Goal: Task Accomplishment & Management: Manage account settings

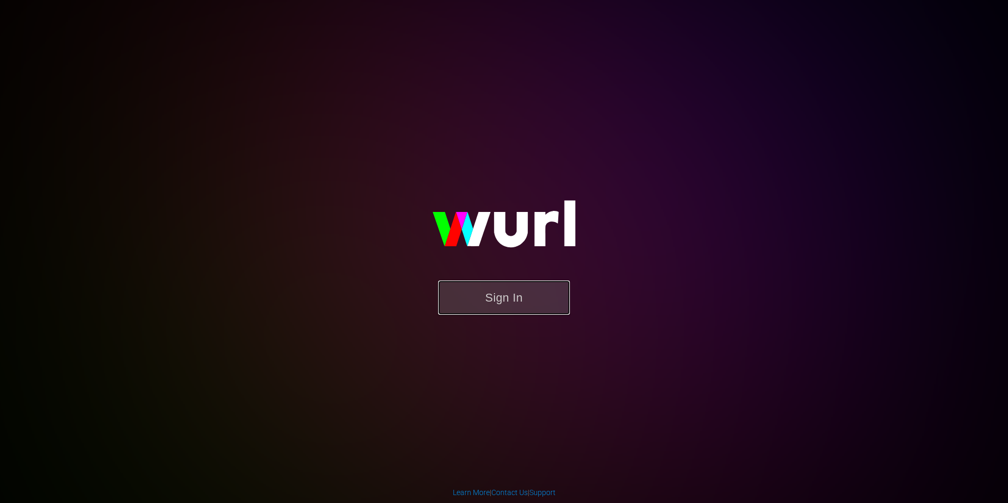
click at [467, 291] on button "Sign In" at bounding box center [504, 297] width 132 height 34
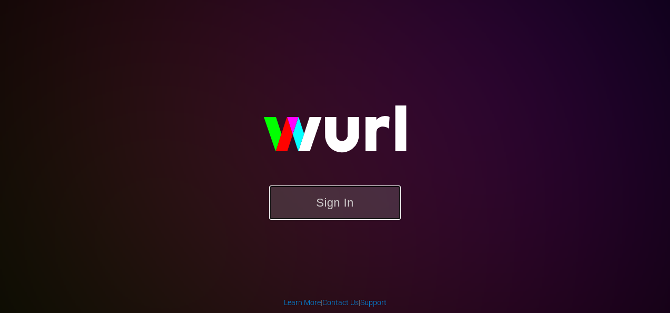
click at [359, 194] on button "Sign In" at bounding box center [335, 203] width 132 height 34
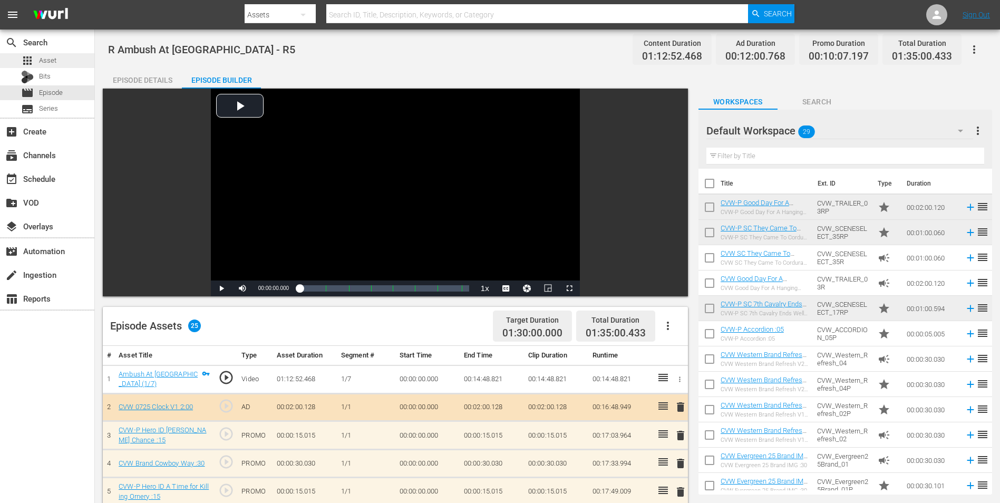
click at [50, 66] on div "apps Asset" at bounding box center [38, 60] width 35 height 15
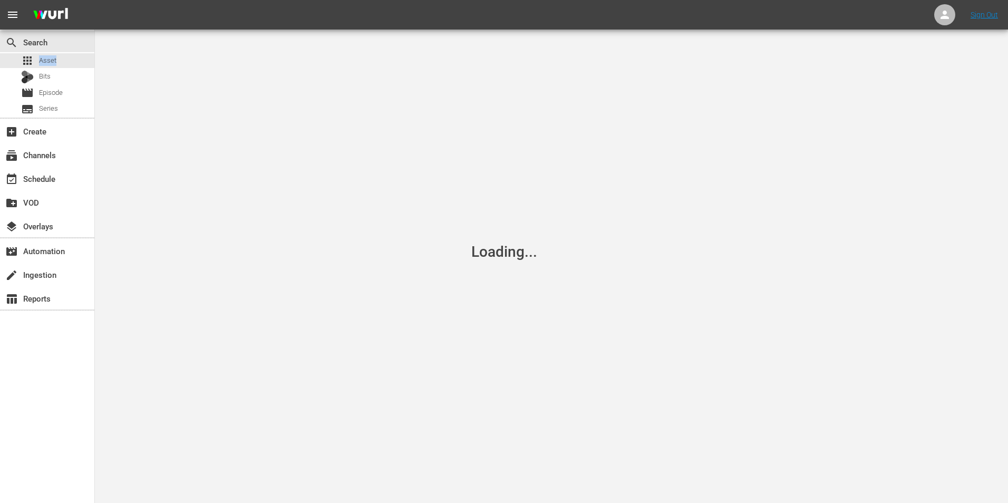
click at [50, 66] on div "apps Asset" at bounding box center [38, 60] width 35 height 15
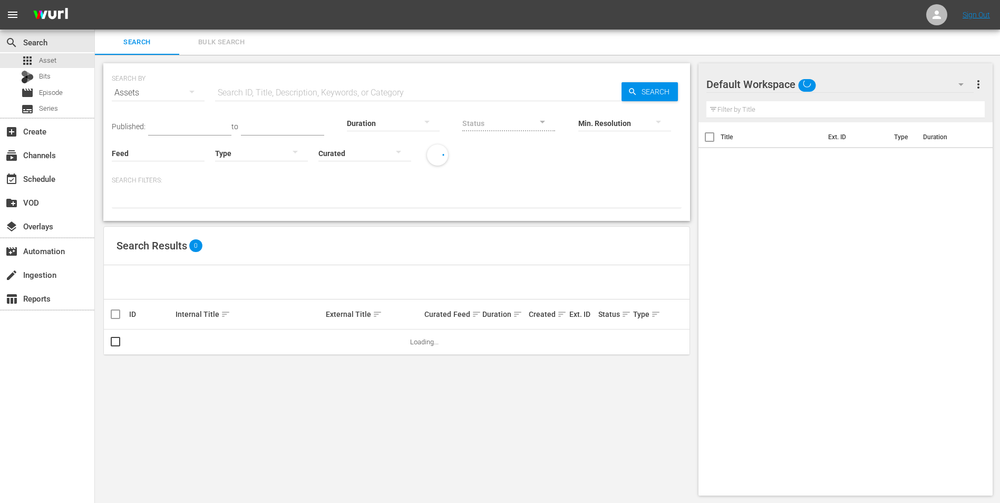
click at [291, 84] on input "text" at bounding box center [418, 92] width 406 height 25
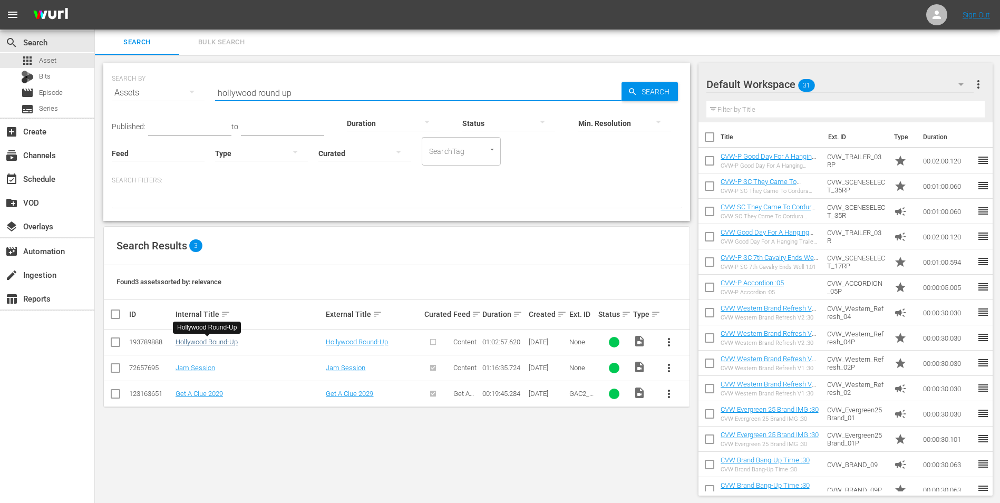
type input "hollywood round up"
click at [211, 340] on link "Hollywood Round-Up" at bounding box center [207, 342] width 62 height 8
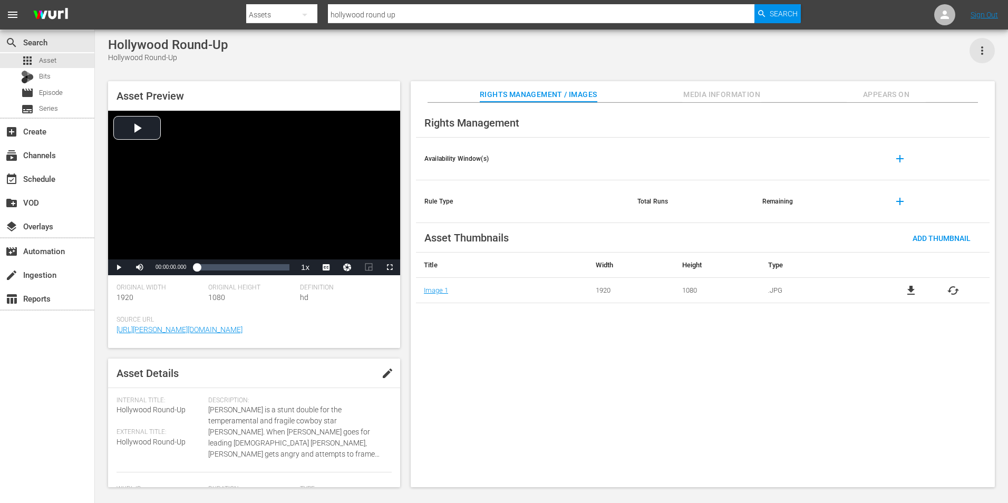
click at [987, 52] on icon "button" at bounding box center [982, 50] width 13 height 13
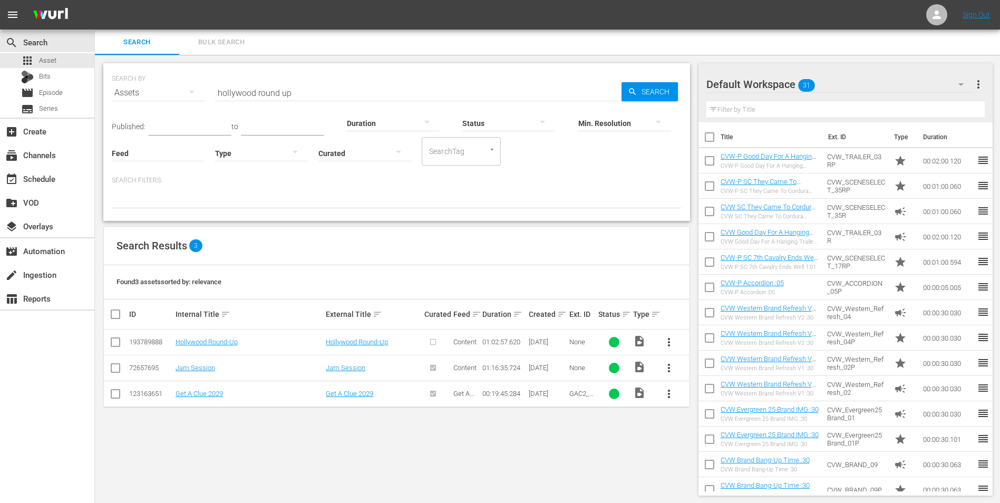
click at [664, 346] on span "more_vert" at bounding box center [669, 342] width 13 height 13
click at [706, 419] on div "Episode" at bounding box center [726, 422] width 72 height 25
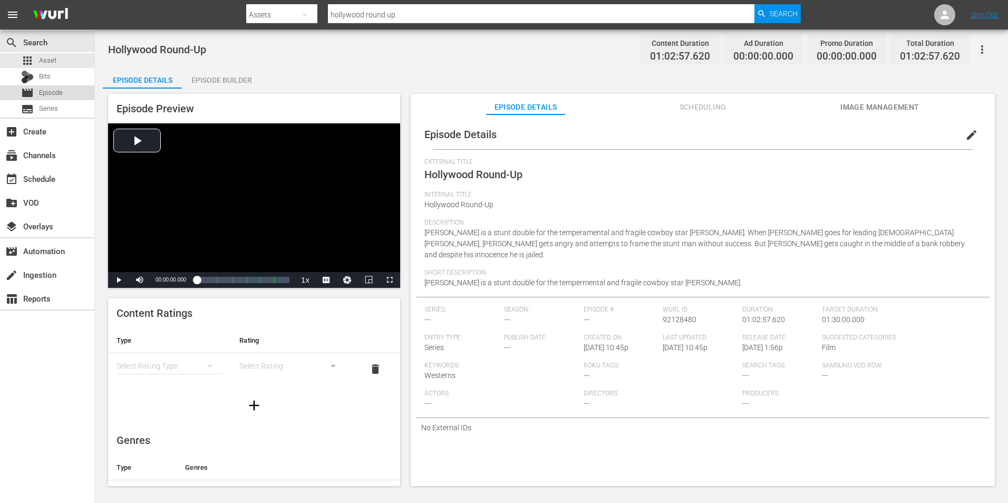
click at [68, 91] on div "movie Episode" at bounding box center [47, 92] width 94 height 15
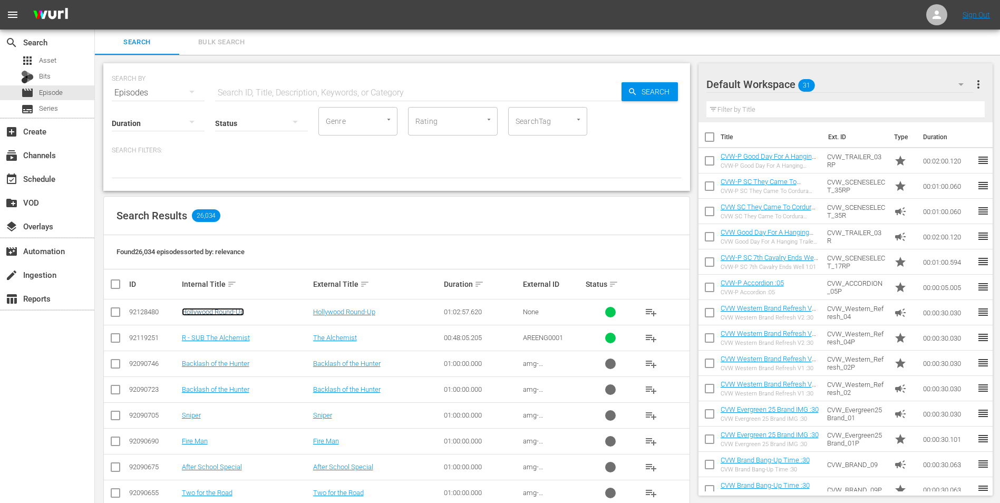
click at [228, 308] on link "Hollywood Round-Up" at bounding box center [213, 312] width 62 height 8
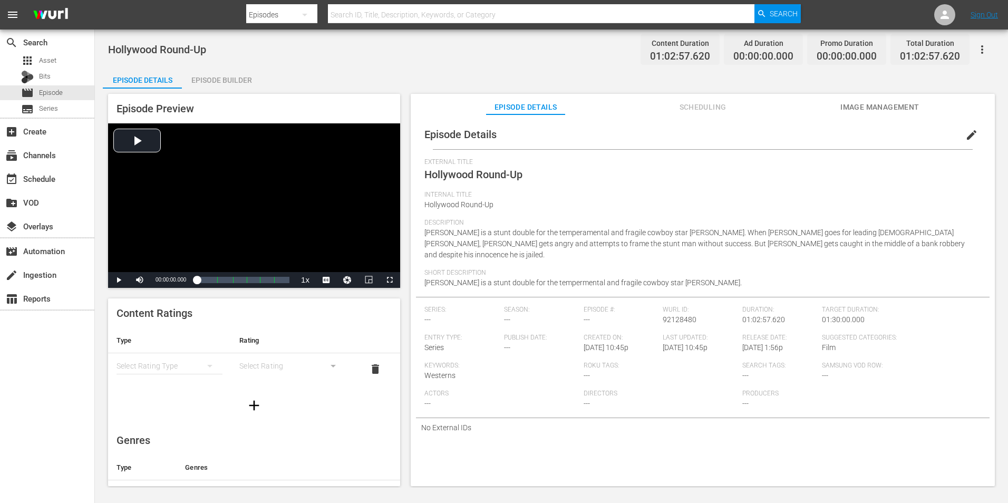
click at [981, 53] on icon "button" at bounding box center [982, 49] width 13 height 13
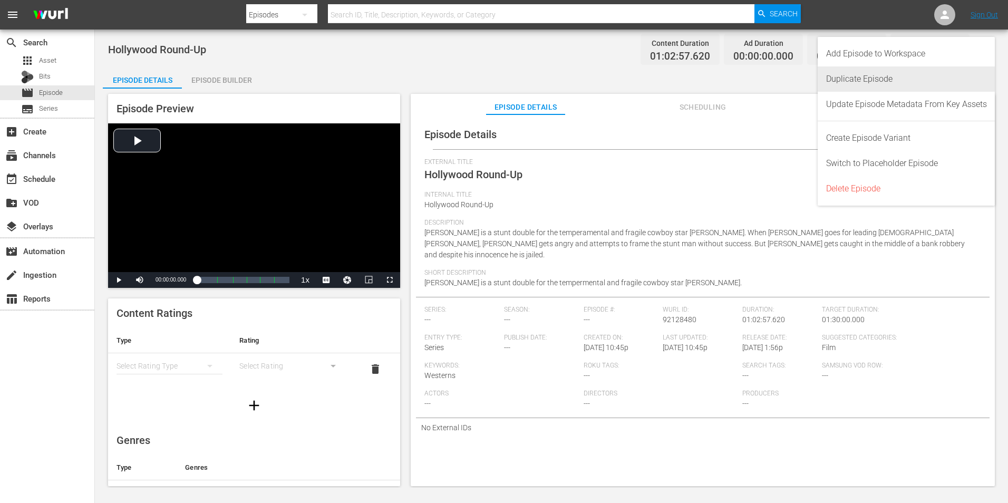
click at [892, 82] on div "Duplicate Episode" at bounding box center [906, 78] width 161 height 25
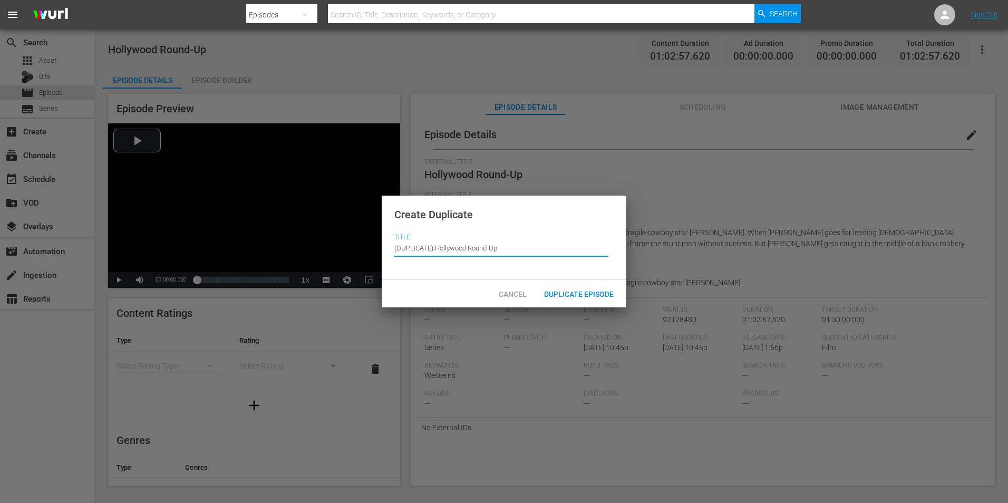
drag, startPoint x: 438, startPoint y: 247, endPoint x: 387, endPoint y: 244, distance: 50.7
click at [387, 244] on div "Create Duplicate Title Episode Title (DUPLICATE) Hollywood Round-Up" at bounding box center [504, 238] width 245 height 84
type input "Hollywood Round-Up"
click at [577, 290] on span "Duplicate Episode" at bounding box center [579, 294] width 86 height 8
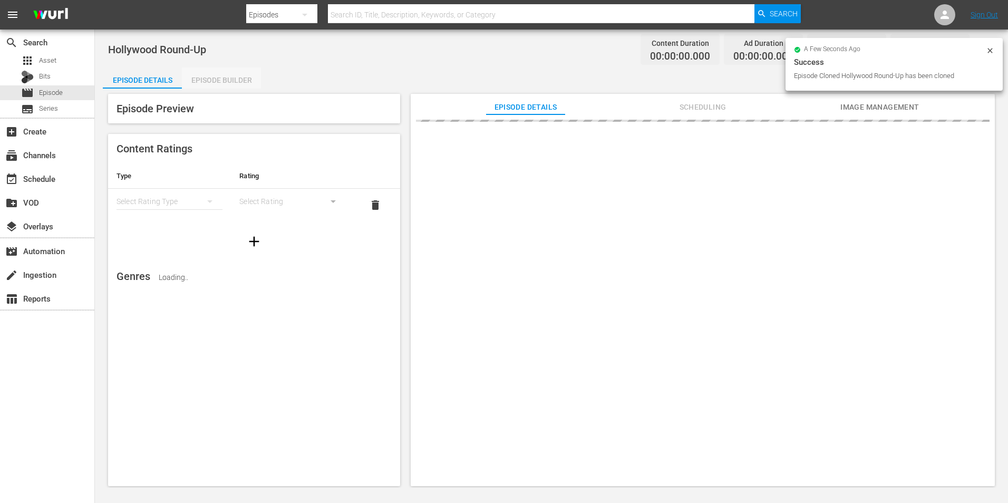
click at [229, 84] on div "Episode Builder" at bounding box center [221, 79] width 79 height 25
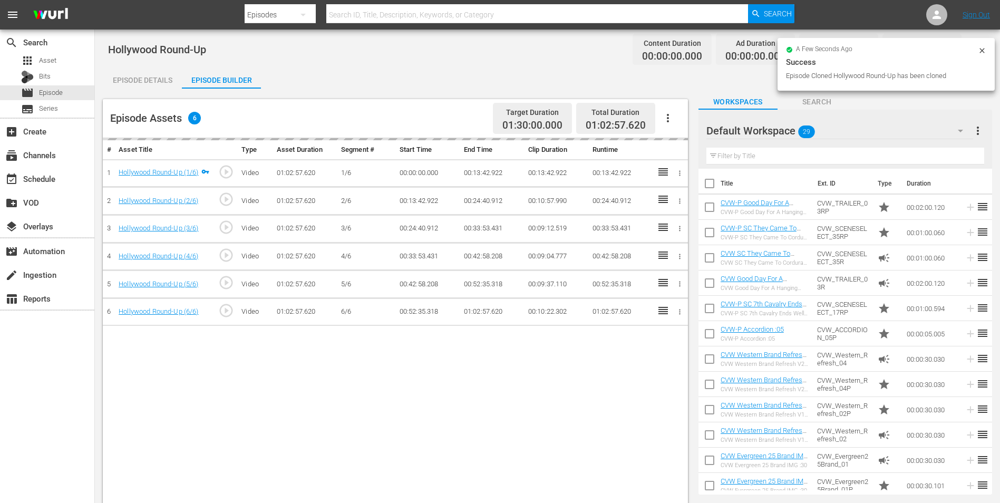
click at [144, 83] on div "Episode Details" at bounding box center [142, 79] width 79 height 25
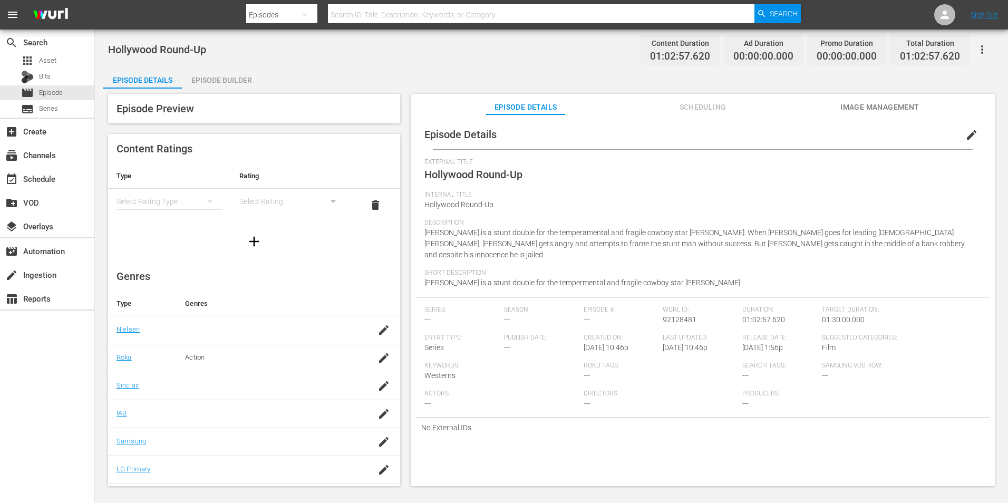
click at [965, 132] on span "edit" at bounding box center [971, 135] width 13 height 13
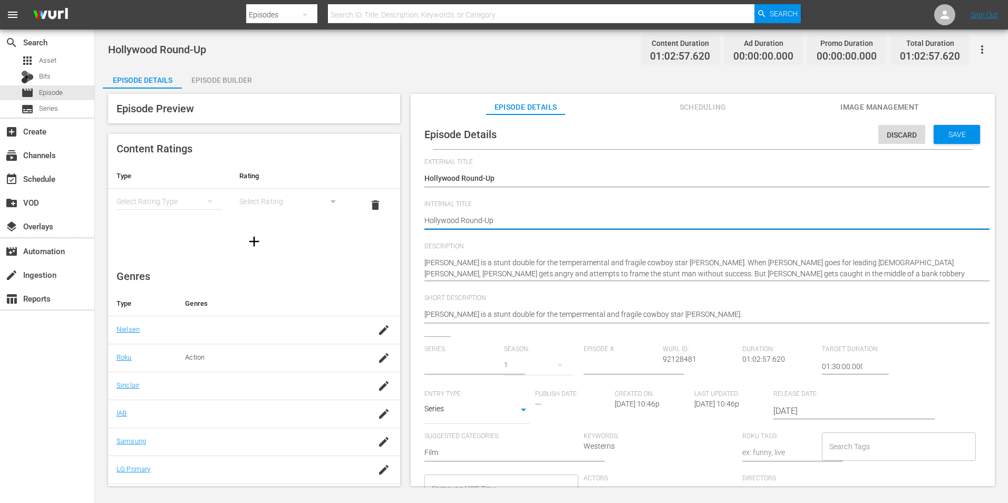
type input "No Series"
type textarea "Hollywood Round-Up"
type textarea "Hollywood Round-Up R"
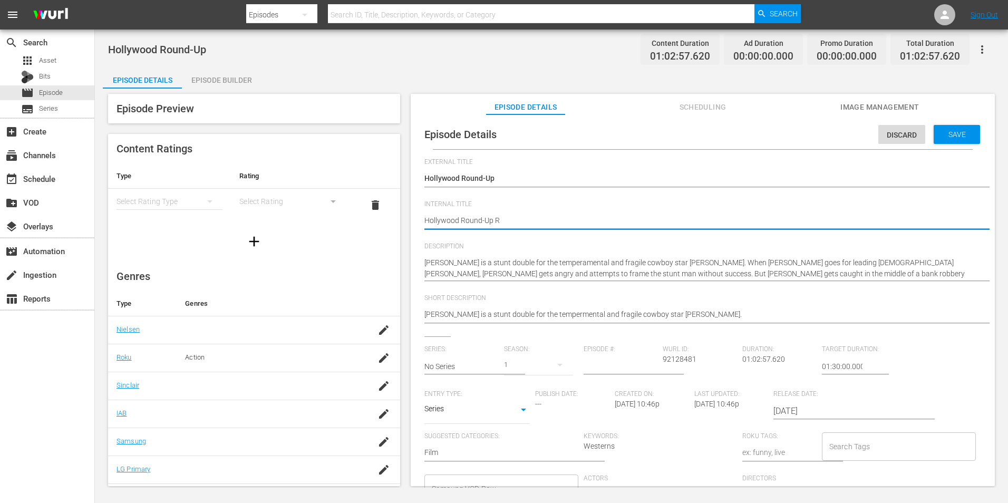
type textarea "Hollywood Round-Up R!"
type textarea "Hollywood Round-Up R"
type textarea "Hollywood Round-Up R1"
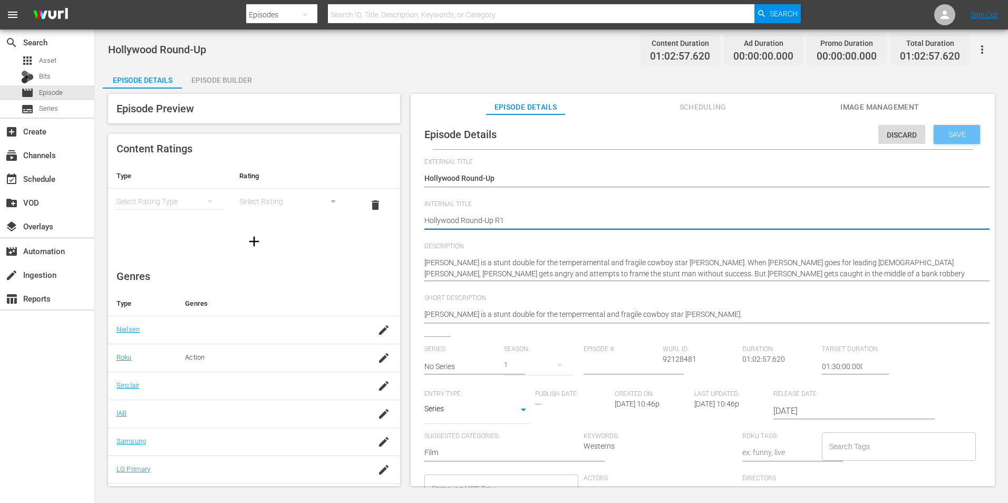
type textarea "Hollywood Round-Up R1"
click at [956, 137] on span "Save" at bounding box center [957, 134] width 34 height 8
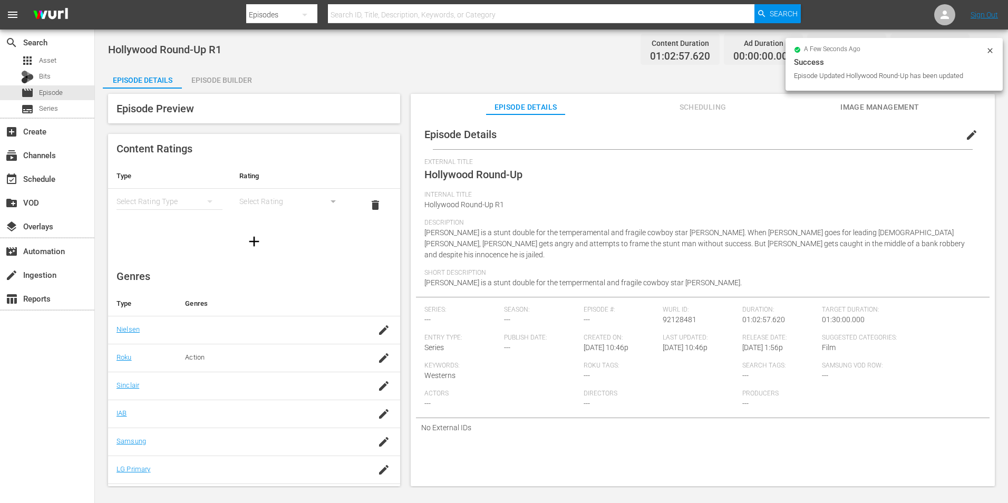
click at [231, 79] on div "Episode Builder" at bounding box center [221, 79] width 79 height 25
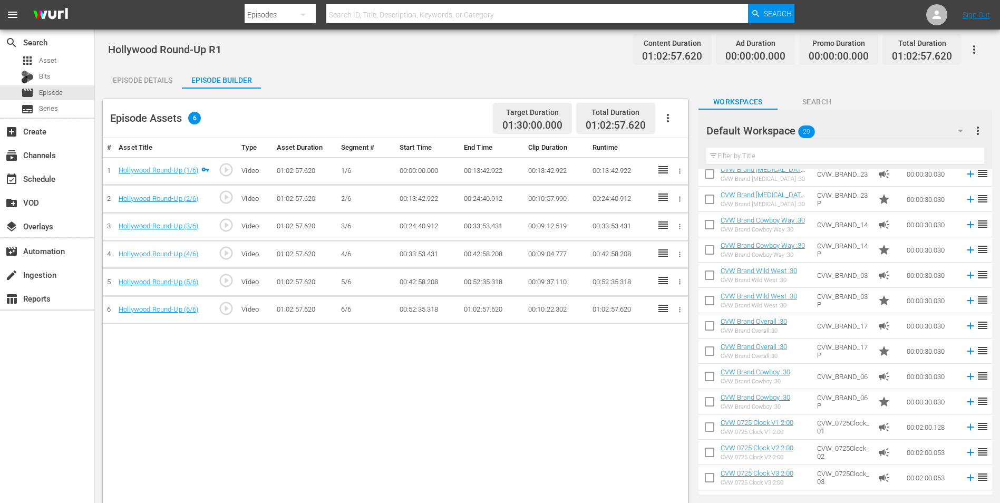
scroll to position [67, 0]
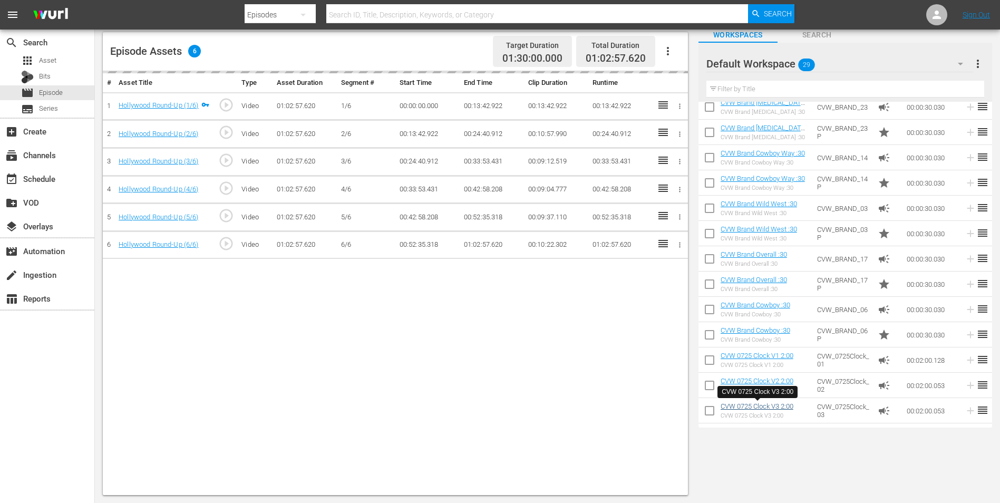
click at [592, 141] on td "00:24:40.912" at bounding box center [620, 134] width 64 height 28
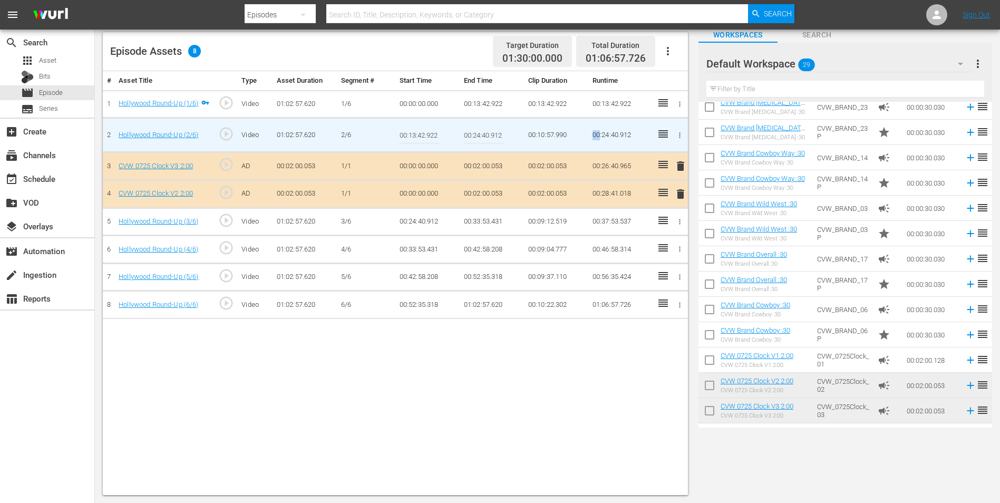
click at [681, 200] on span "delete" at bounding box center [680, 194] width 13 height 13
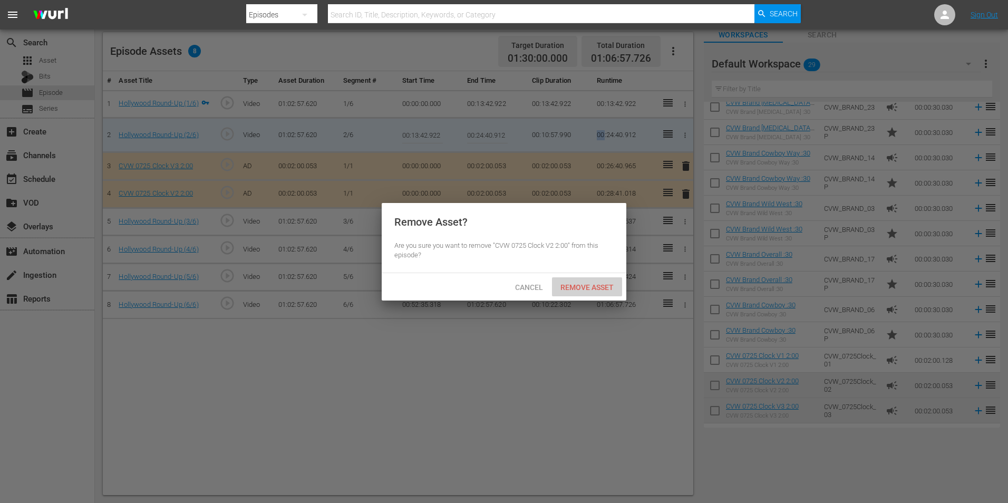
click at [572, 284] on span "Remove Asset" at bounding box center [587, 287] width 70 height 8
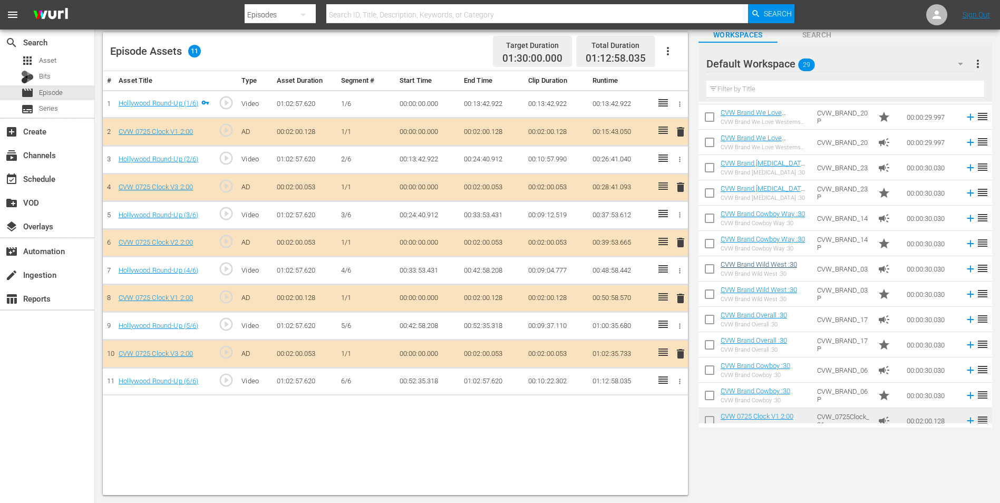
scroll to position [377, 0]
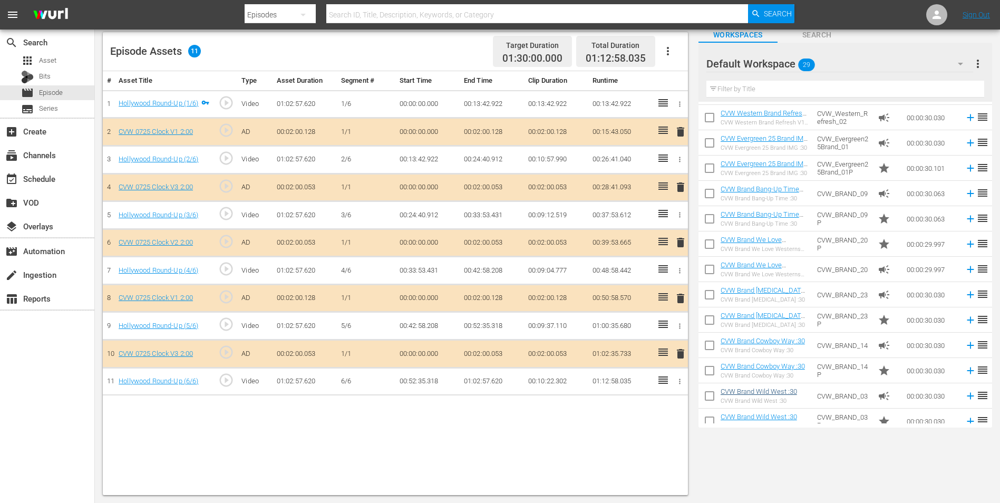
click at [732, 201] on div "CVW Brand Bang-Up Time :30" at bounding box center [765, 198] width 88 height 7
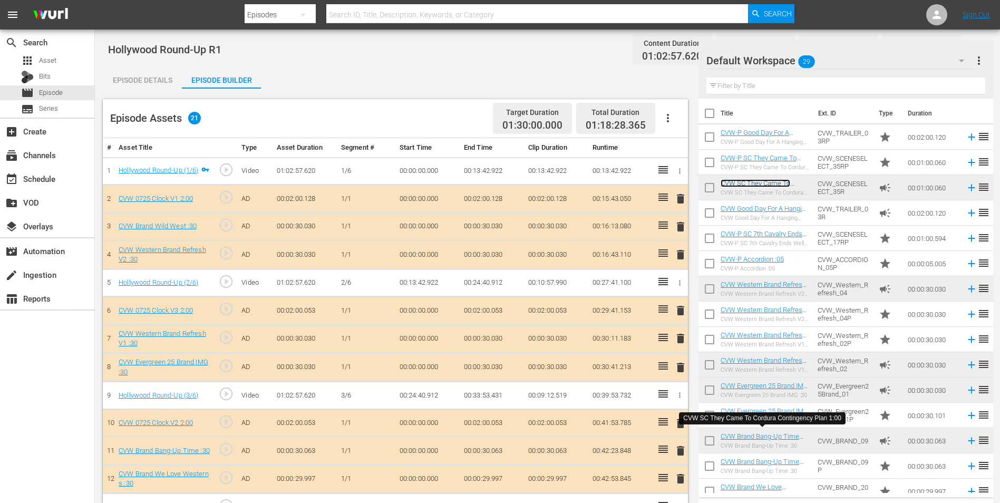
scroll to position [249, 0]
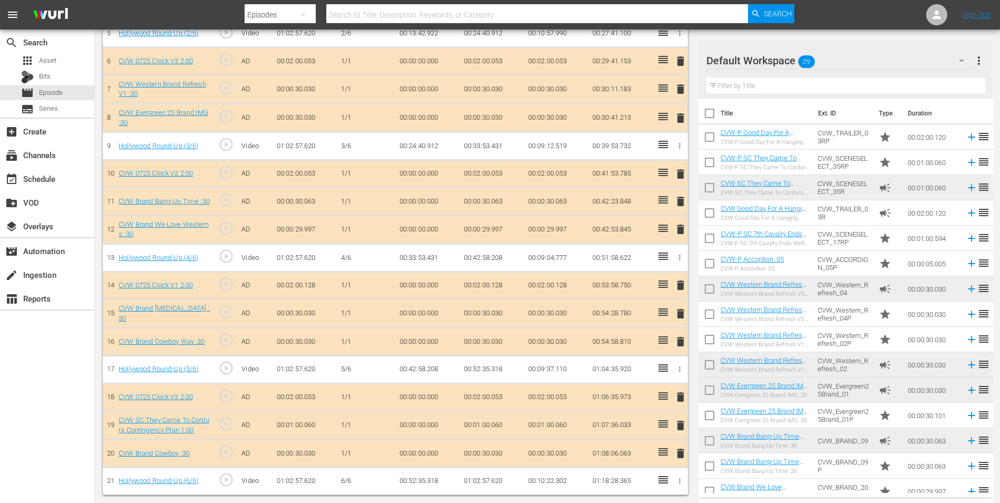
click at [684, 426] on span "delete" at bounding box center [680, 425] width 13 height 13
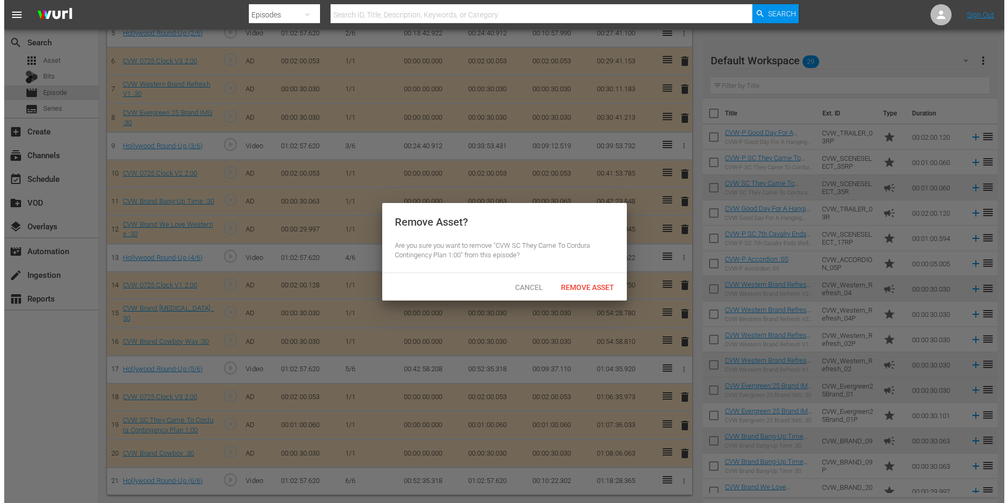
scroll to position [249, 0]
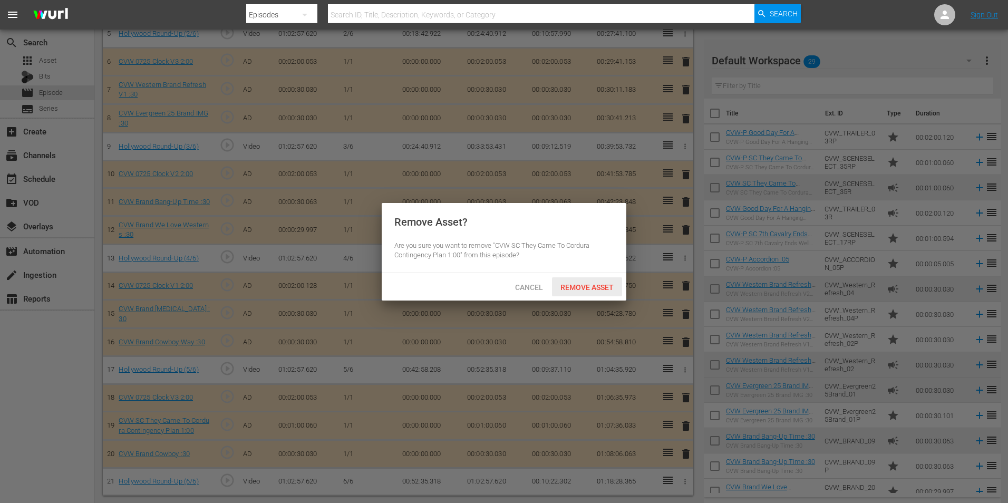
click at [602, 291] on div "Remove Asset" at bounding box center [587, 287] width 70 height 20
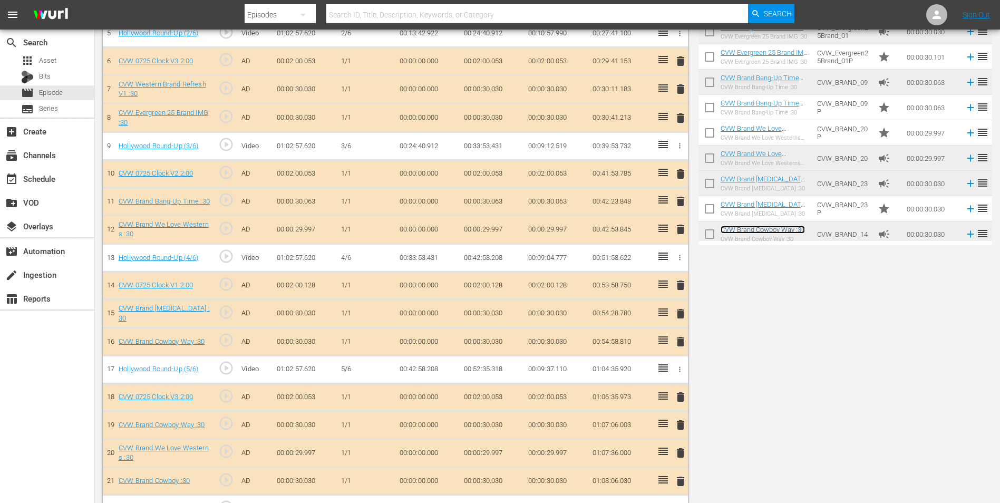
scroll to position [0, 0]
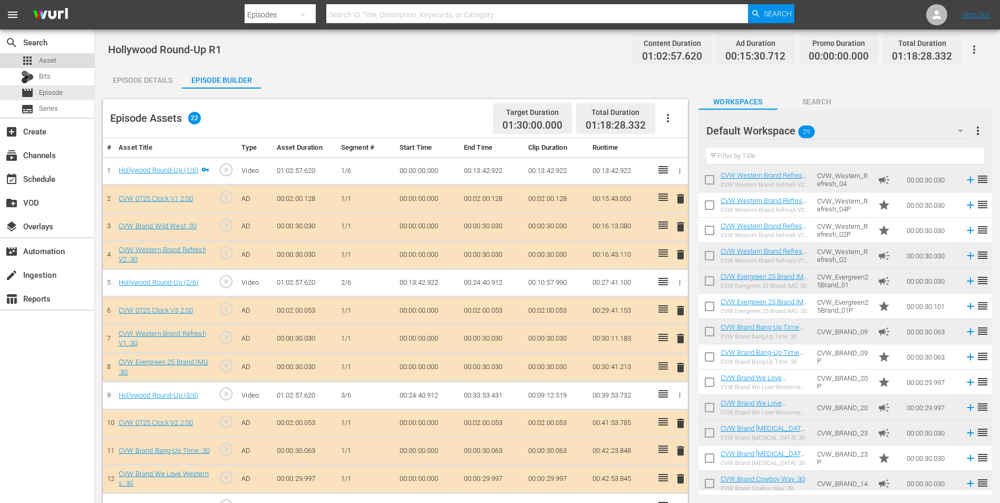
click at [74, 63] on div "apps Asset" at bounding box center [47, 60] width 94 height 15
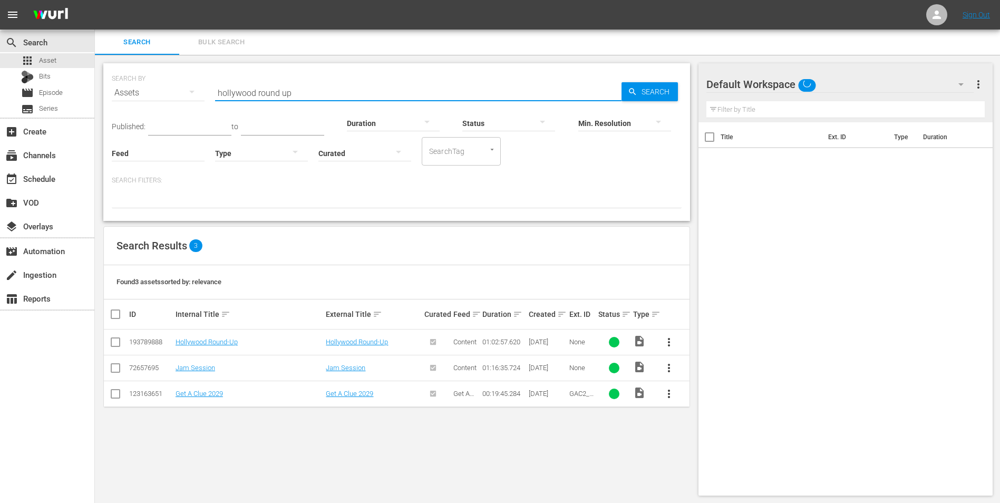
click at [354, 86] on input "hollywood round up" at bounding box center [418, 92] width 406 height 25
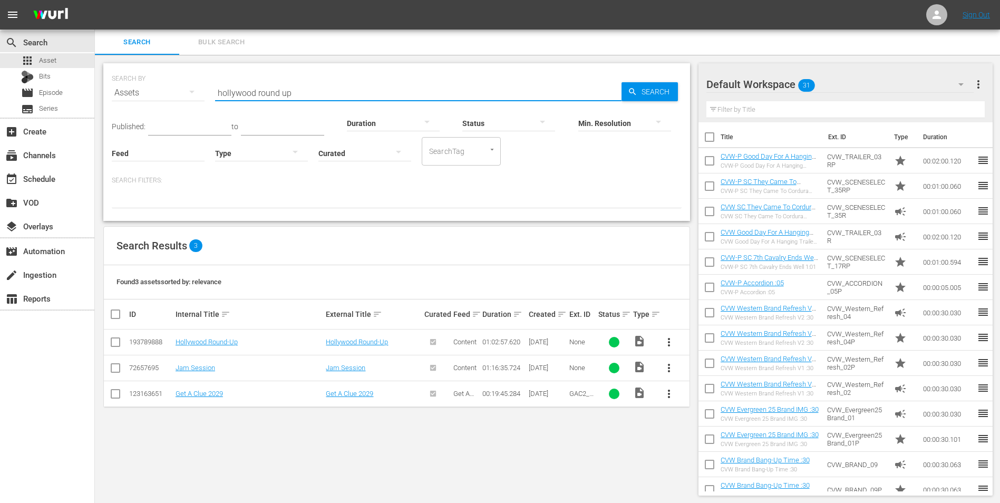
click at [354, 86] on input "hollywood round up" at bounding box center [418, 92] width 406 height 25
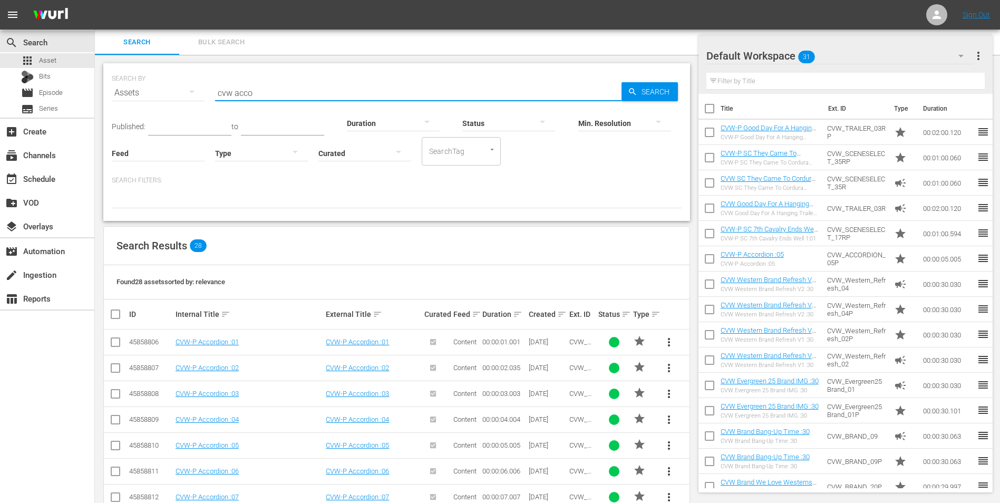
scroll to position [142, 0]
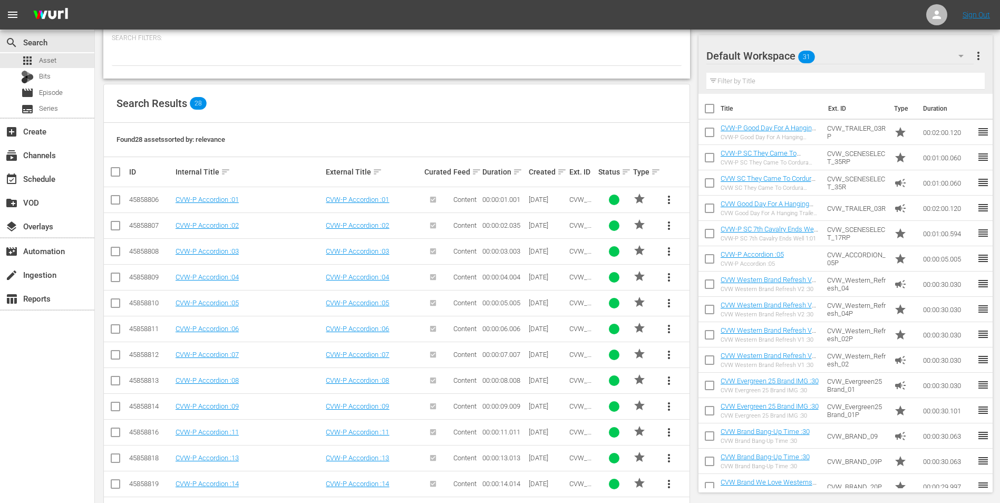
type input "cvw acco"
click at [119, 225] on input "checkbox" at bounding box center [115, 227] width 13 height 13
checkbox input "true"
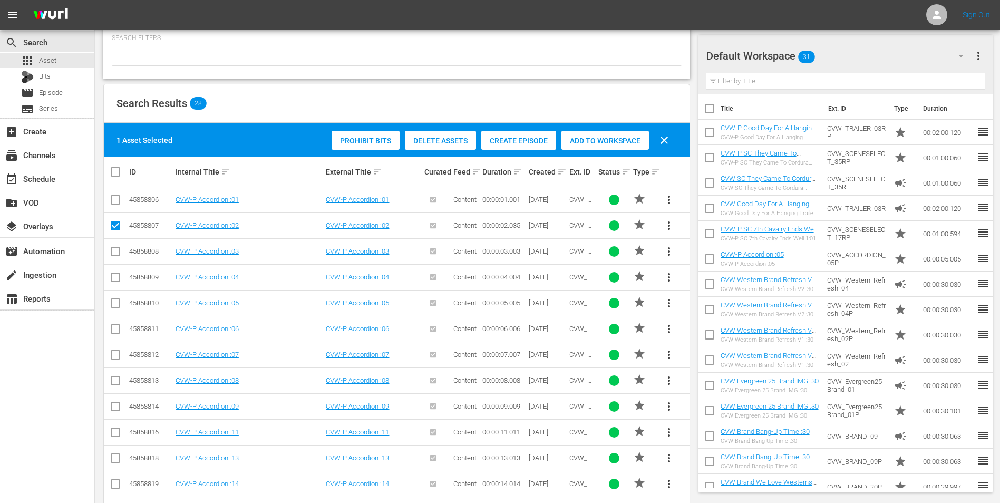
click at [595, 134] on div "Add to Workspace" at bounding box center [605, 141] width 88 height 20
click at [51, 90] on span "Episode" at bounding box center [51, 93] width 24 height 11
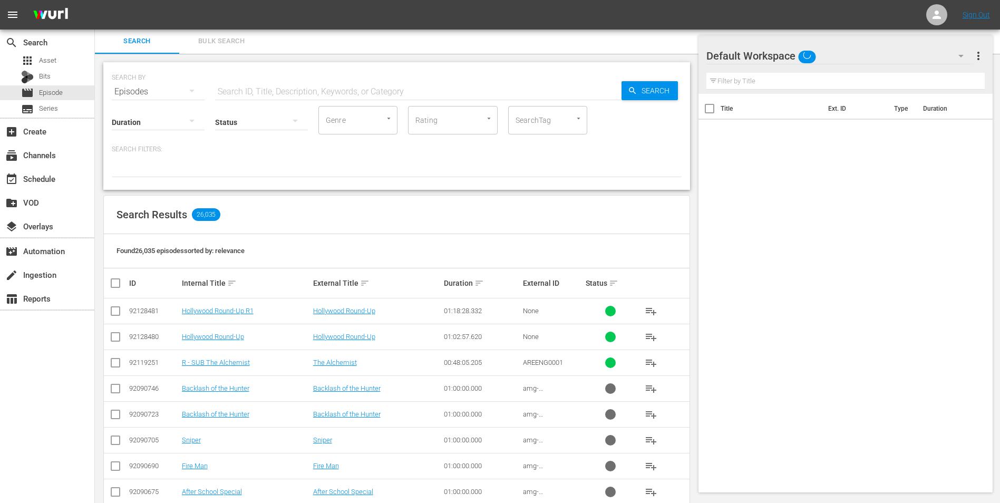
scroll to position [142, 0]
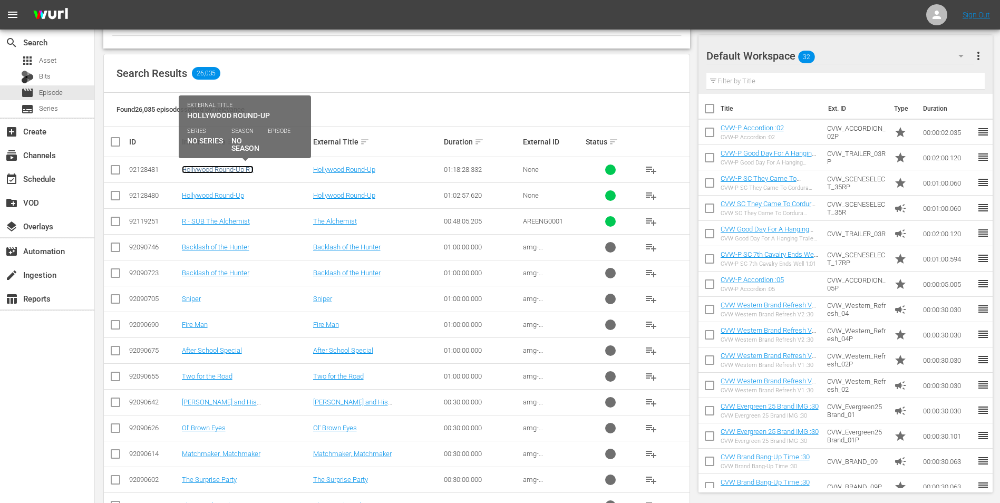
click at [231, 170] on link "Hollywood Round-Up R1" at bounding box center [218, 170] width 72 height 8
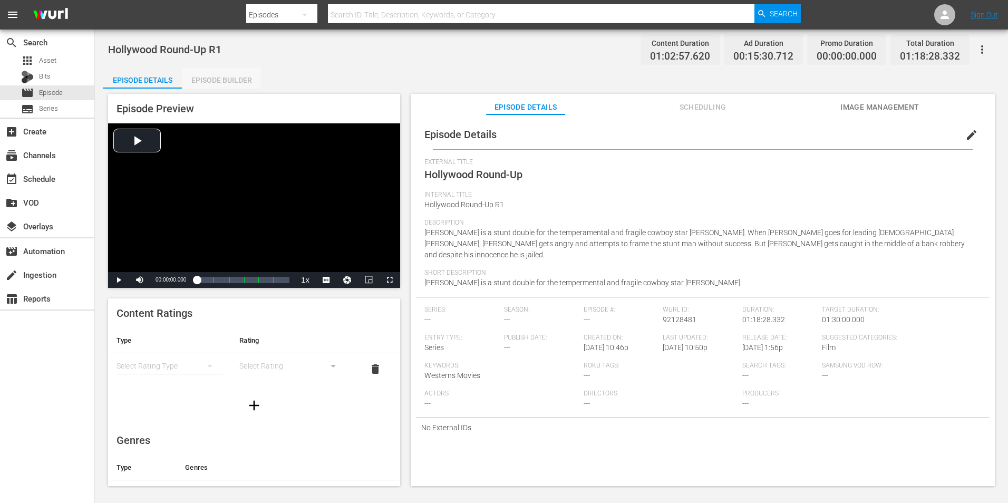
click at [221, 73] on div "Episode Builder" at bounding box center [221, 79] width 79 height 25
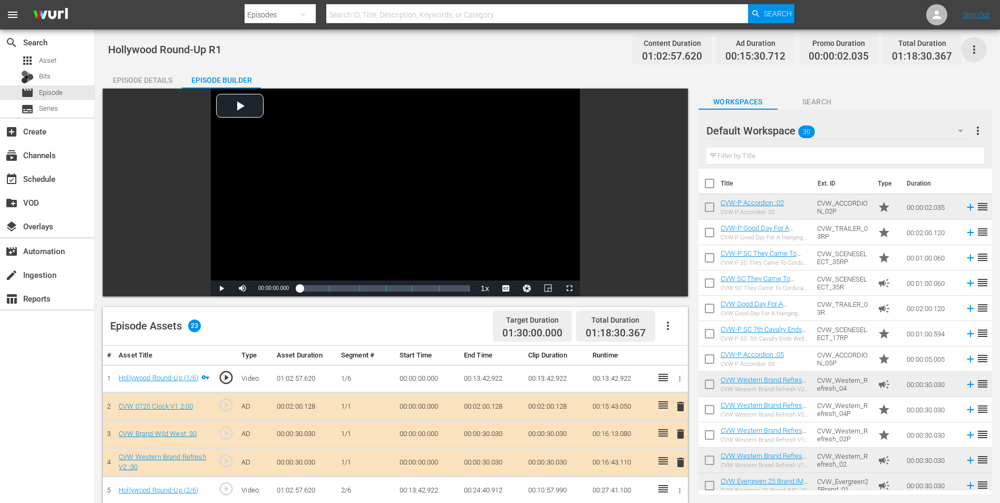
click at [975, 48] on icon "button" at bounding box center [974, 49] width 2 height 8
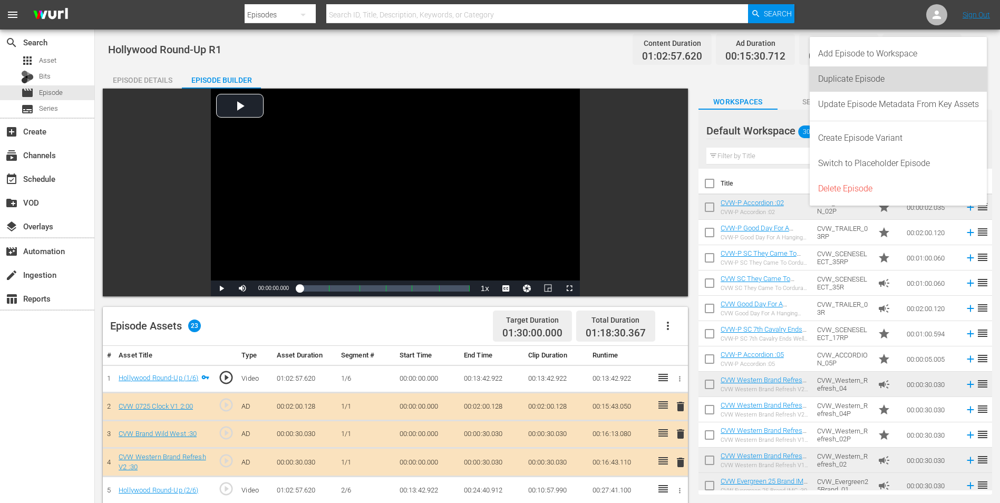
click at [879, 78] on div "Duplicate Episode" at bounding box center [898, 78] width 161 height 25
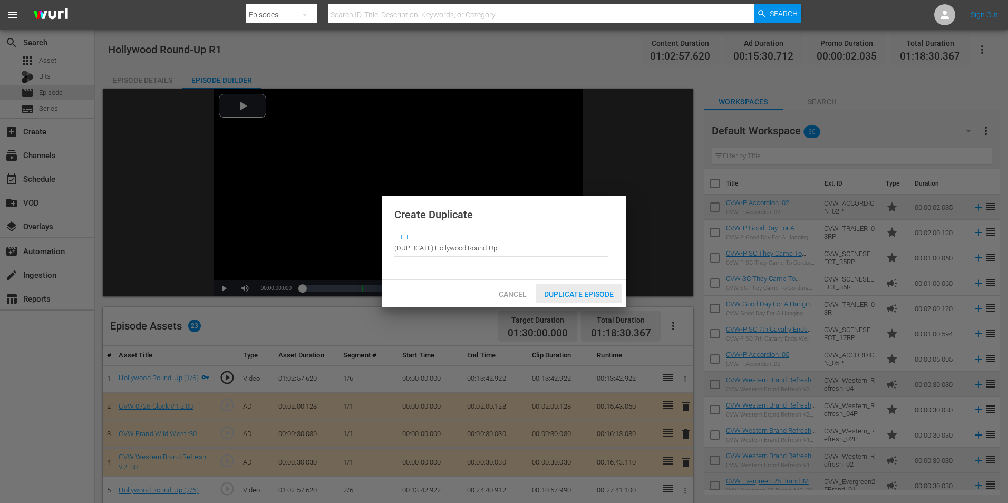
click at [586, 294] on span "Duplicate Episode" at bounding box center [579, 294] width 86 height 8
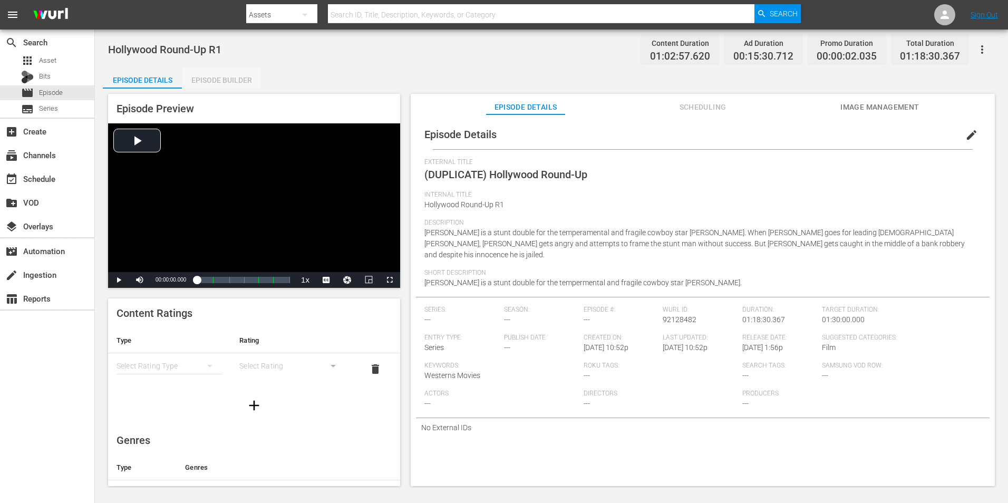
click at [206, 81] on div "Episode Builder" at bounding box center [221, 79] width 79 height 25
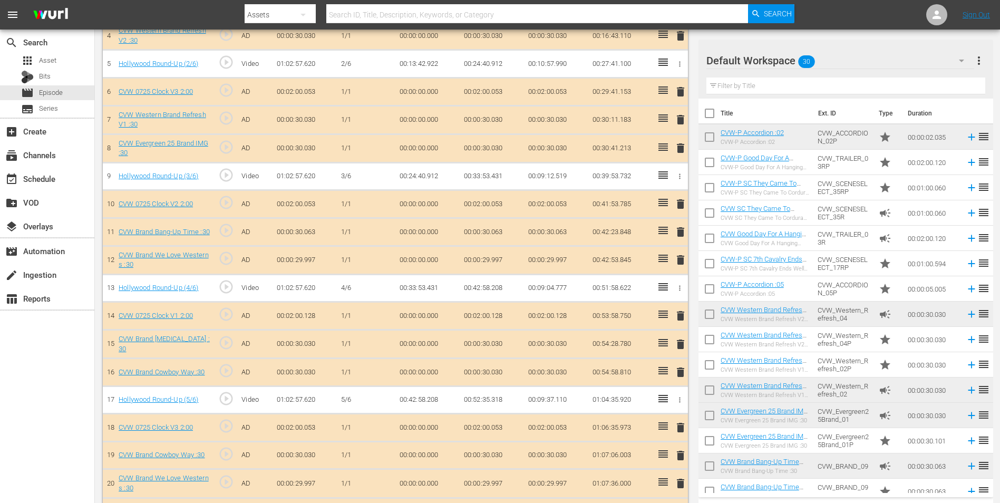
scroll to position [512, 0]
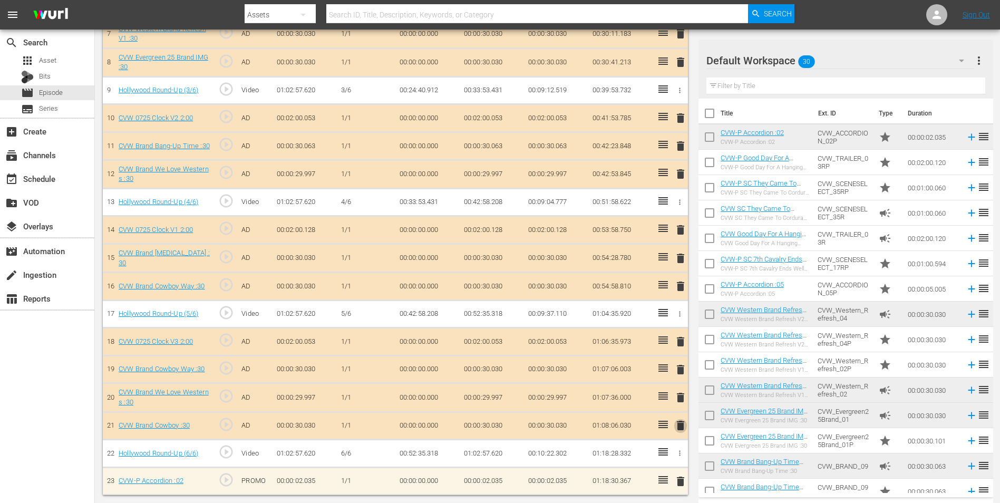
click at [684, 426] on span "delete" at bounding box center [680, 425] width 13 height 13
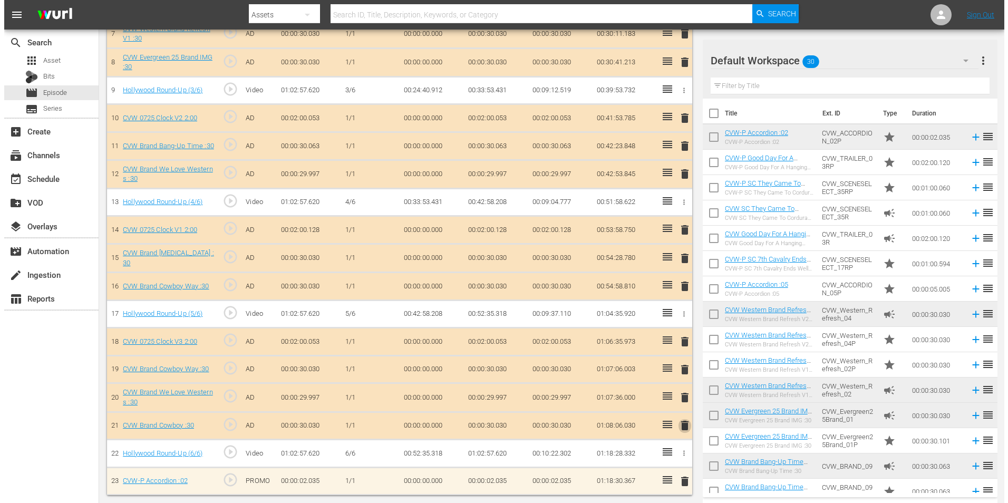
scroll to position [512, 0]
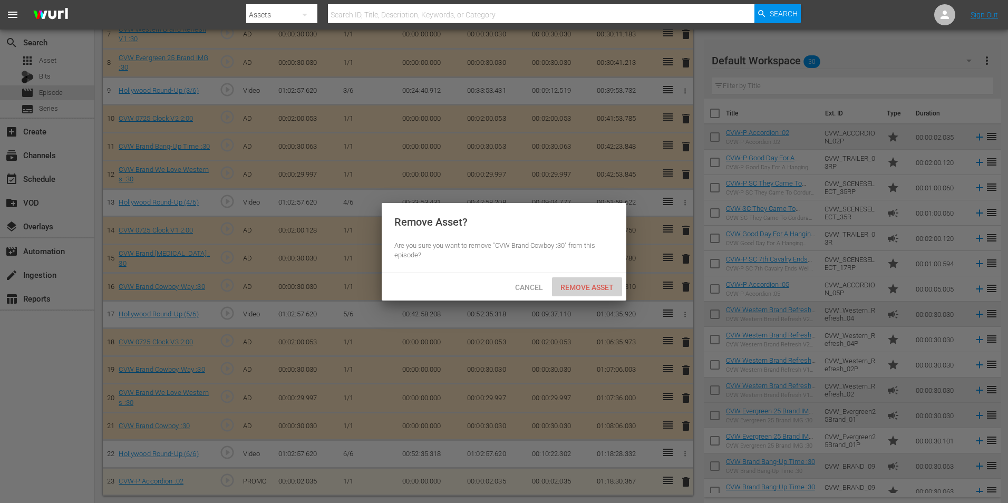
click at [591, 287] on span "Remove Asset" at bounding box center [587, 287] width 70 height 8
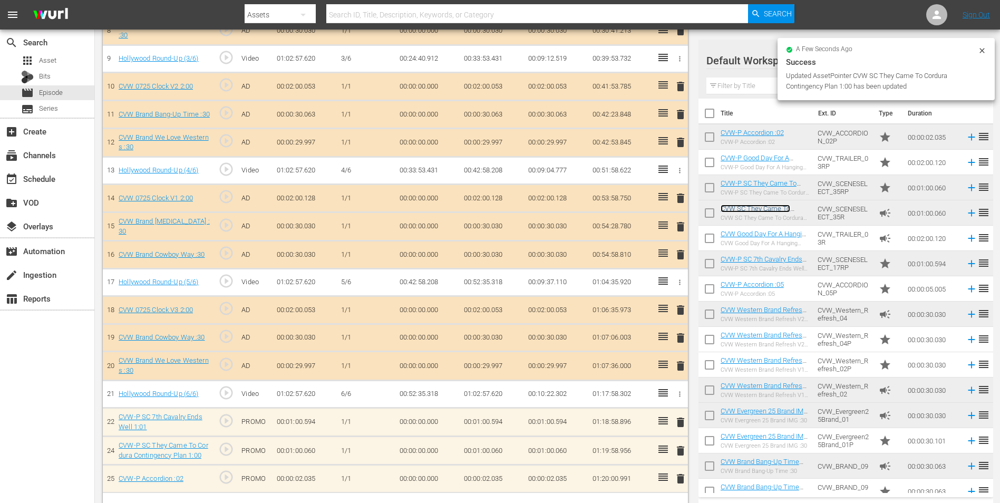
scroll to position [542, 0]
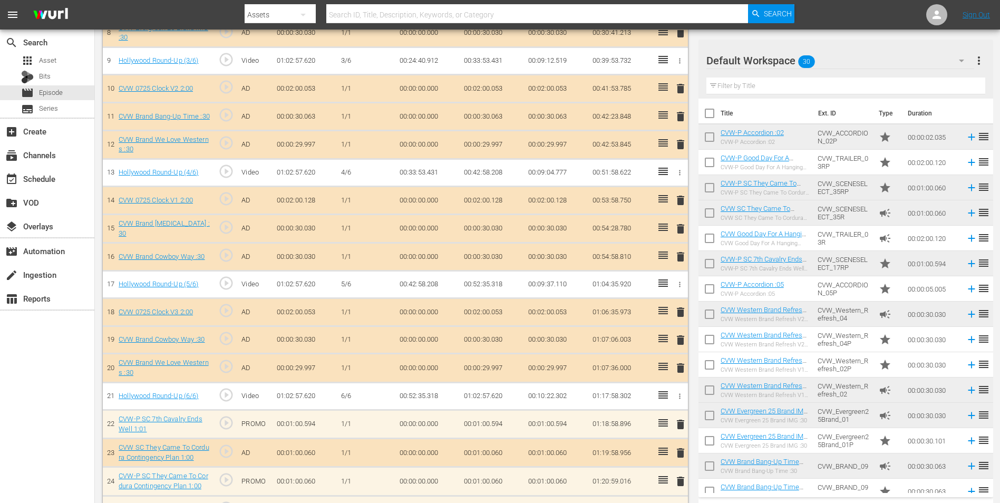
click at [682, 481] on span "delete" at bounding box center [680, 481] width 13 height 13
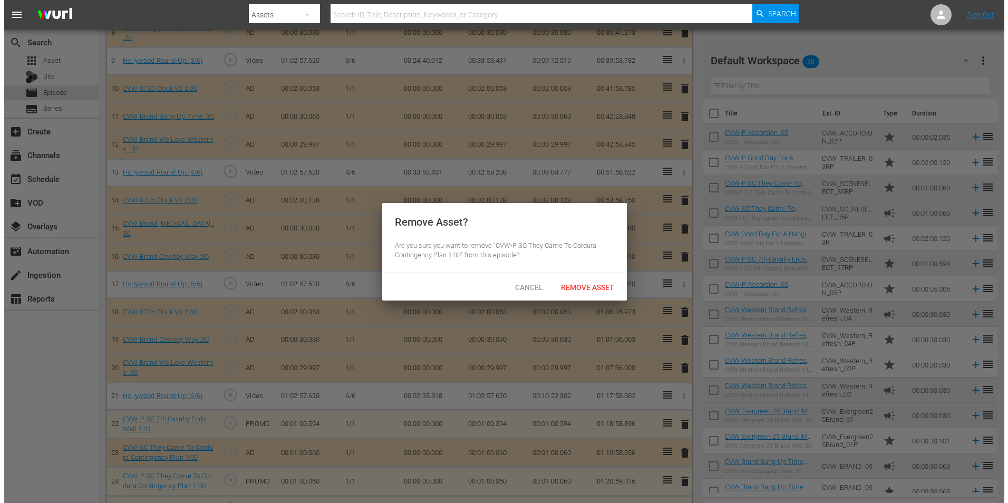
scroll to position [541, 0]
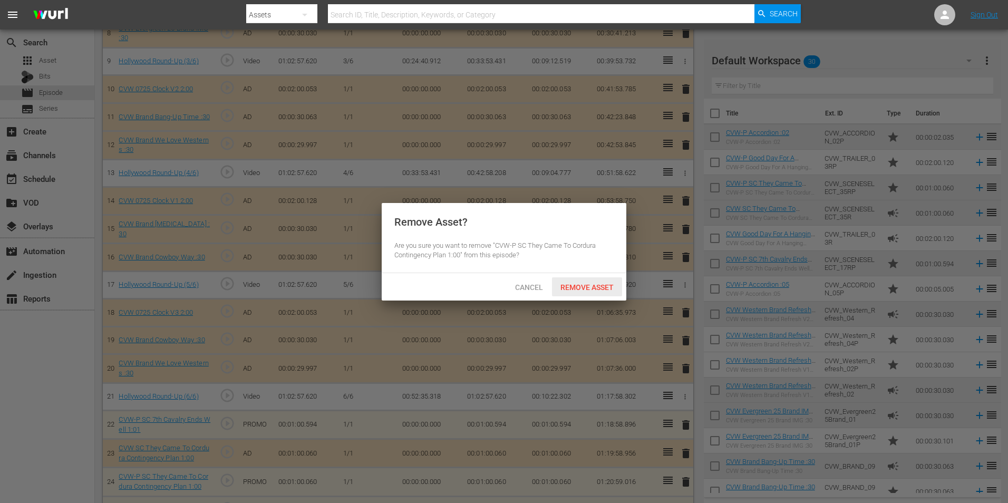
click at [597, 285] on span "Remove Asset" at bounding box center [587, 287] width 70 height 8
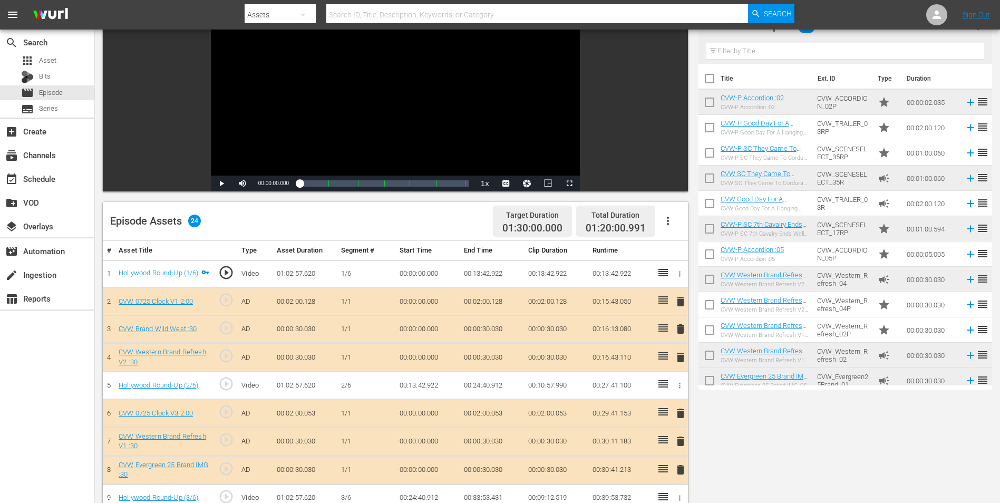
scroll to position [0, 0]
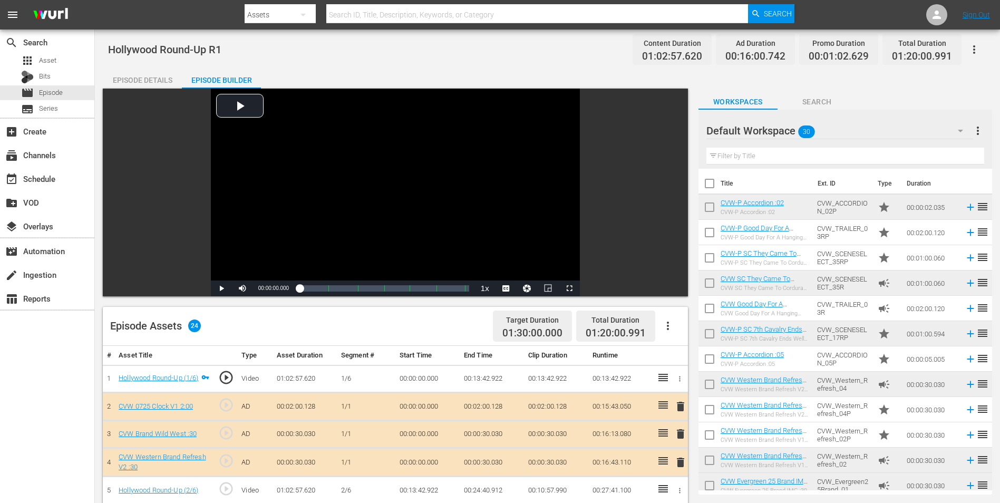
click at [138, 79] on div "Episode Details" at bounding box center [142, 79] width 79 height 25
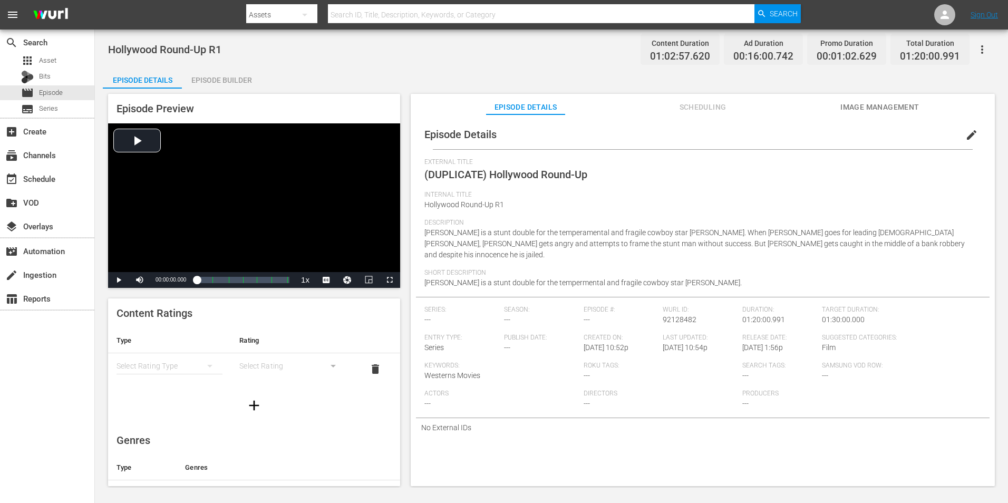
click at [223, 82] on div "Episode Builder" at bounding box center [221, 79] width 79 height 25
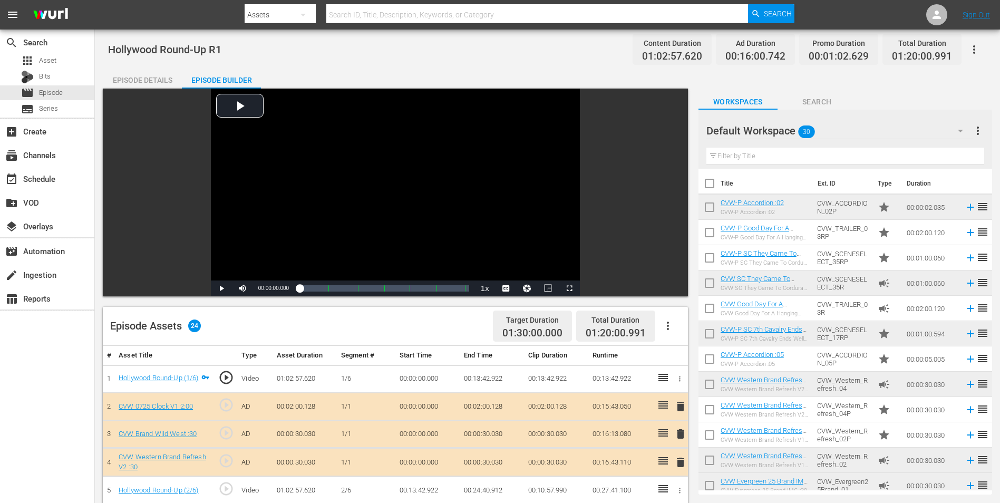
click at [163, 69] on div "Episode Details" at bounding box center [142, 79] width 79 height 25
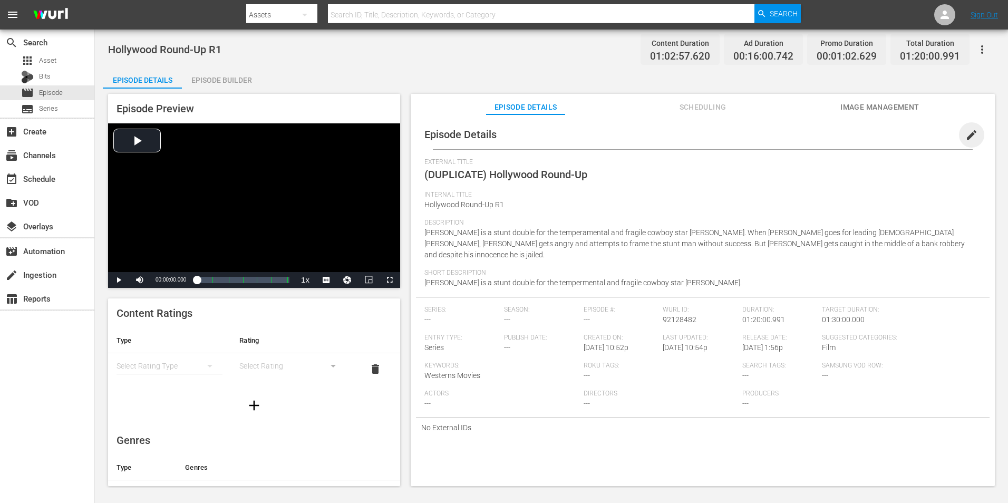
click at [970, 134] on span "edit" at bounding box center [971, 135] width 13 height 13
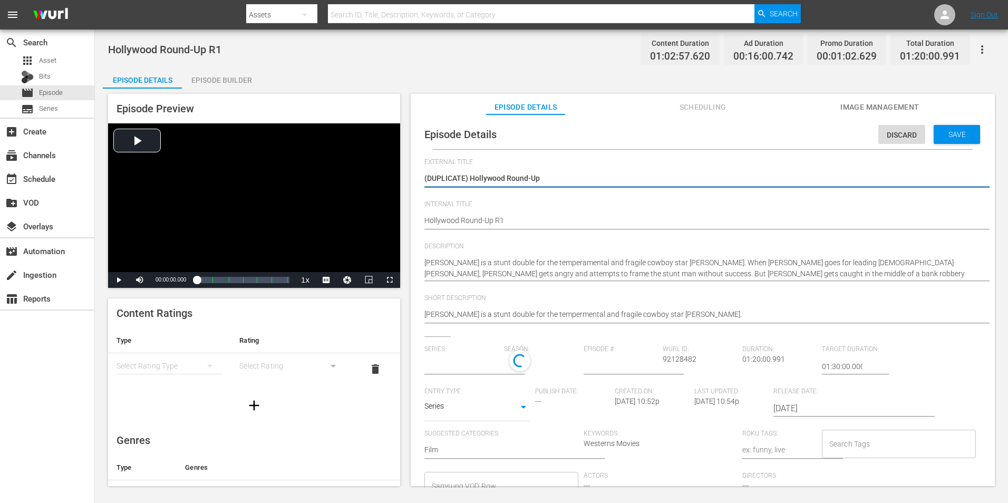
type input "No Series"
drag, startPoint x: 470, startPoint y: 180, endPoint x: 382, endPoint y: 191, distance: 89.2
click at [382, 191] on div "Episode Preview Video Player is loading. Play Video Play Mute Current Time 00:0…" at bounding box center [551, 292] width 897 height 406
type textarea "Hollywood Round-Up"
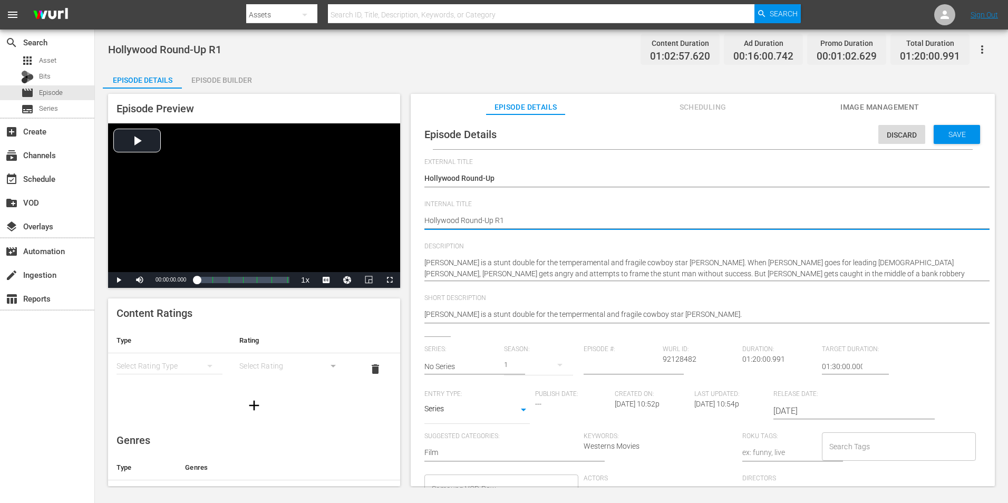
type textarea "Hollywood Round-Up R"
type textarea "Hollywood Round-Up R5"
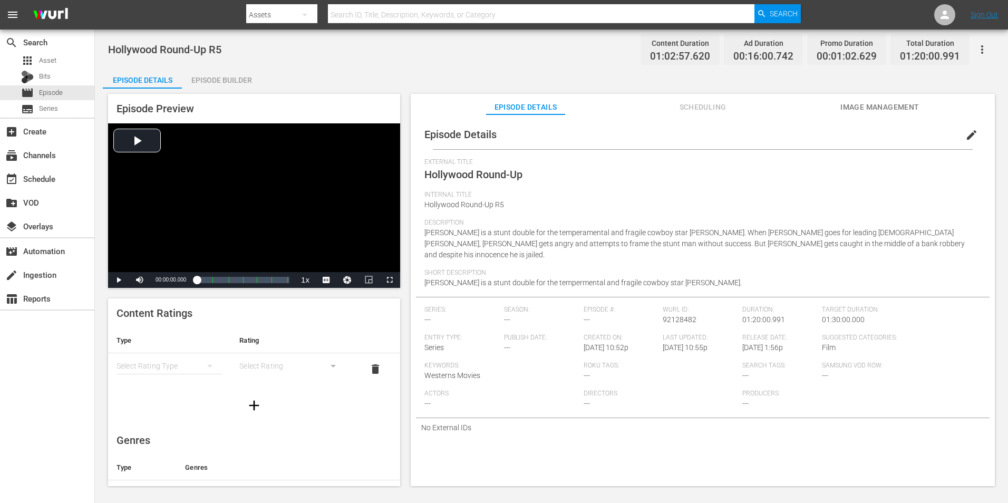
click at [211, 71] on div "Episode Builder" at bounding box center [221, 79] width 79 height 25
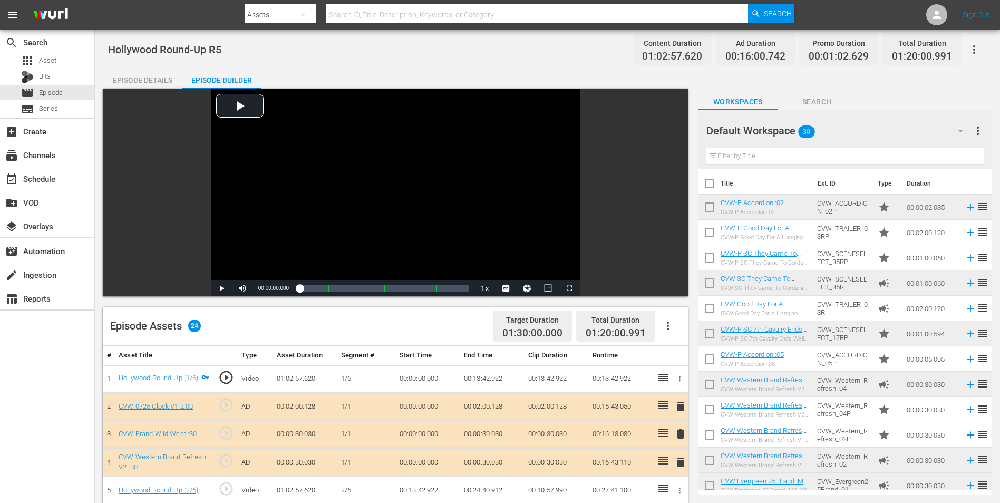
click at [981, 54] on button "button" at bounding box center [973, 49] width 25 height 25
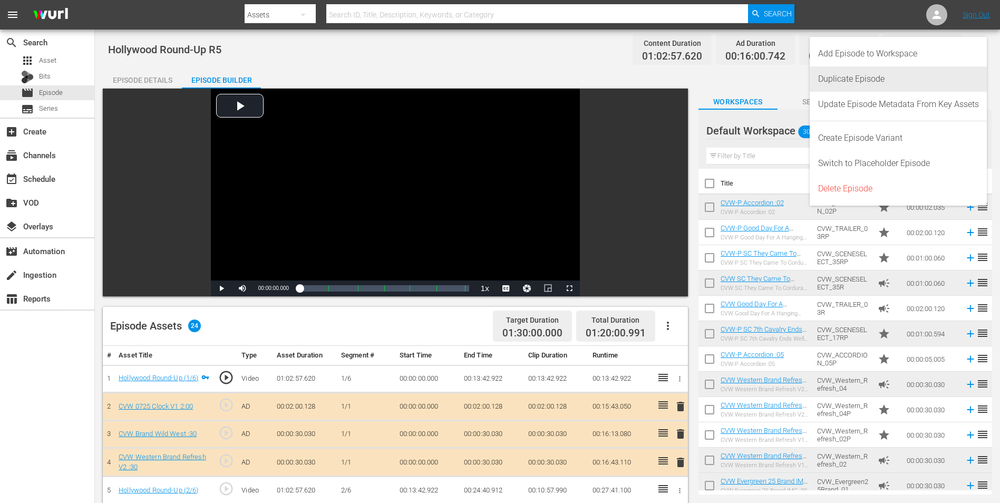
click at [893, 83] on div "Duplicate Episode" at bounding box center [898, 78] width 161 height 25
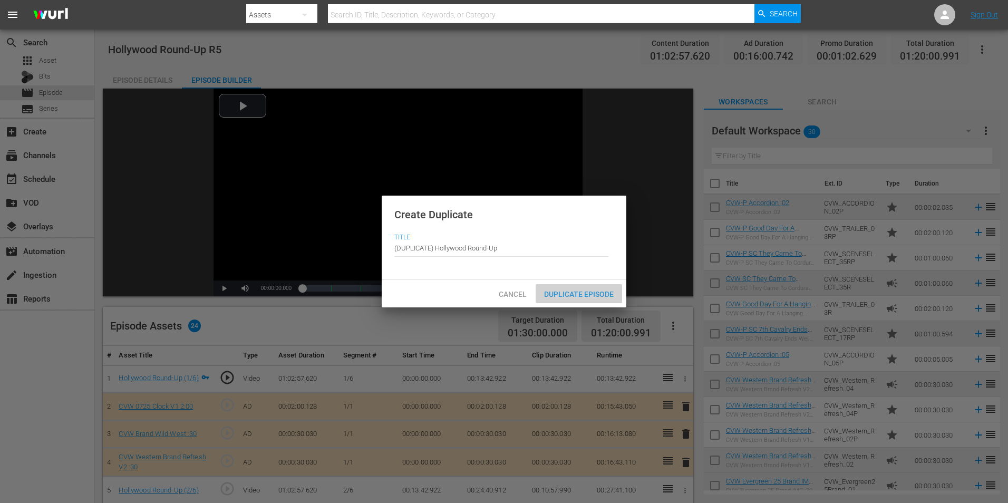
click at [596, 294] on span "Duplicate Episode" at bounding box center [579, 294] width 86 height 8
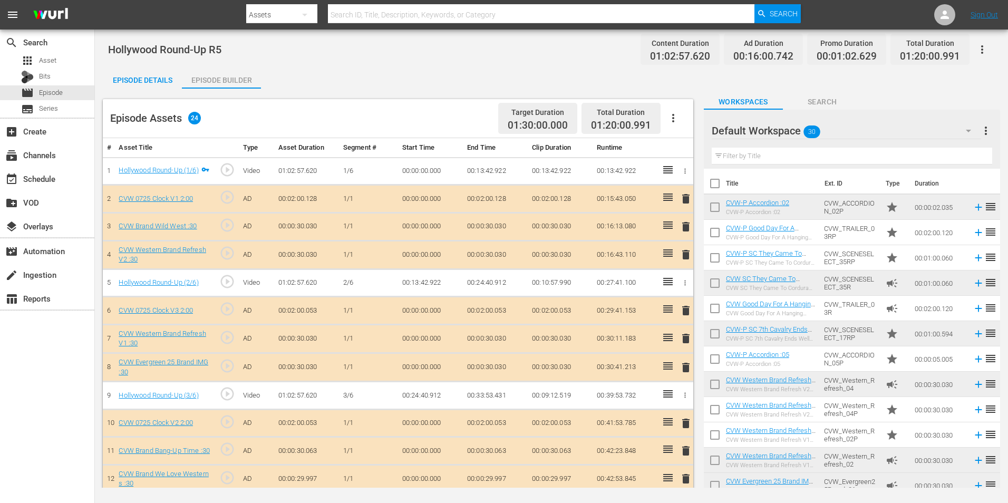
click at [153, 79] on div "Episode Details" at bounding box center [142, 79] width 79 height 25
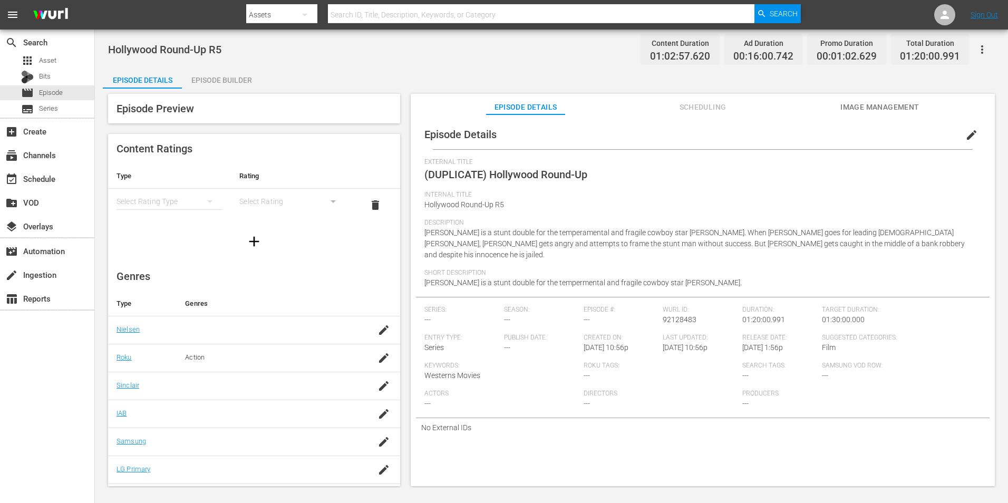
click at [965, 139] on span "edit" at bounding box center [971, 135] width 13 height 13
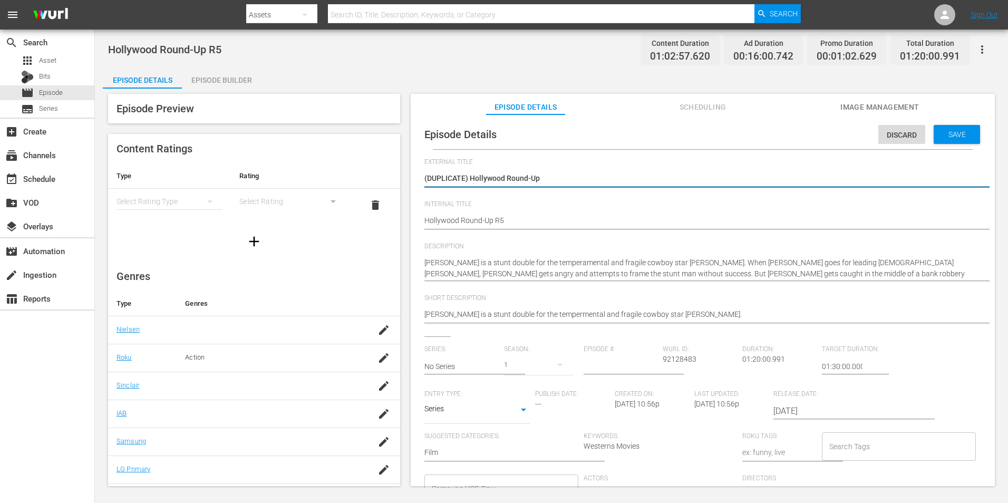
drag, startPoint x: 469, startPoint y: 176, endPoint x: 392, endPoint y: 151, distance: 80.3
click at [392, 151] on div "Episode Preview Content Ratings Type Rating Select Rating Type Select Rating de…" at bounding box center [551, 292] width 897 height 406
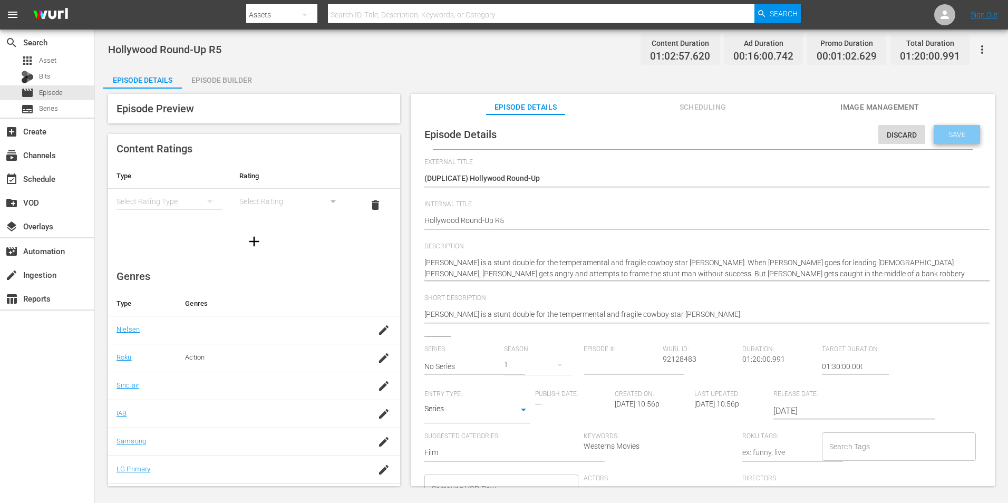
click at [940, 131] on span "Save" at bounding box center [957, 134] width 34 height 8
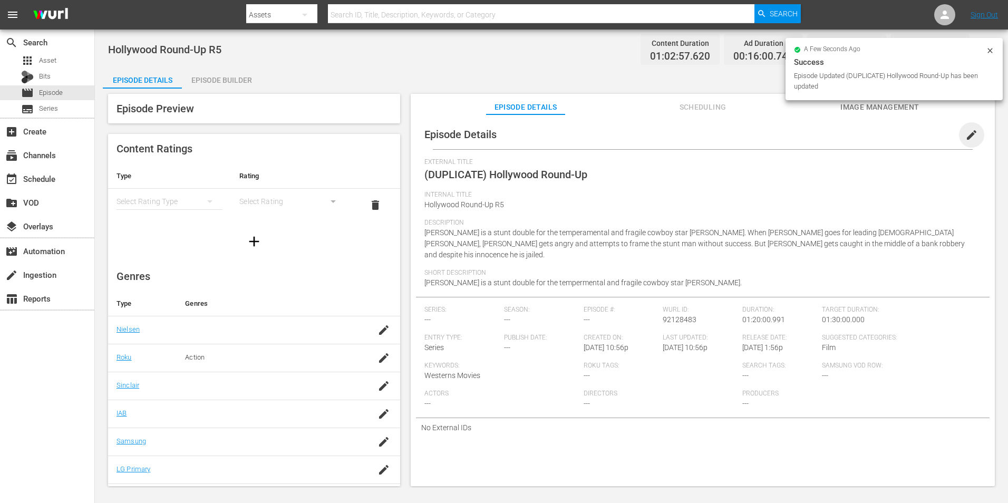
click at [968, 135] on span "edit" at bounding box center [971, 135] width 13 height 13
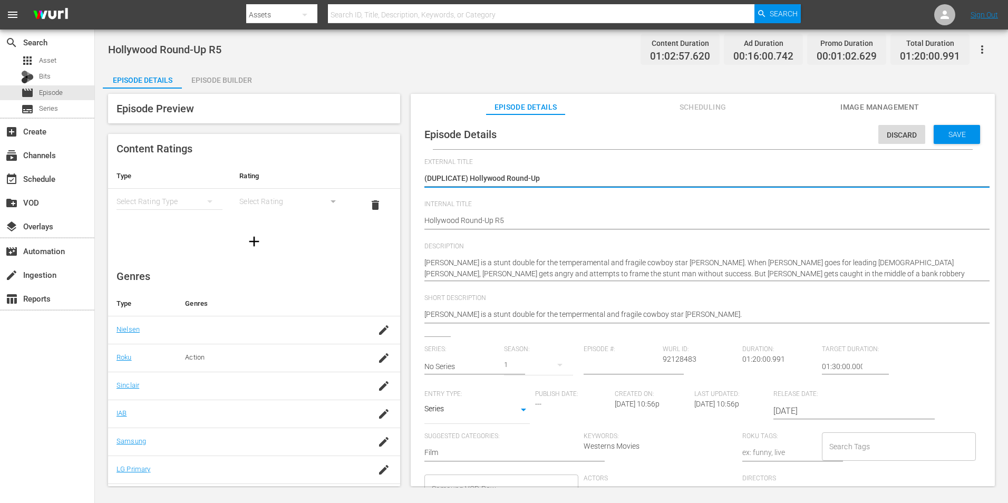
drag, startPoint x: 468, startPoint y: 176, endPoint x: 374, endPoint y: 189, distance: 94.8
click at [374, 189] on div "Episode Preview Content Ratings Type Rating Select Rating Type Select Rating de…" at bounding box center [551, 292] width 897 height 406
type textarea "Hollywood Round-Up"
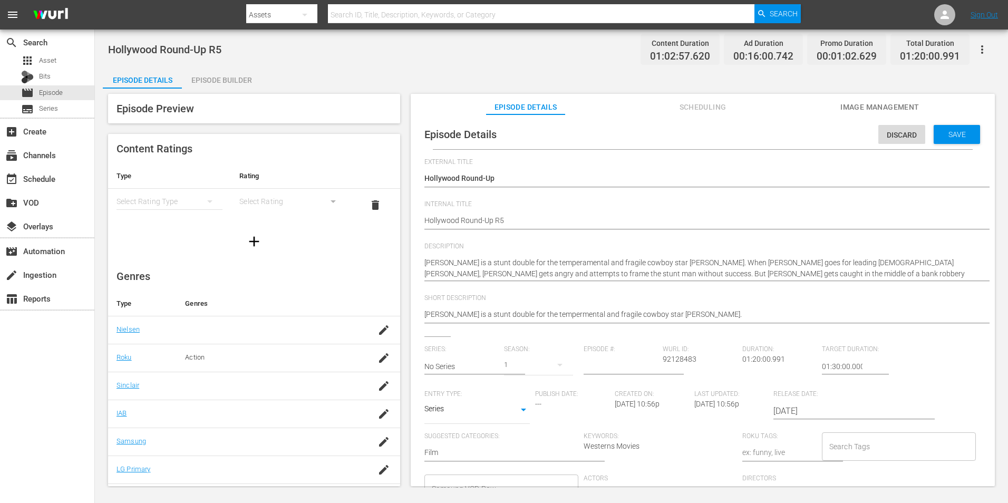
click at [422, 218] on div "Episode Details Discard Save External Title (DUPLICATE) Hollywood Round-Up (DUP…" at bounding box center [703, 348] width 574 height 456
click at [422, 219] on div "Episode Details Discard Save External Title (DUPLICATE) Hollywood Round-Up (DUP…" at bounding box center [703, 348] width 574 height 456
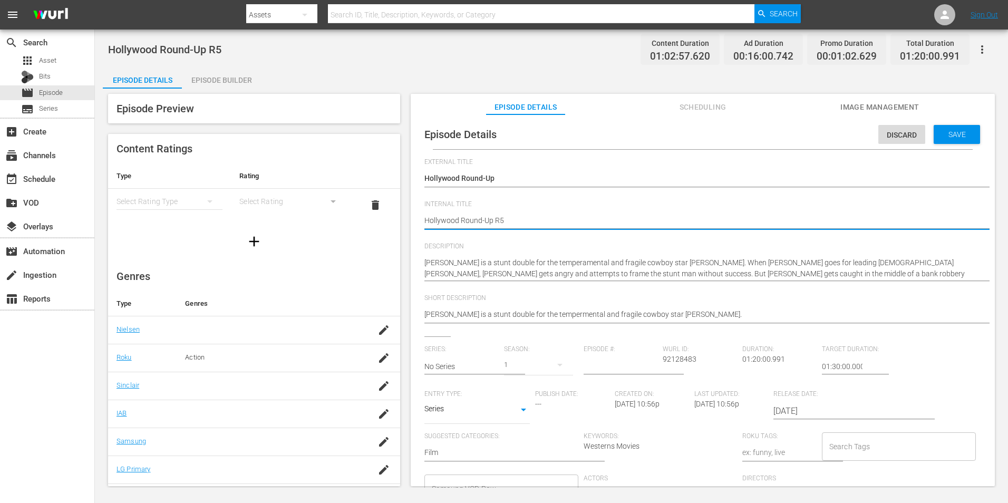
type textarea "Hollywood Round-Up R5"
type textarea "RHollywood Round-Up R5"
type textarea "R Hollywood Round-Up R5"
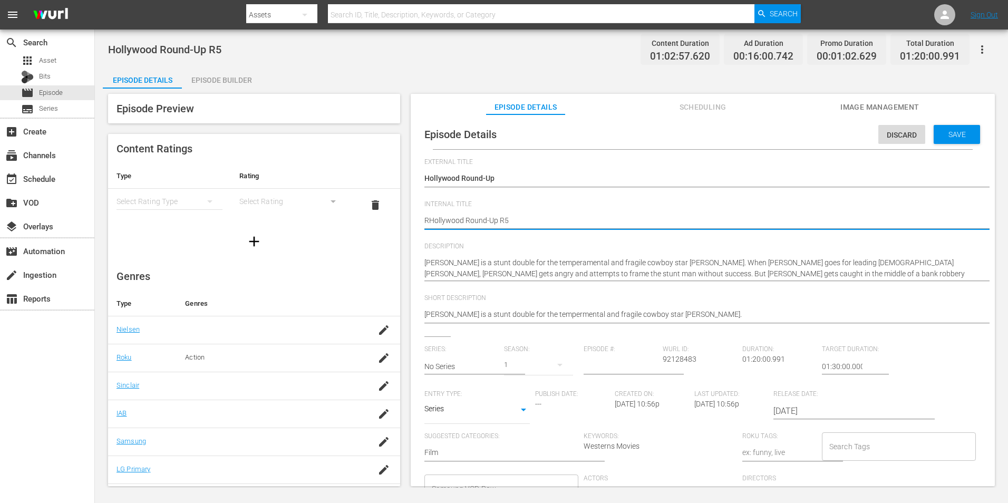
type textarea "R Hollywood Round-Up R5"
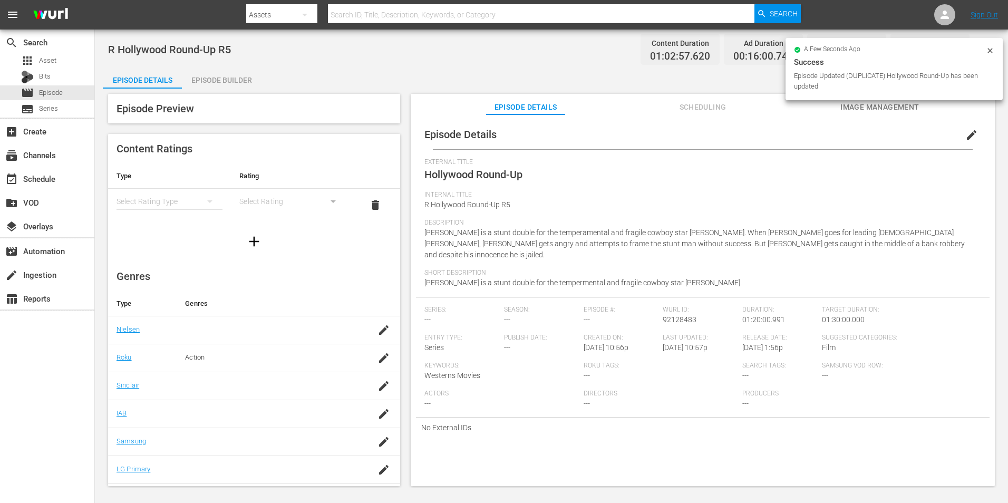
click at [242, 81] on div "Episode Builder" at bounding box center [221, 79] width 79 height 25
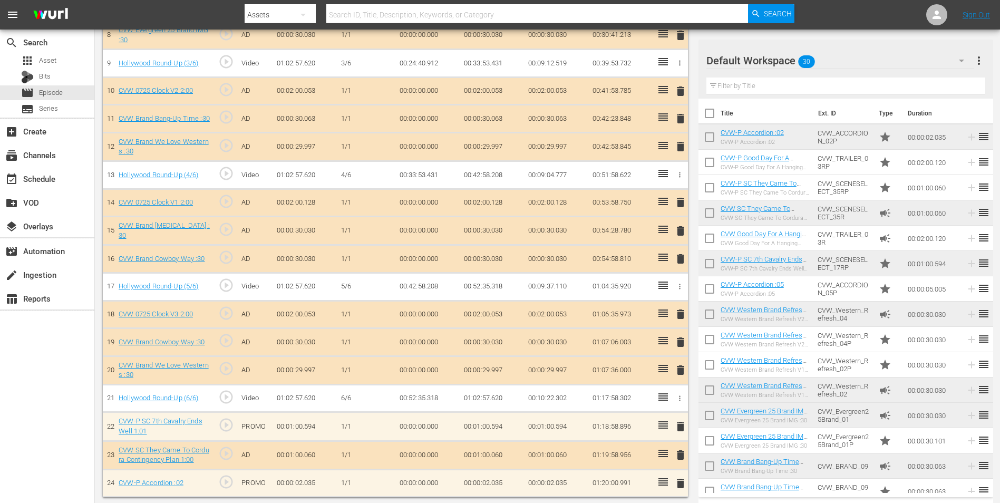
scroll to position [336, 0]
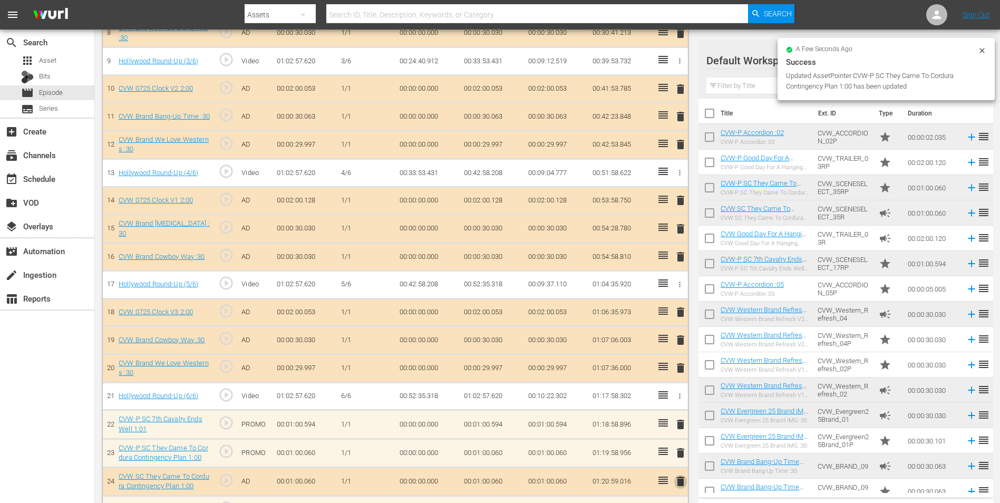
click at [680, 481] on span "delete" at bounding box center [680, 481] width 13 height 13
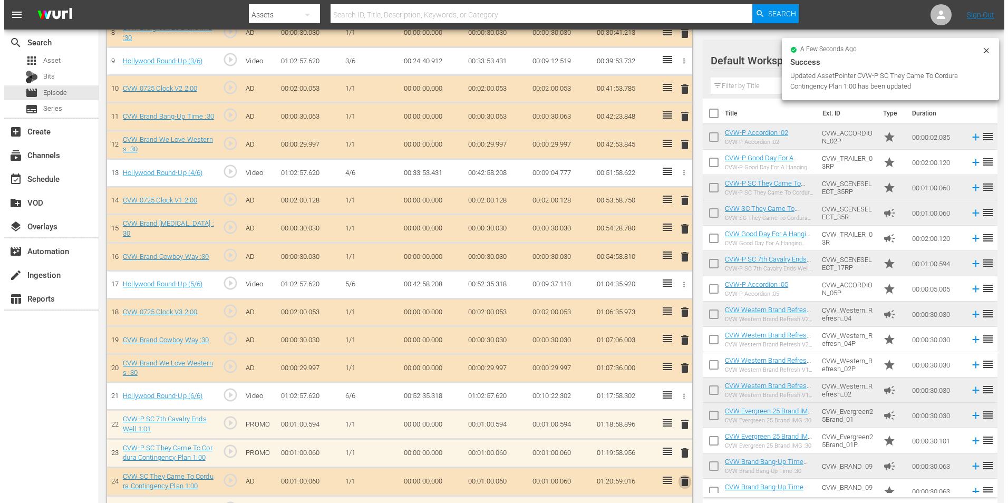
scroll to position [333, 0]
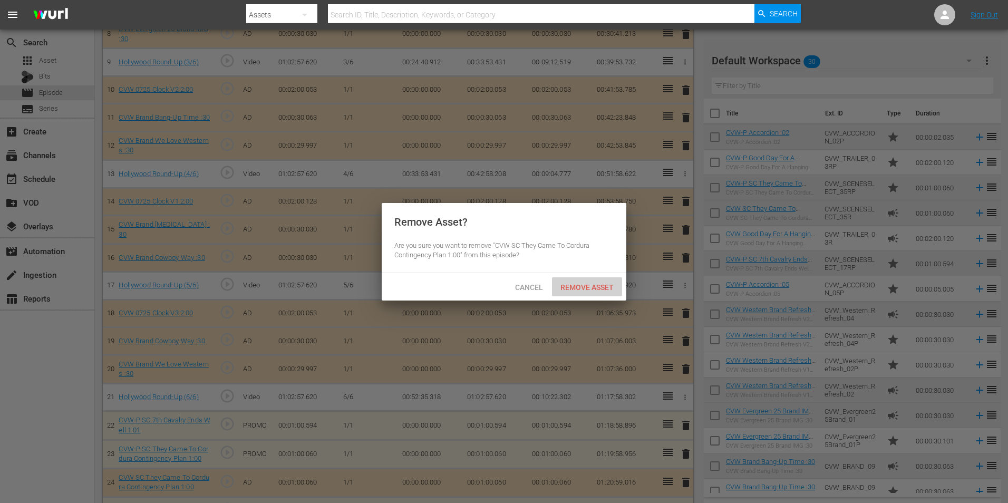
click at [608, 287] on span "Remove Asset" at bounding box center [587, 287] width 70 height 8
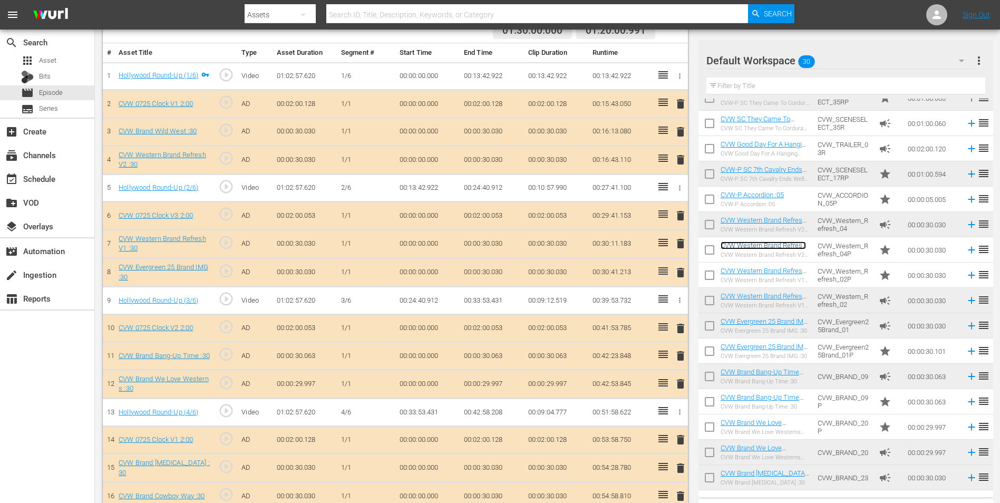
scroll to position [91, 0]
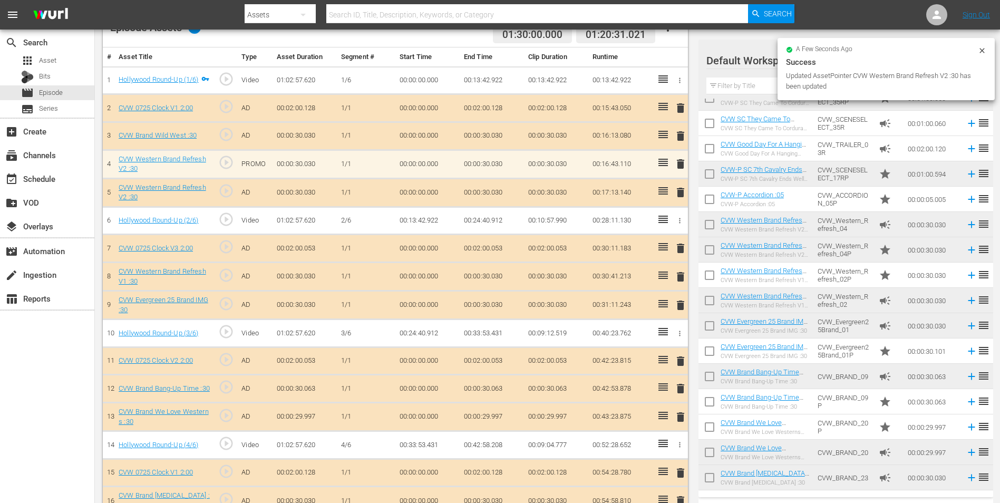
click at [682, 199] on span "delete" at bounding box center [680, 192] width 13 height 13
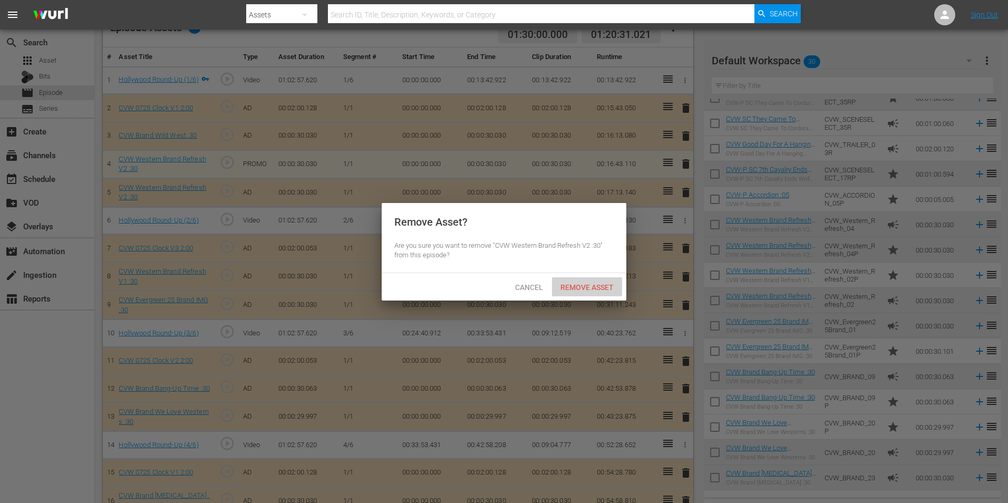
click at [575, 280] on div "Remove Asset" at bounding box center [587, 287] width 70 height 20
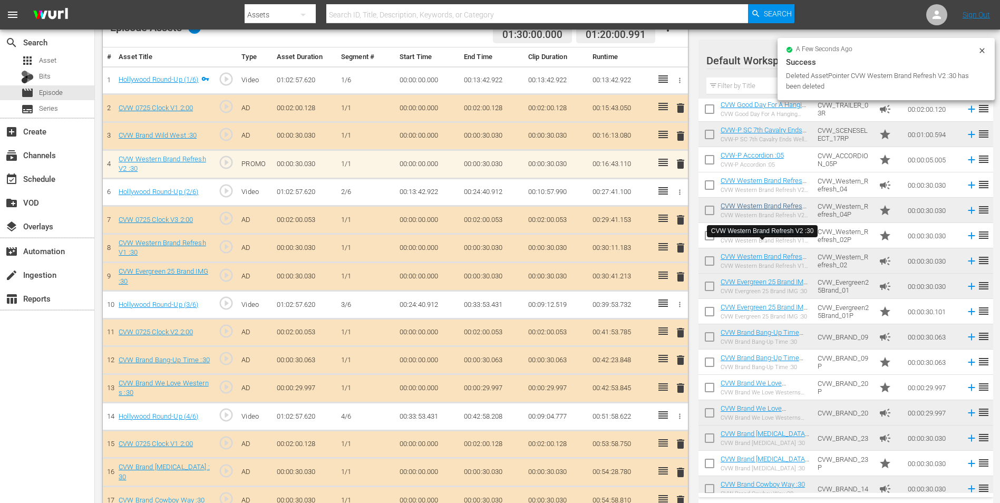
scroll to position [134, 0]
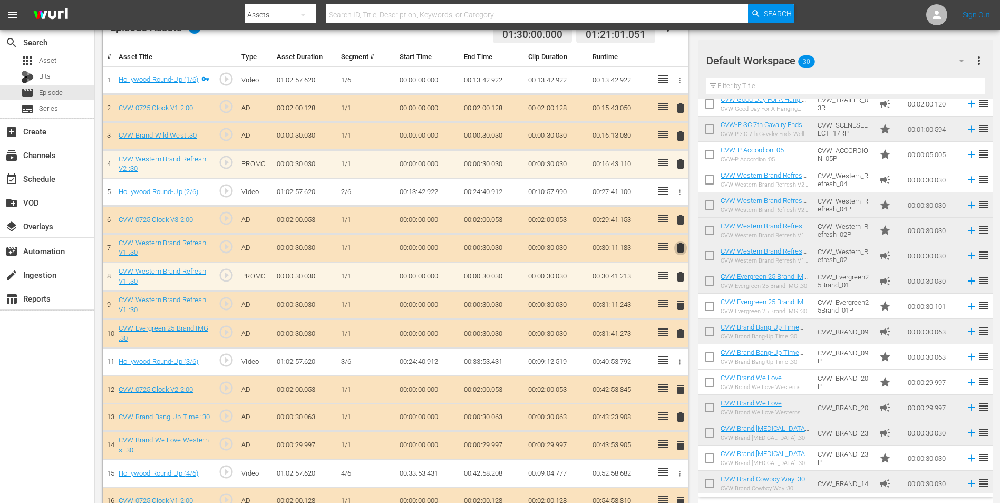
click at [681, 250] on span "delete" at bounding box center [680, 247] width 13 height 13
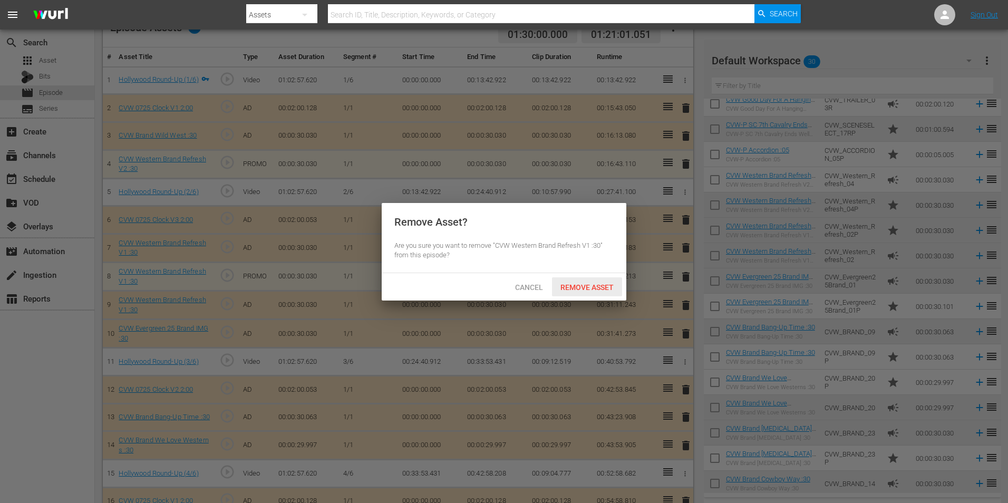
click at [582, 289] on span "Remove Asset" at bounding box center [587, 287] width 70 height 8
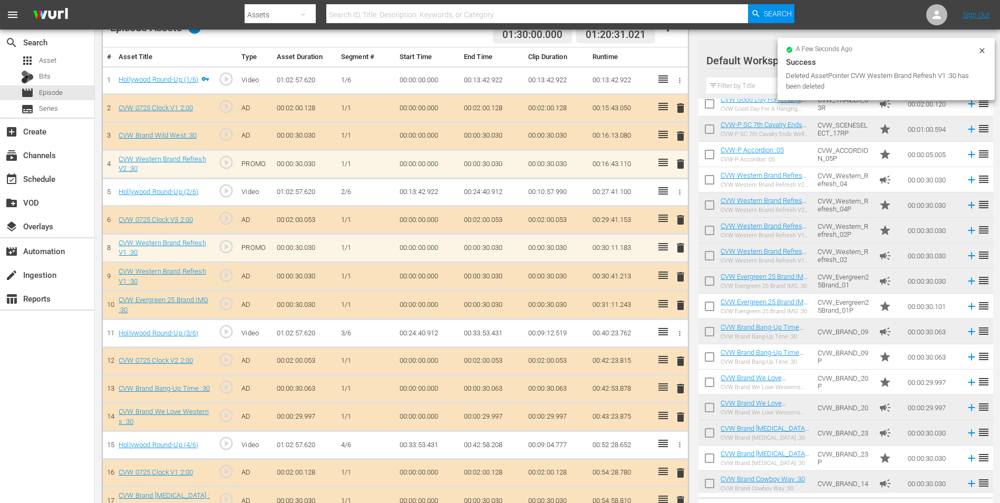
click at [686, 276] on span "delete" at bounding box center [680, 276] width 13 height 13
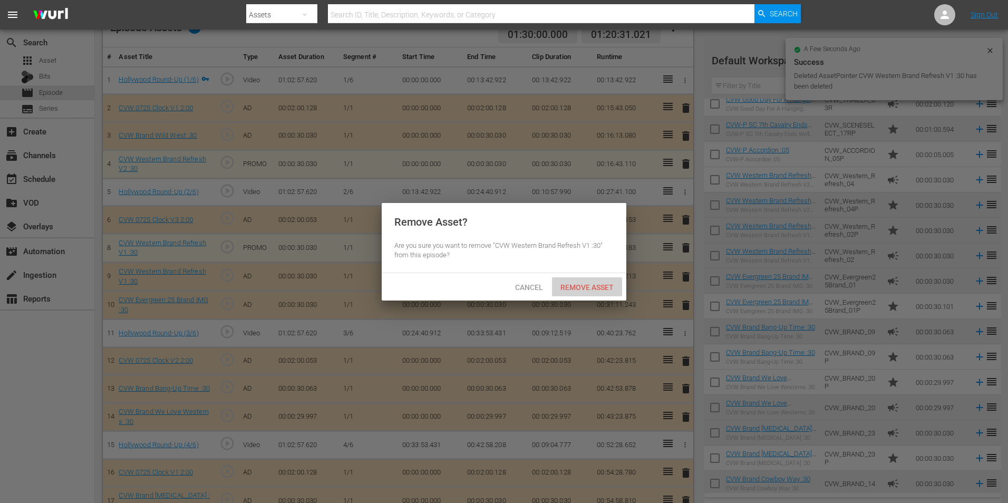
click at [566, 285] on span "Remove Asset" at bounding box center [587, 287] width 70 height 8
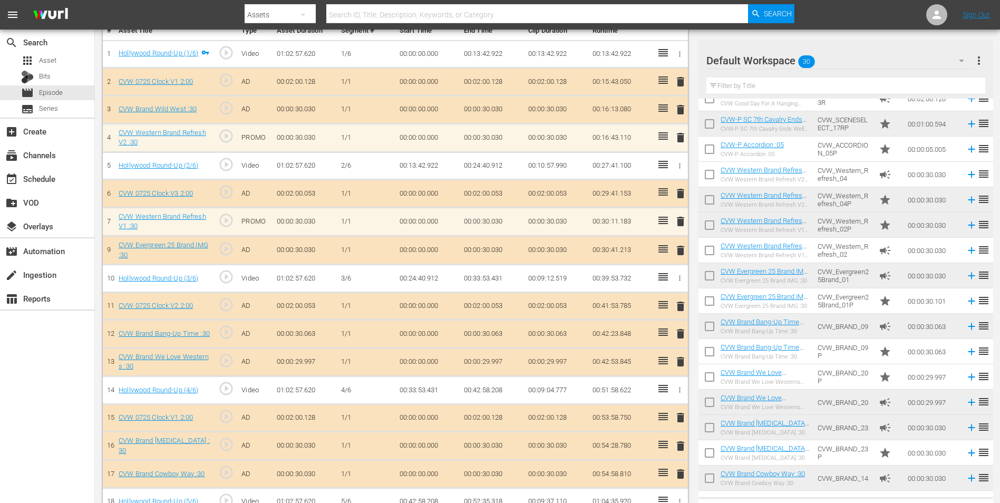
scroll to position [121, 0]
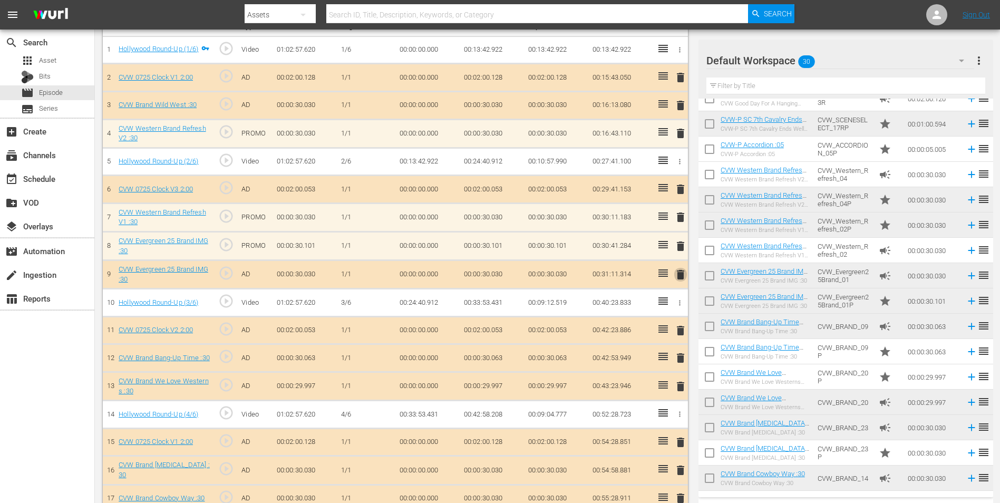
click at [683, 275] on span "delete" at bounding box center [680, 274] width 13 height 13
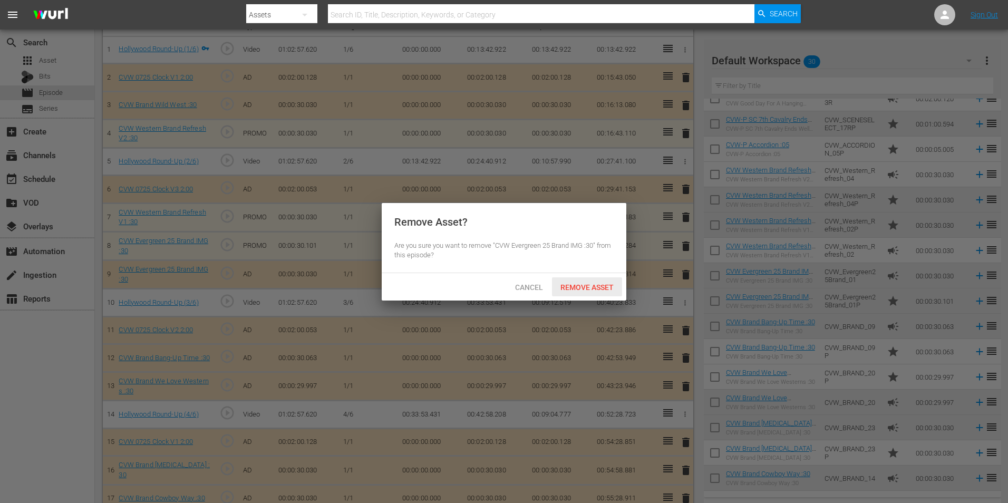
click at [568, 288] on span "Remove Asset" at bounding box center [587, 287] width 70 height 8
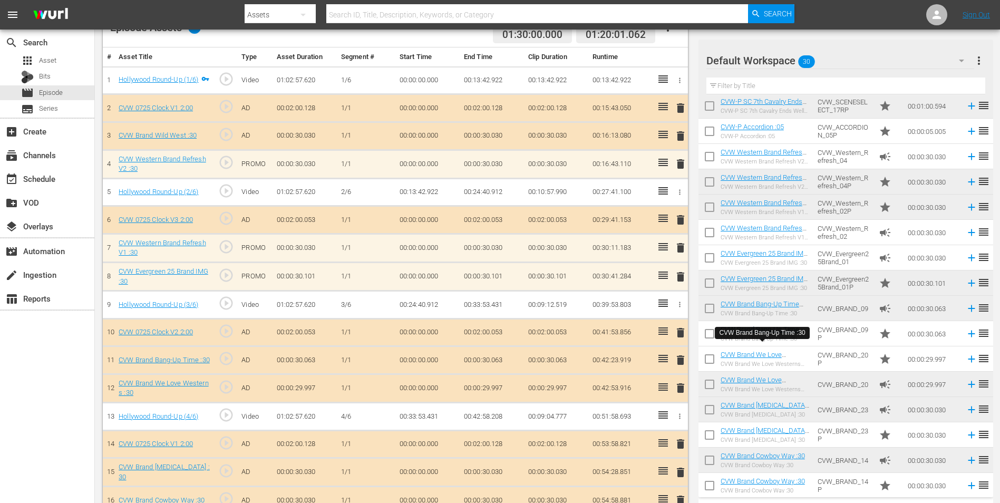
scroll to position [158, 0]
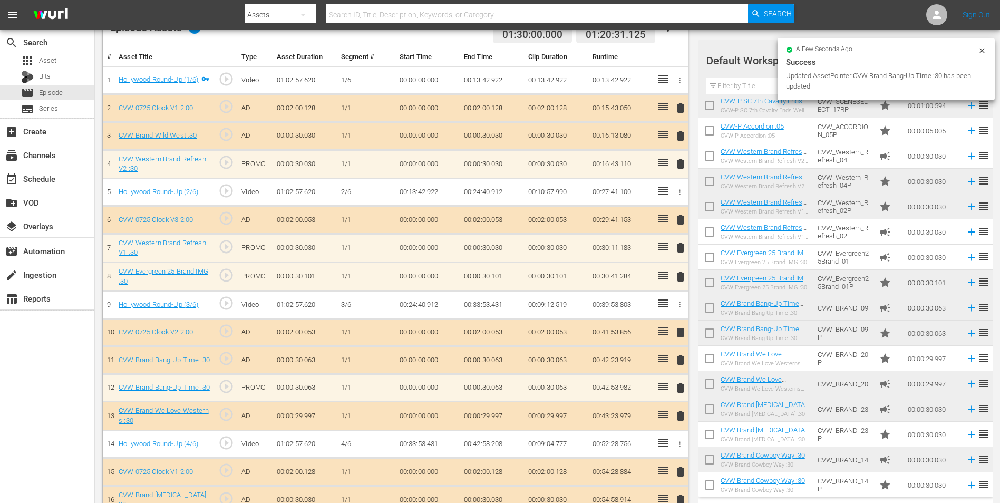
click at [681, 364] on span "delete" at bounding box center [680, 360] width 13 height 13
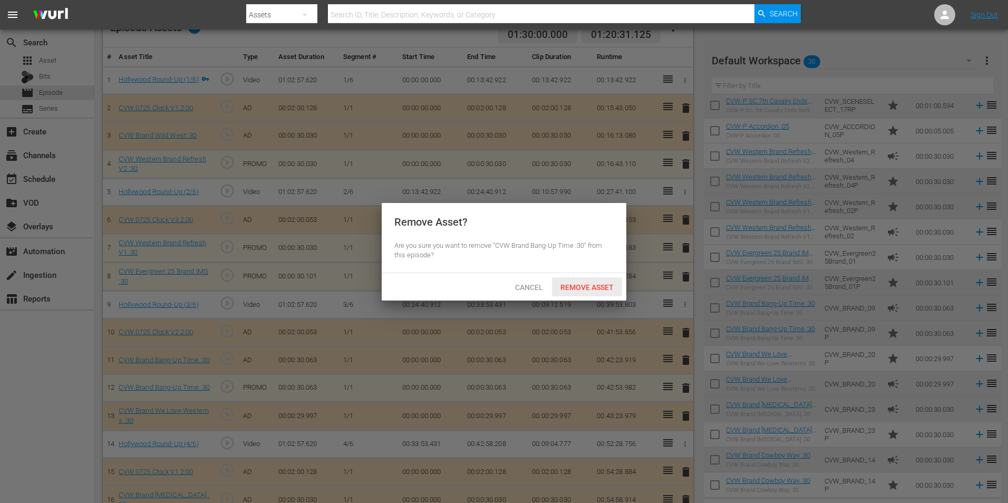
click at [571, 291] on div "Remove Asset" at bounding box center [587, 287] width 70 height 20
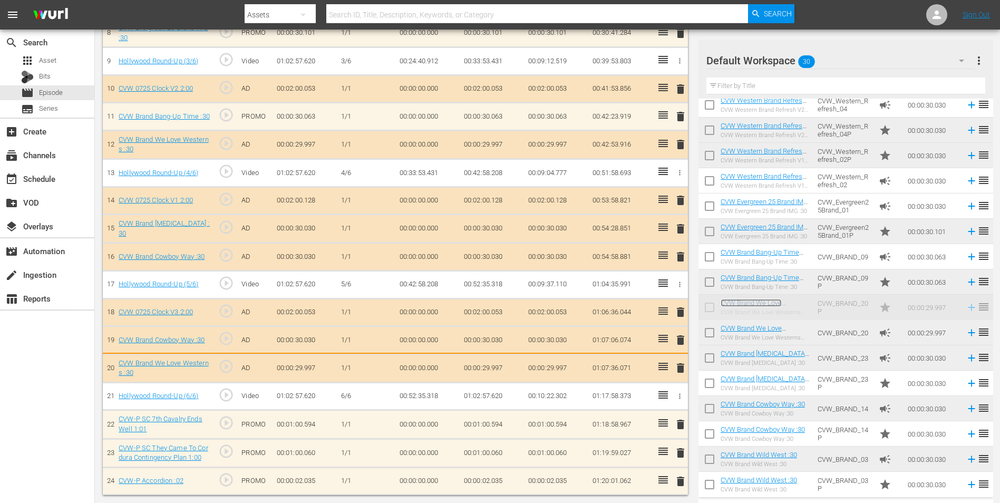
scroll to position [336, 0]
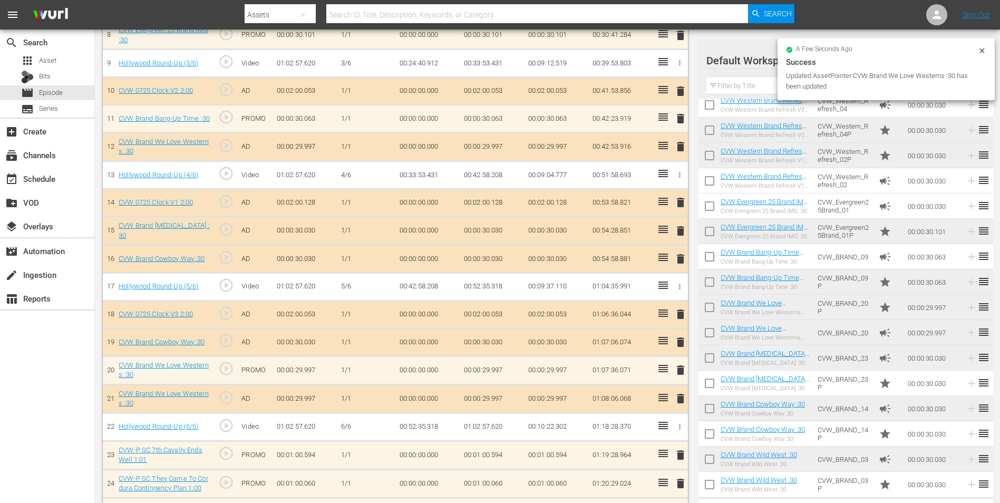
click at [679, 397] on span "delete" at bounding box center [680, 398] width 13 height 13
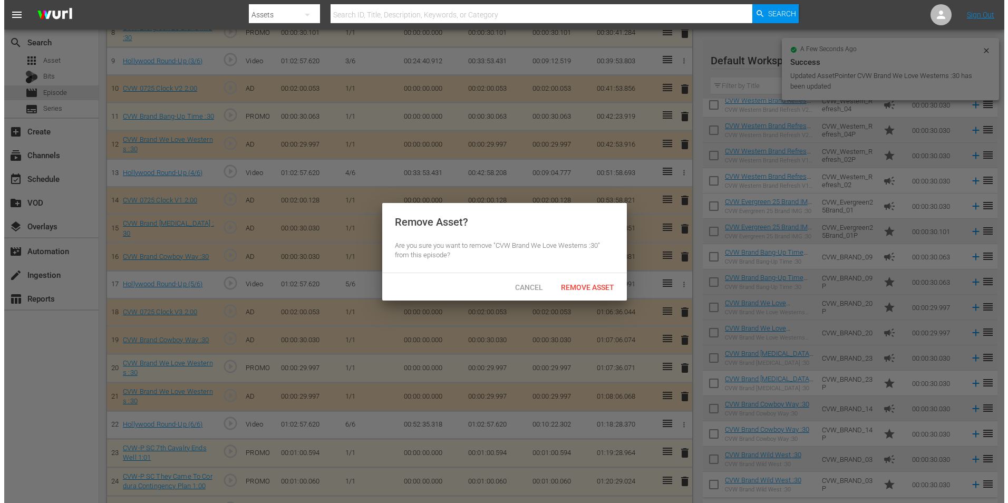
scroll to position [333, 0]
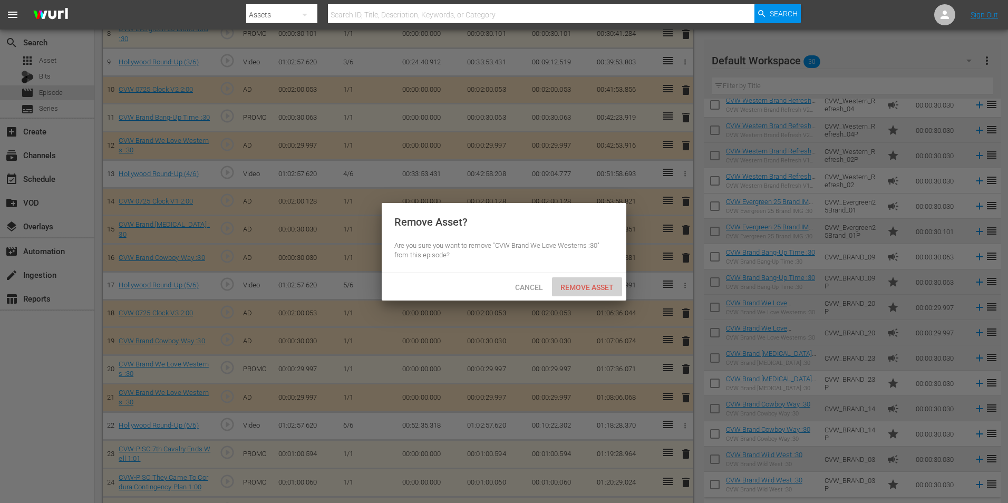
click at [596, 290] on span "Remove Asset" at bounding box center [587, 287] width 70 height 8
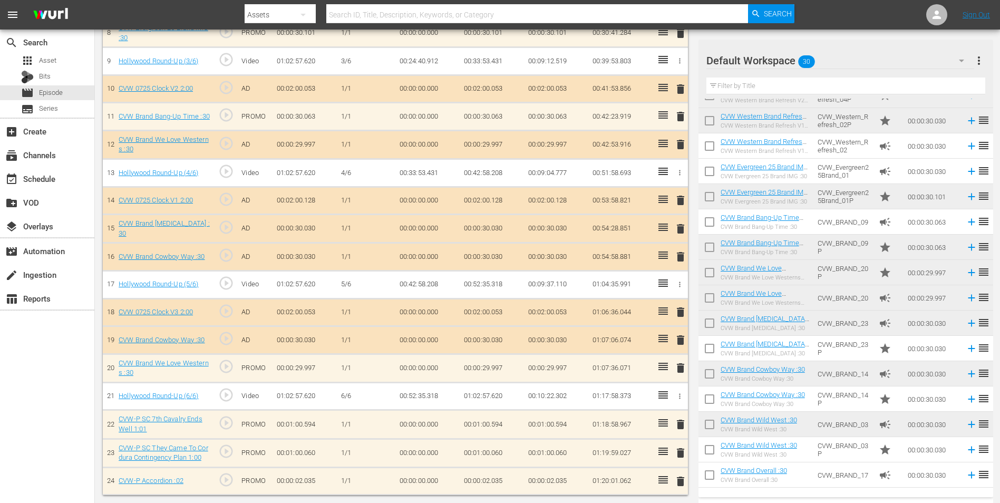
scroll to position [245, 0]
drag, startPoint x: 783, startPoint y: 355, endPoint x: 767, endPoint y: 325, distance: 33.7
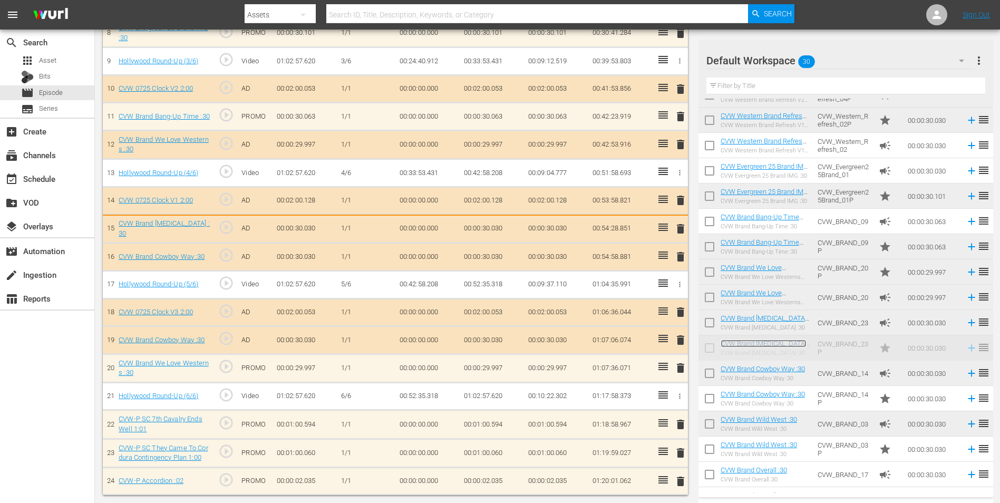
scroll to position [336, 0]
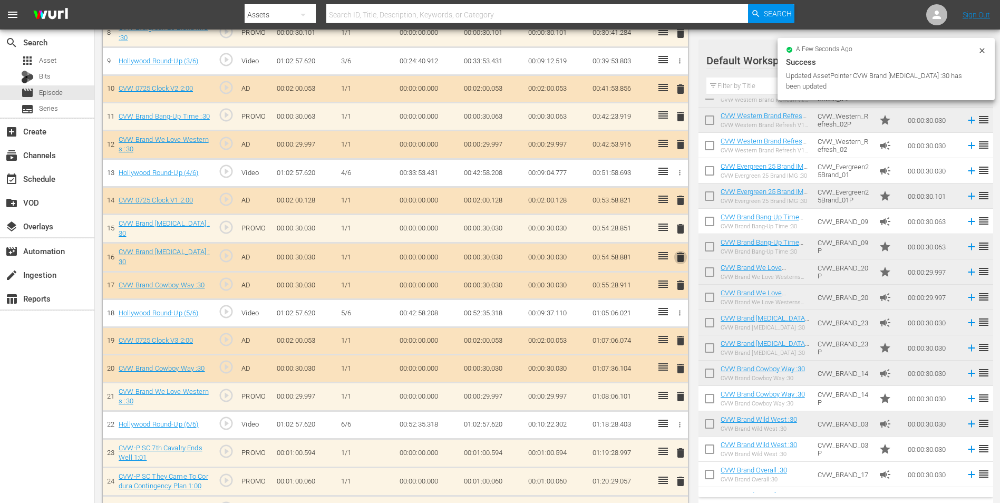
click at [683, 260] on span "delete" at bounding box center [680, 257] width 13 height 13
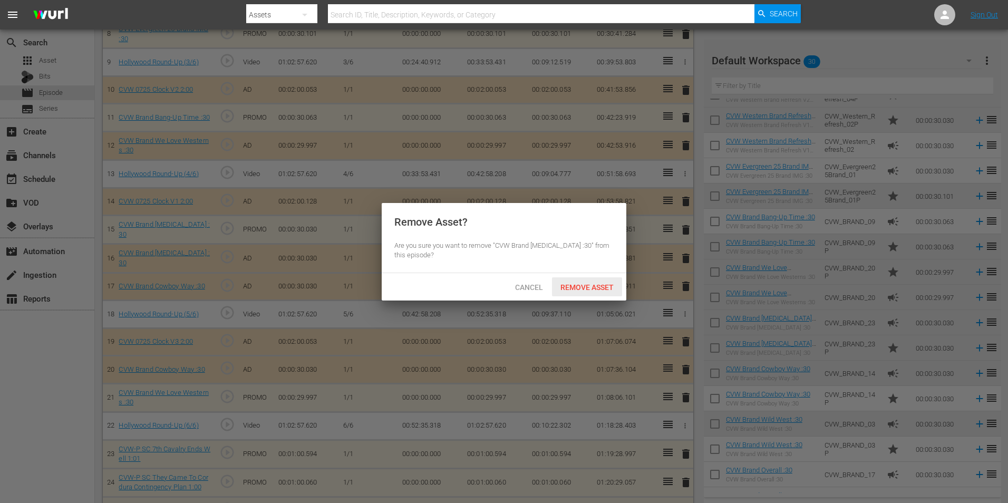
click at [569, 283] on span "Remove Asset" at bounding box center [587, 287] width 70 height 8
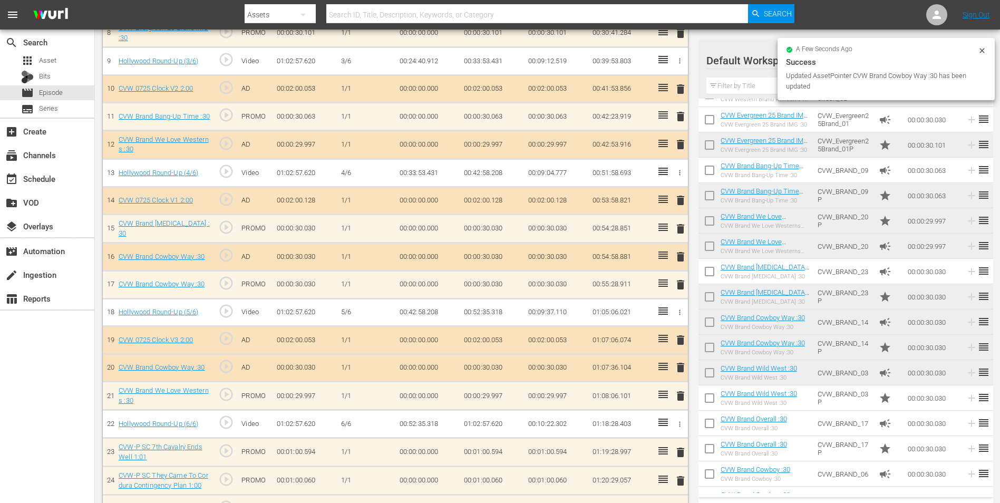
click at [682, 257] on div "delete" at bounding box center [678, 256] width 9 height 15
click at [682, 257] on span "delete" at bounding box center [680, 256] width 13 height 13
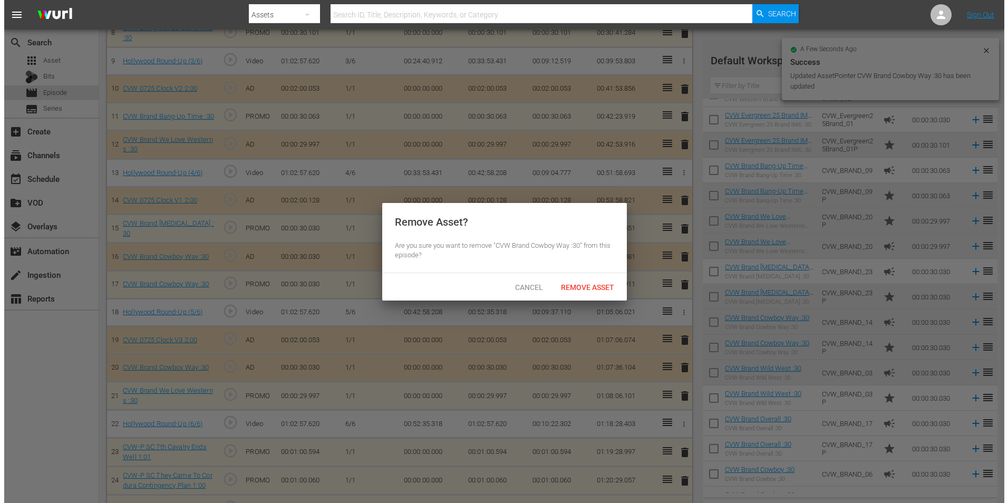
scroll to position [333, 0]
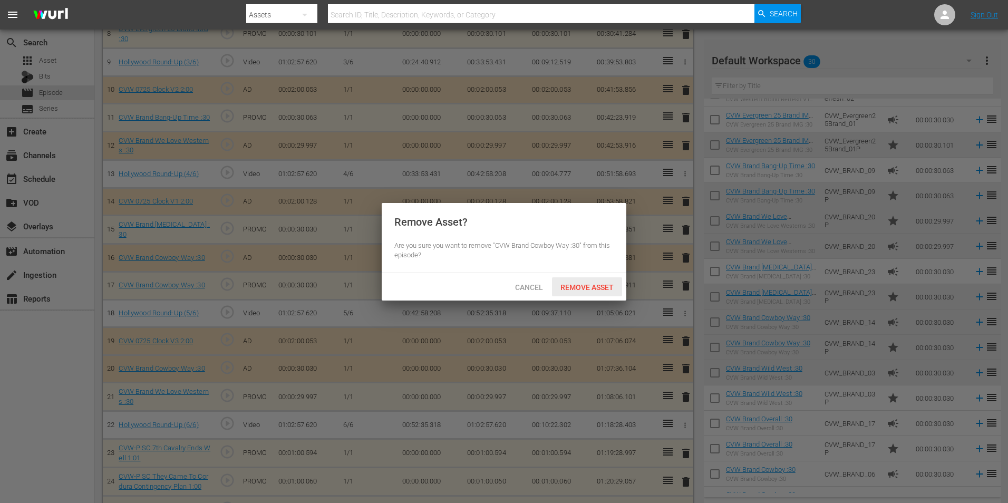
click at [592, 289] on span "Remove Asset" at bounding box center [587, 287] width 70 height 8
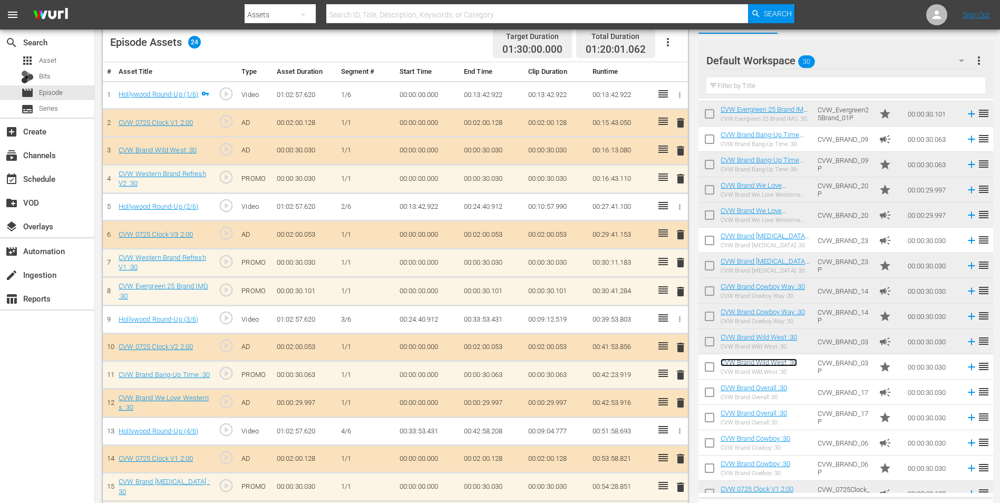
scroll to position [72, 0]
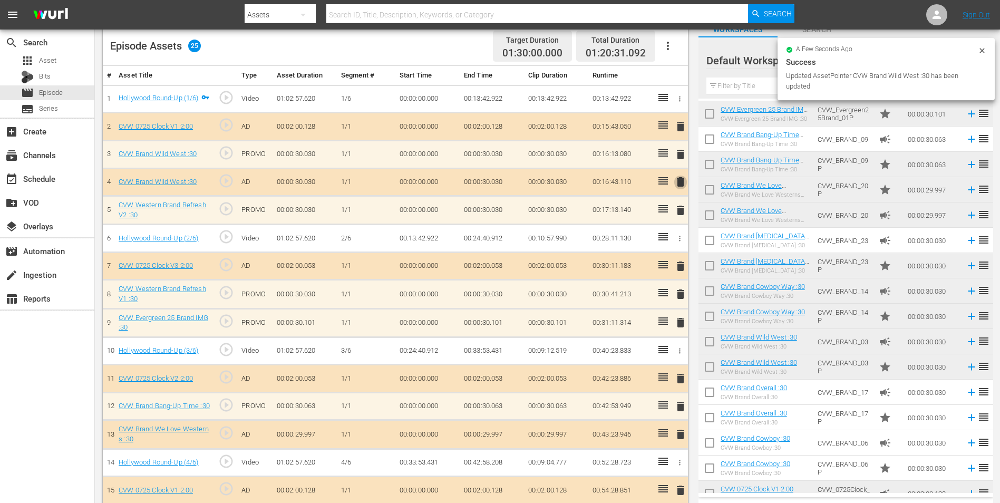
click at [681, 185] on span "delete" at bounding box center [680, 182] width 13 height 13
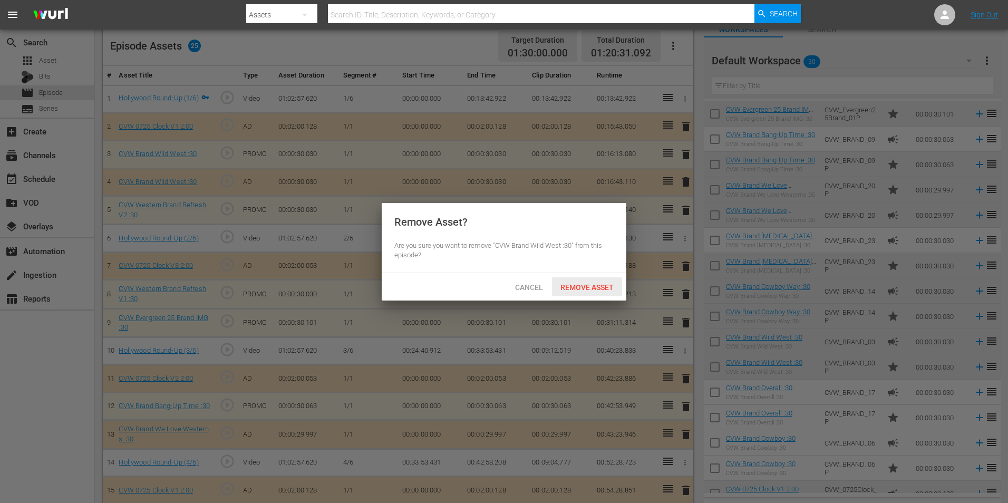
click at [581, 291] on div "Remove Asset" at bounding box center [587, 287] width 70 height 20
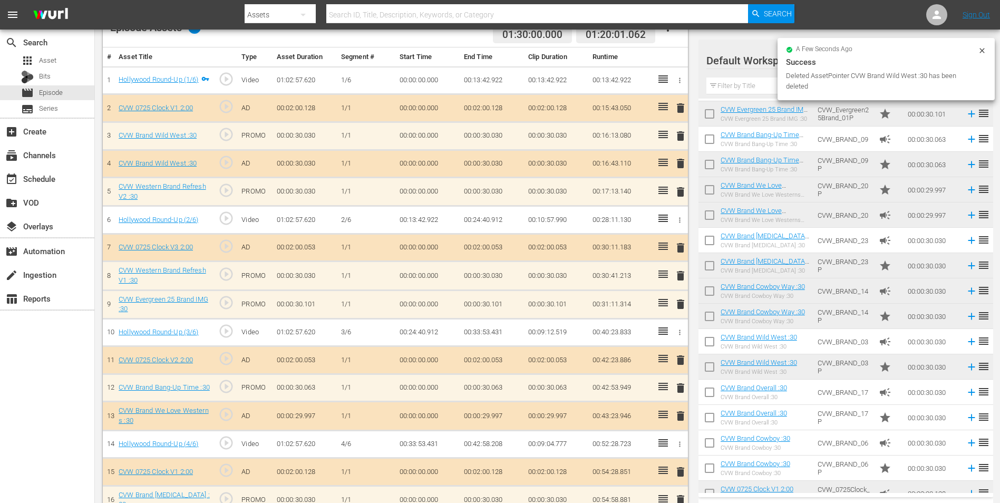
scroll to position [91, 0]
click at [557, 284] on td "00:00:30.030" at bounding box center [556, 275] width 64 height 28
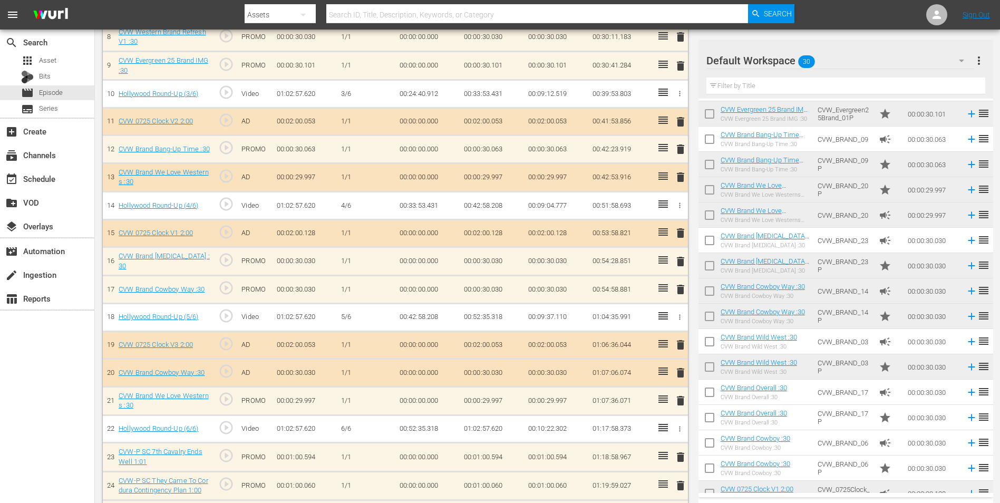
scroll to position [391, 0]
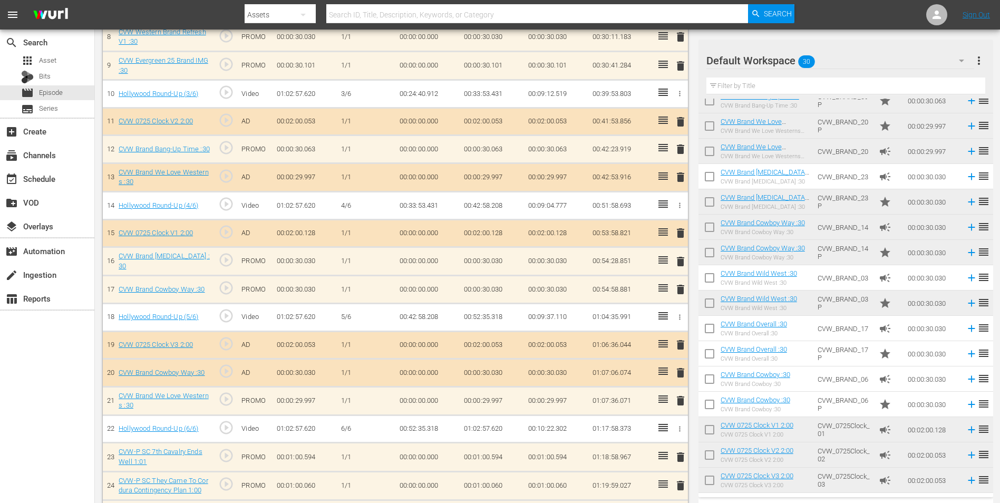
click at [715, 297] on input "checkbox" at bounding box center [709, 305] width 22 height 22
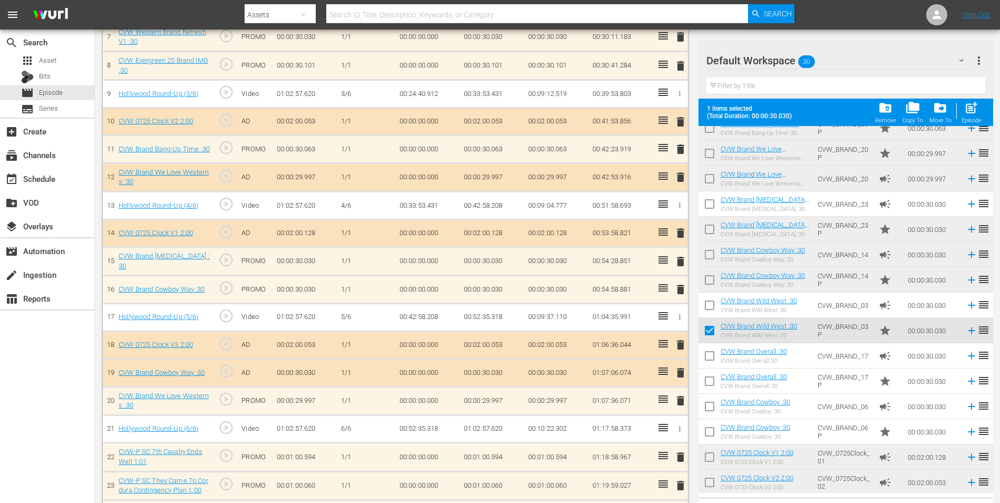
click at [709, 331] on input "checkbox" at bounding box center [709, 333] width 22 height 22
checkbox input "false"
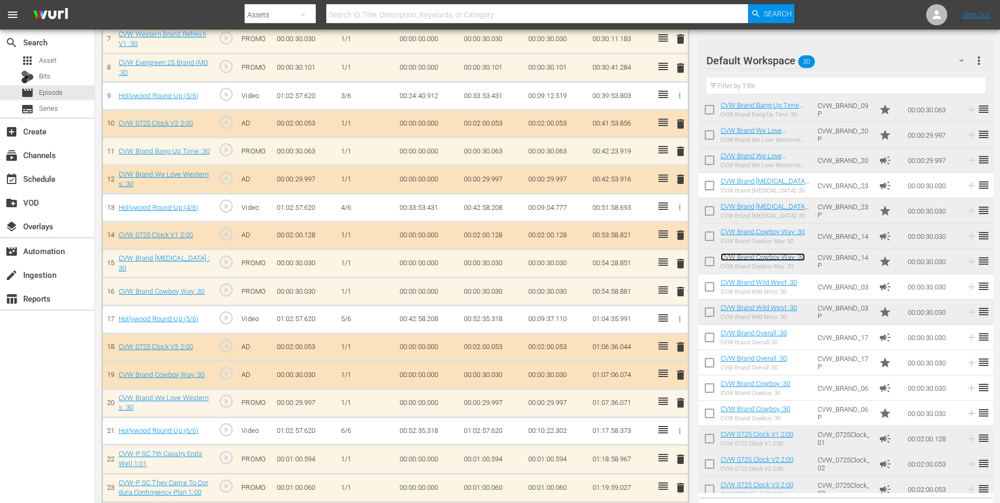
scroll to position [304, 0]
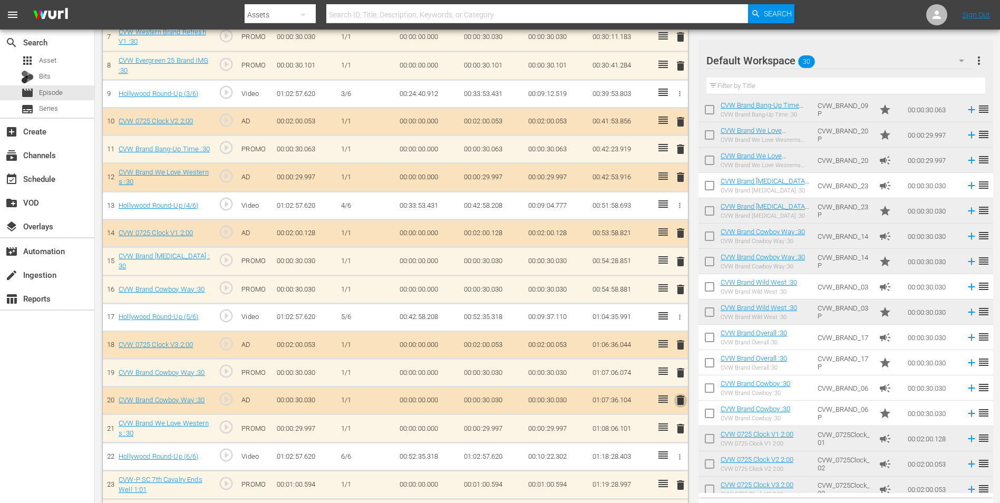
click at [682, 403] on span "delete" at bounding box center [680, 400] width 13 height 13
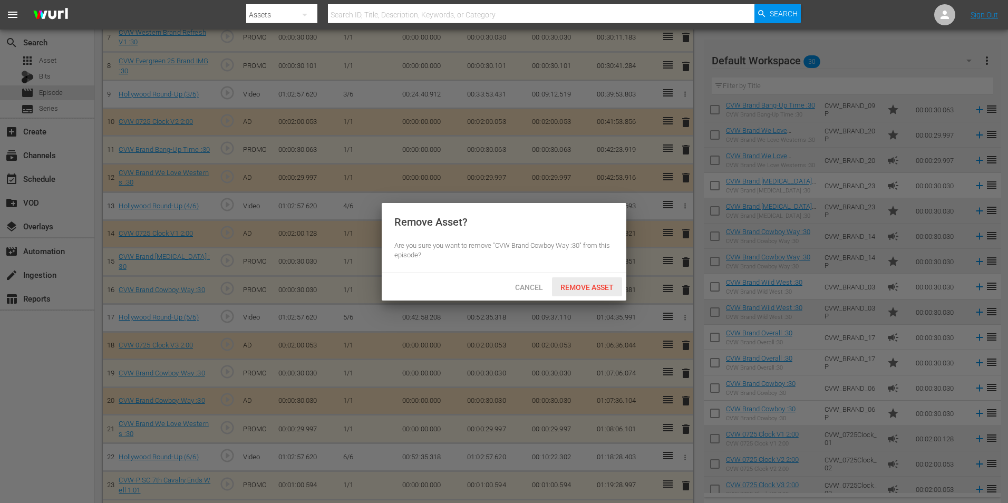
click at [602, 293] on div "Remove Asset" at bounding box center [587, 287] width 70 height 20
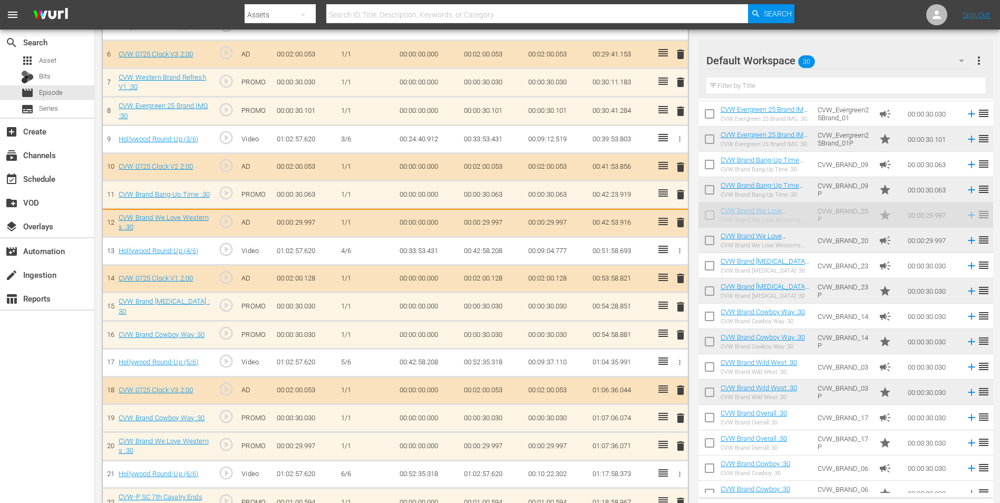
scroll to position [258, 0]
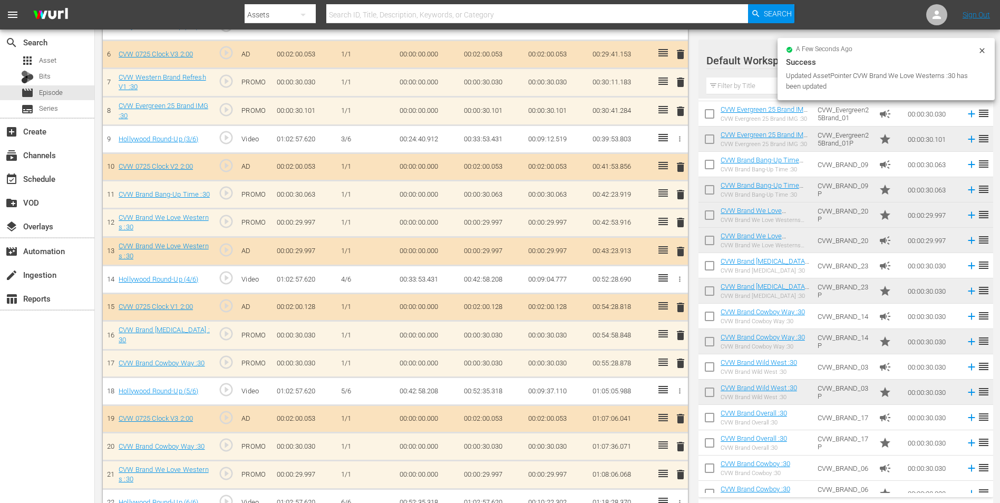
click at [679, 253] on span "delete" at bounding box center [680, 251] width 13 height 13
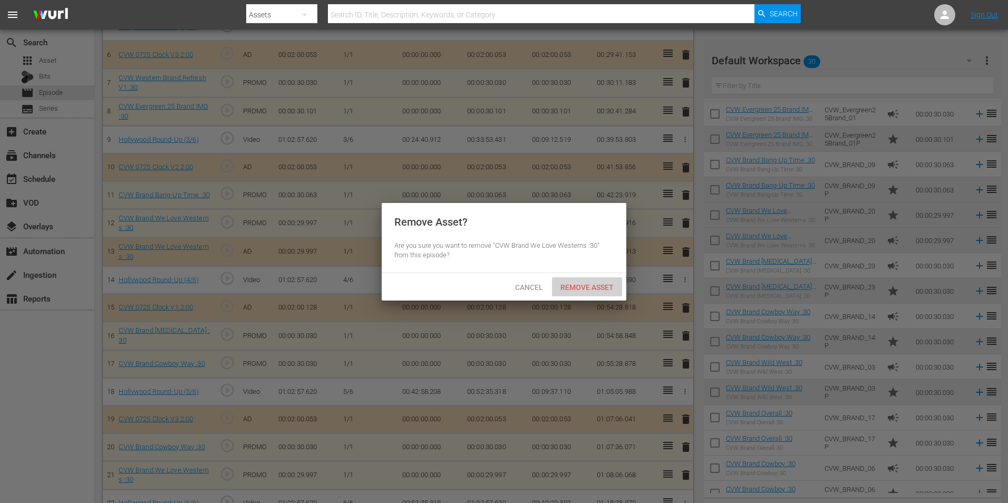
click at [565, 289] on span "Remove Asset" at bounding box center [587, 287] width 70 height 8
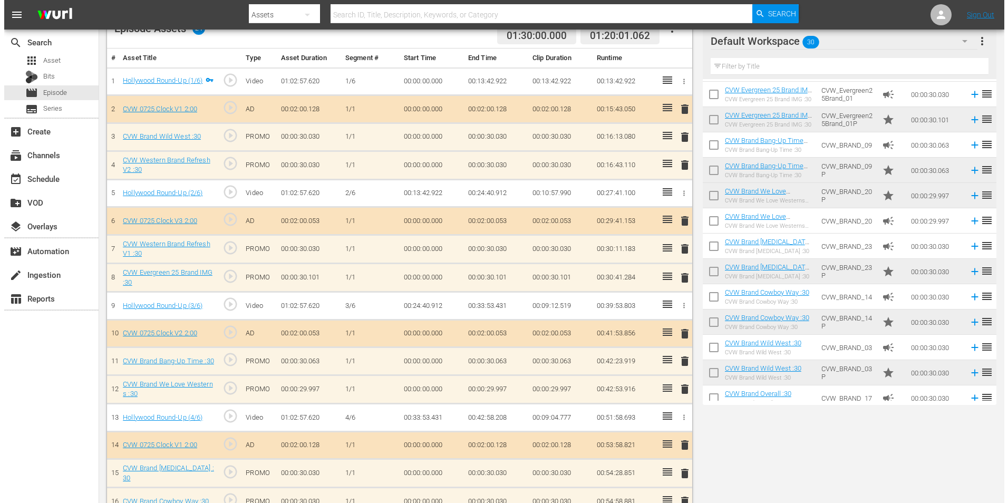
scroll to position [0, 0]
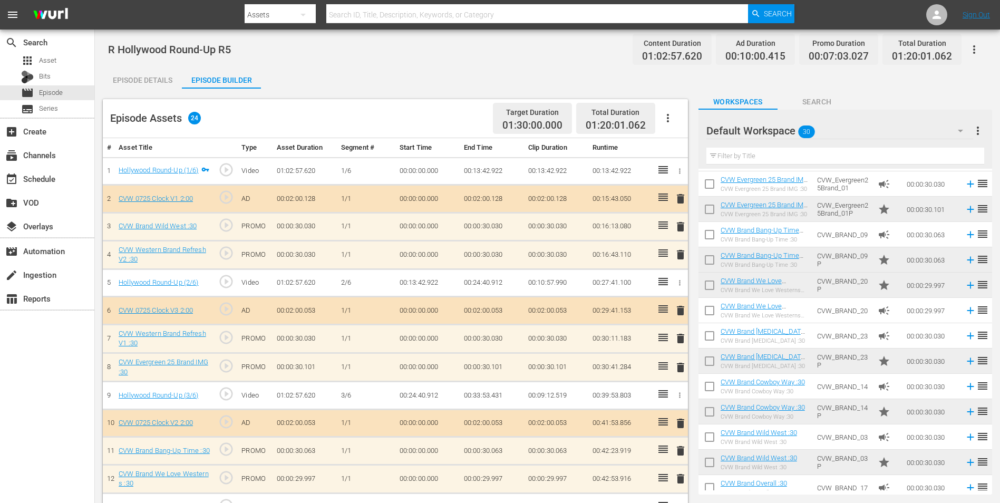
click at [144, 76] on div "Episode Details" at bounding box center [142, 79] width 79 height 25
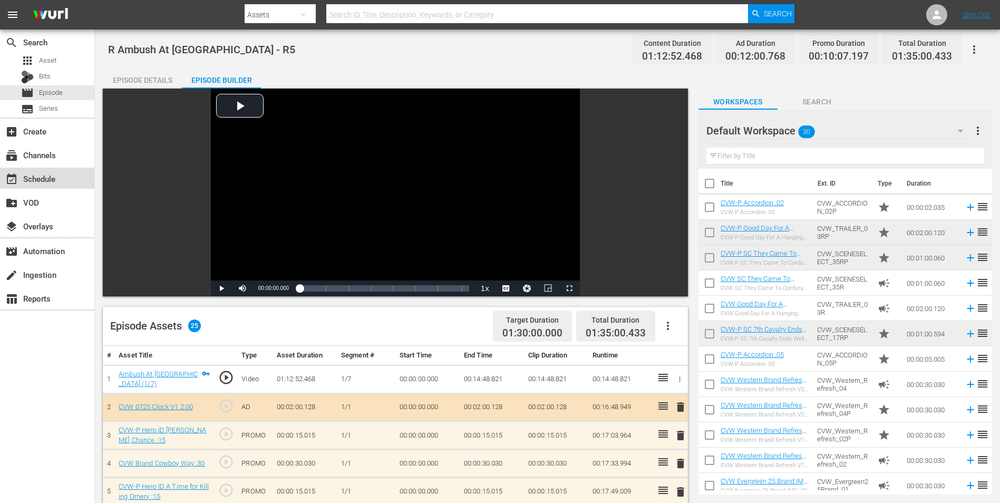
click at [51, 172] on div "event_available Schedule" at bounding box center [29, 176] width 59 height 9
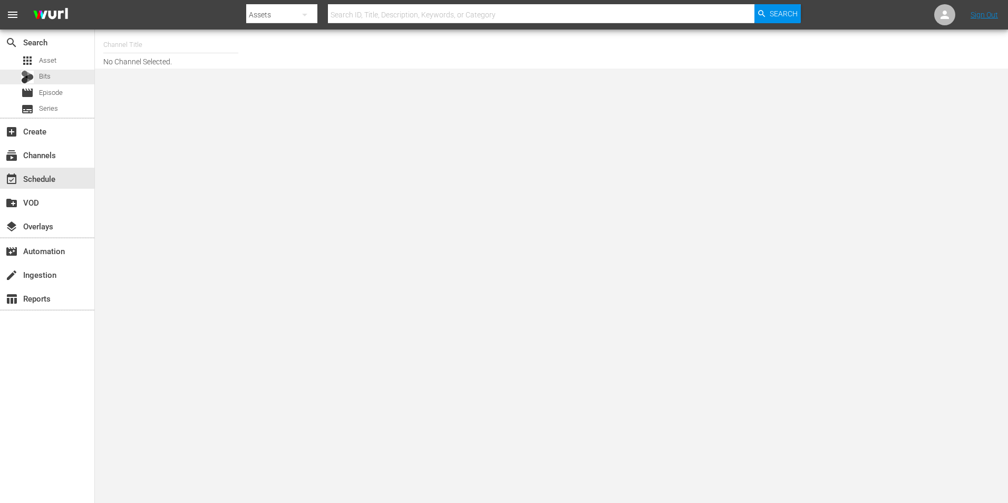
click at [77, 85] on div "apps Asset Bits movie Episode subtitles Series" at bounding box center [47, 84] width 94 height 63
click at [76, 88] on div "movie Episode" at bounding box center [47, 92] width 94 height 15
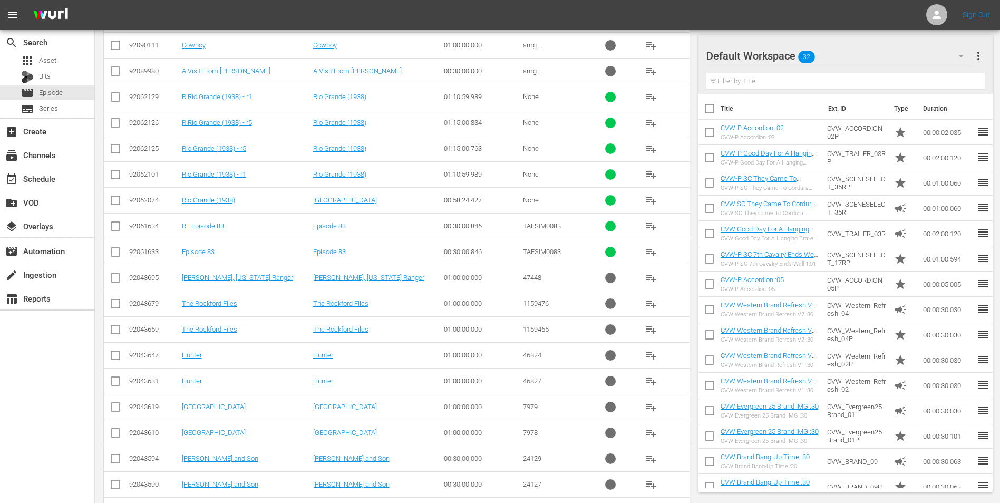
scroll to position [1129, 0]
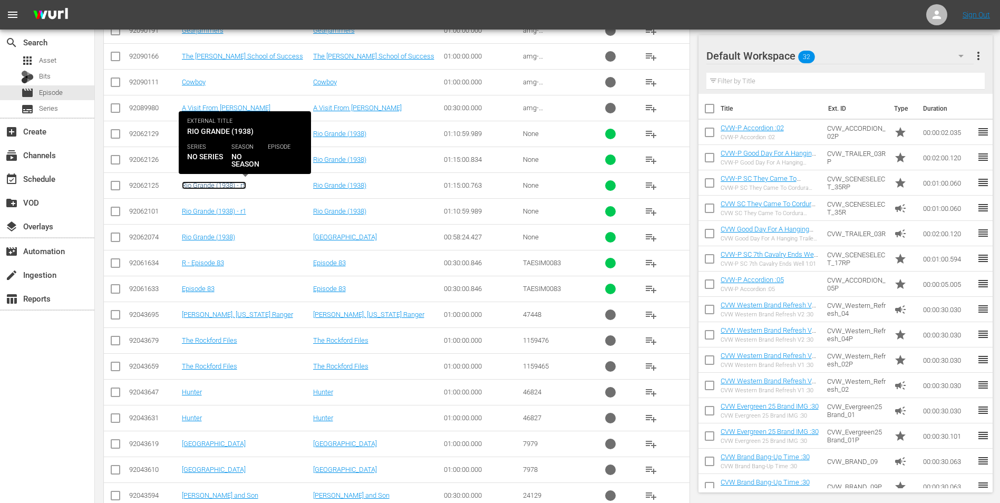
click at [226, 184] on link "Rio Grande (1938) - r5" at bounding box center [214, 185] width 64 height 8
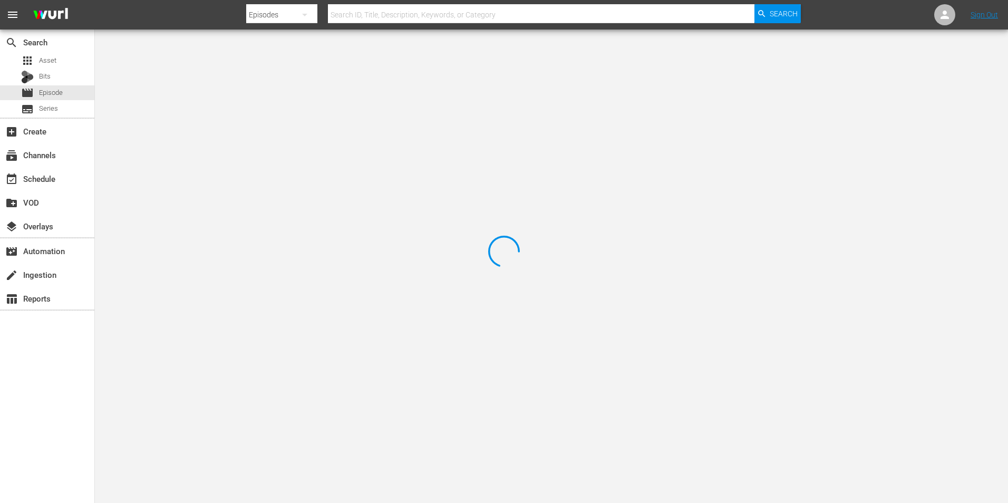
click at [227, 182] on div at bounding box center [504, 251] width 1008 height 503
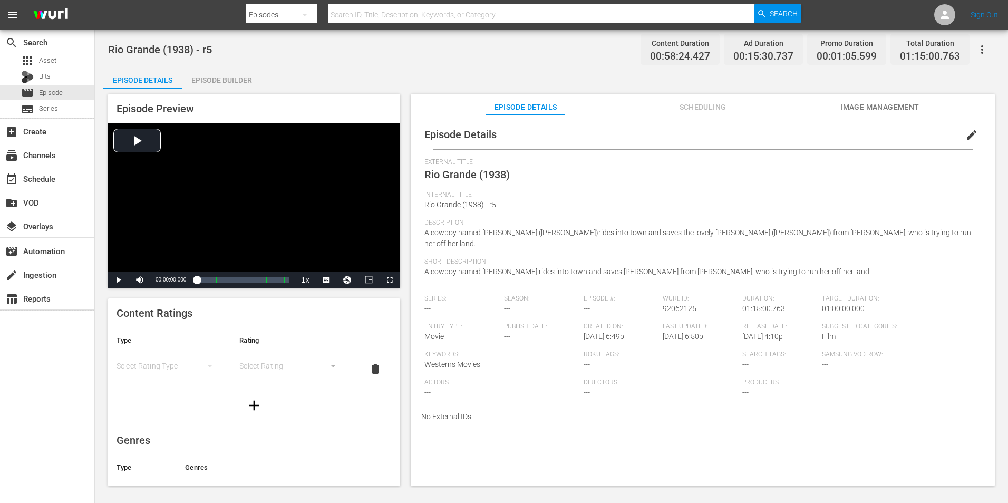
click at [218, 90] on div "Episode Preview Video Player is loading. Play Video Play Mute Current Time 00:0…" at bounding box center [551, 292] width 897 height 406
click at [218, 83] on div "Episode Builder" at bounding box center [221, 79] width 79 height 25
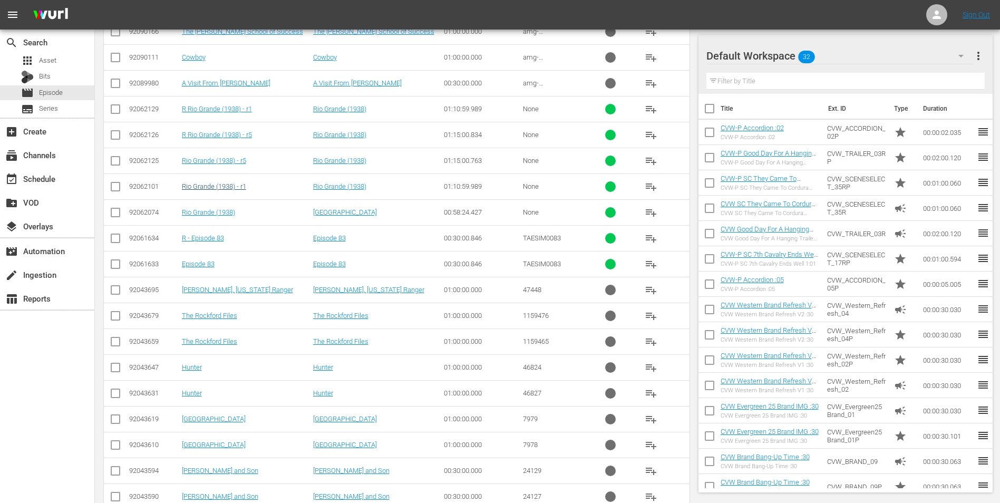
scroll to position [1106, 0]
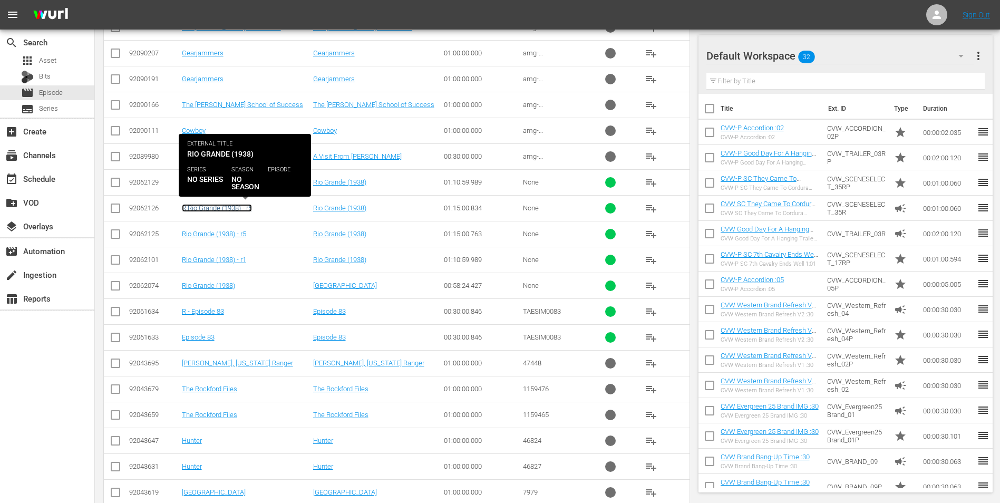
click at [247, 208] on link "R Rio Grande (1938) - r5" at bounding box center [217, 208] width 70 height 8
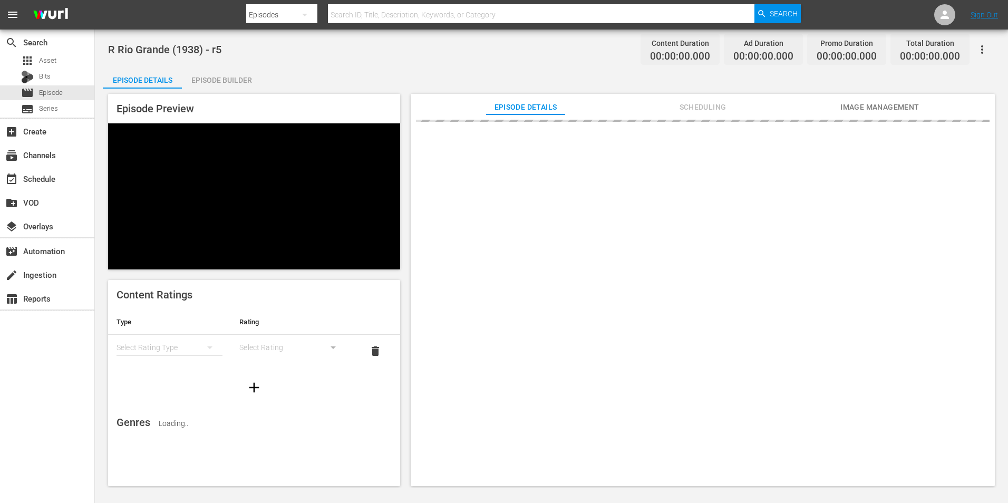
click at [216, 75] on div "Episode Builder" at bounding box center [221, 79] width 79 height 25
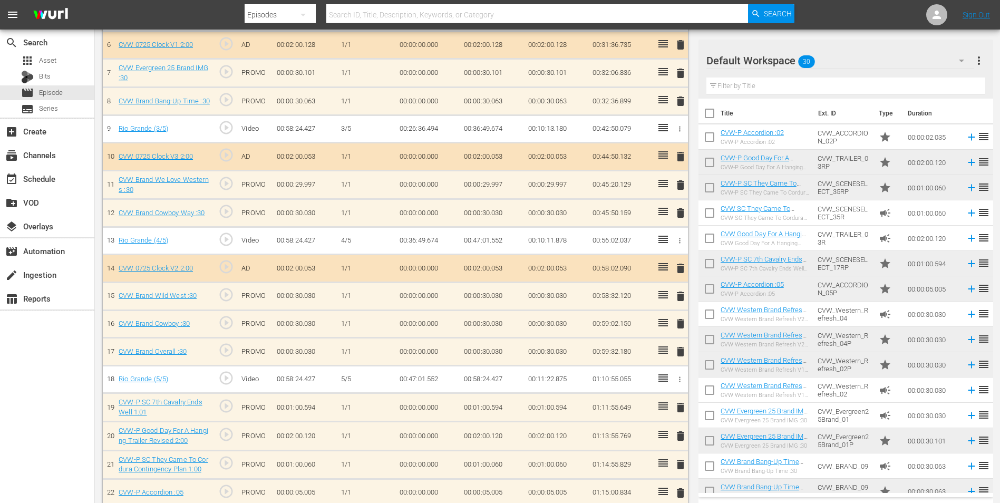
scroll to position [485, 0]
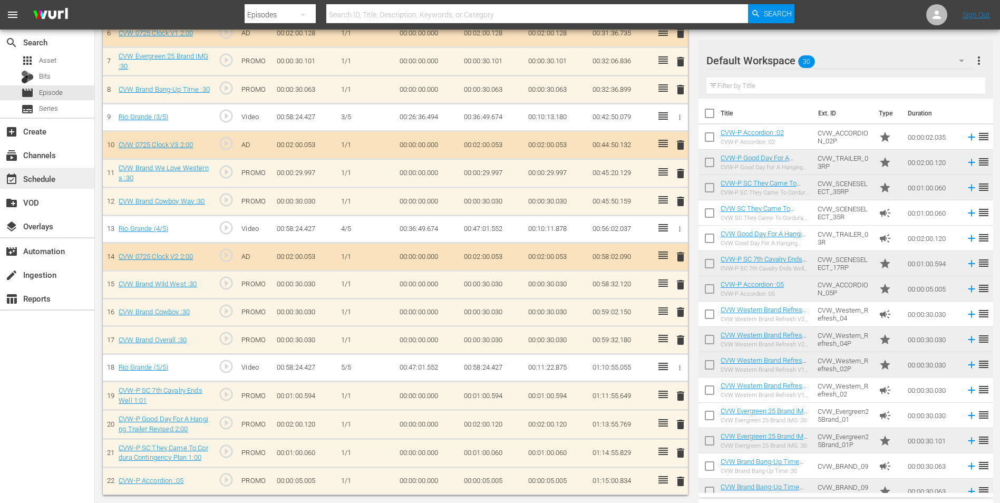
click at [59, 178] on div "event_available Schedule" at bounding box center [47, 178] width 94 height 21
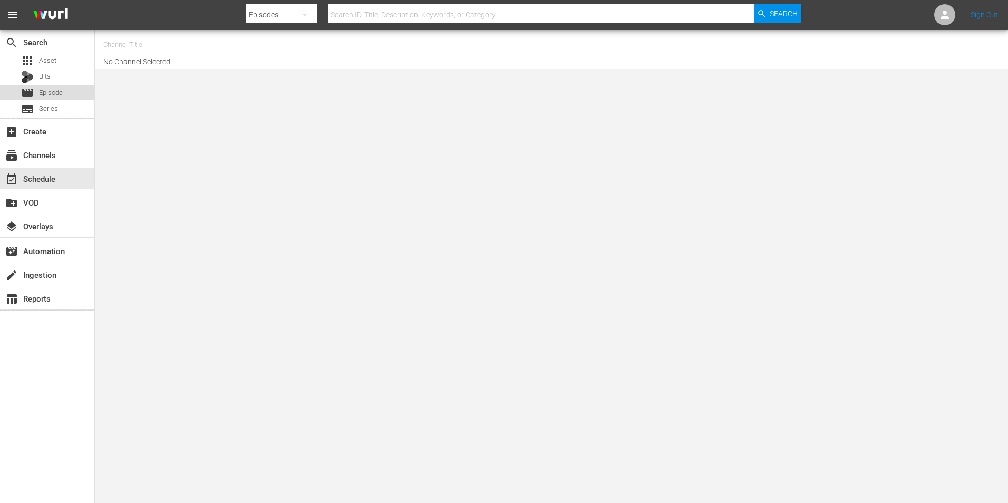
click at [53, 98] on span "Episode" at bounding box center [51, 93] width 24 height 11
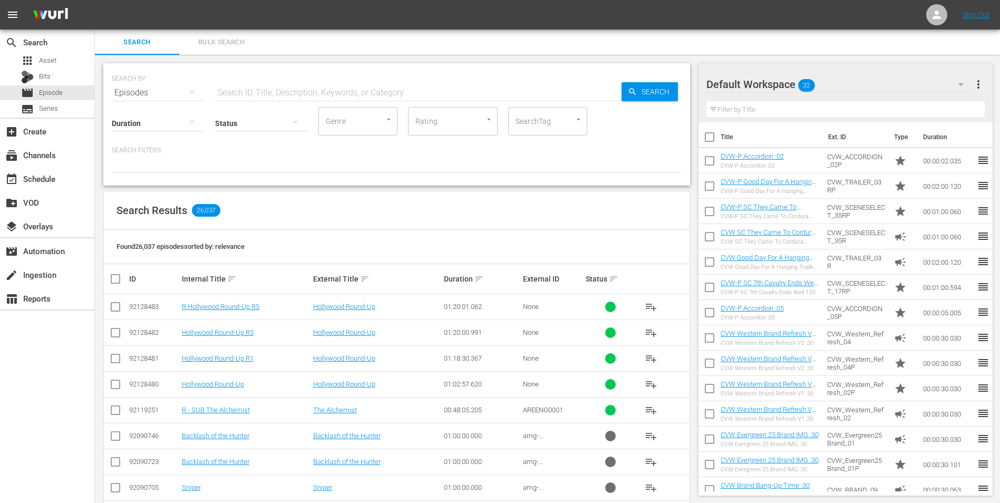
click at [961, 84] on icon "button" at bounding box center [960, 84] width 5 height 3
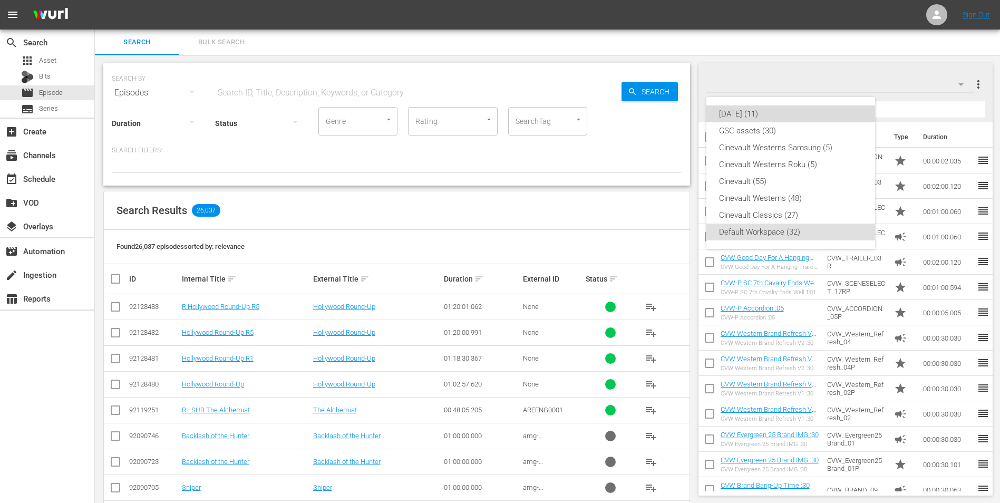
click at [752, 114] on div "monday (11)" at bounding box center [790, 113] width 143 height 17
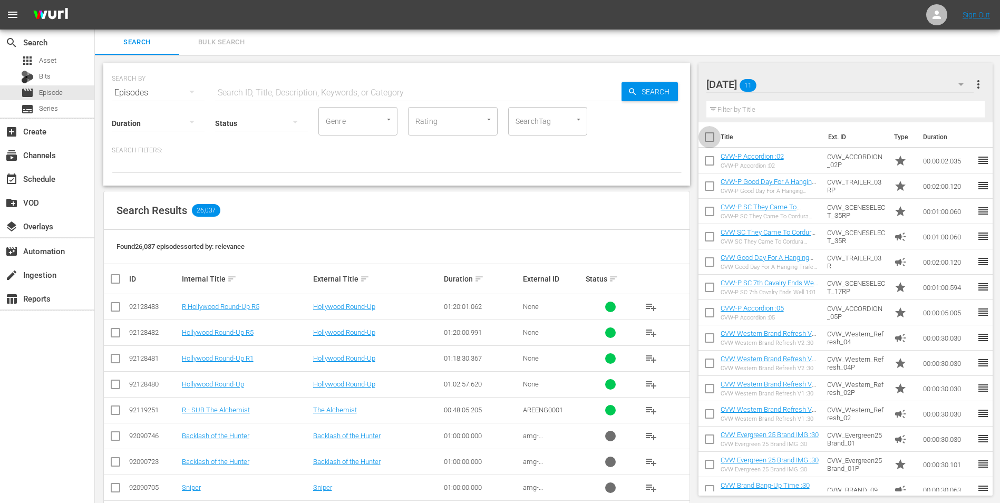
click at [707, 132] on input "checkbox" at bounding box center [709, 139] width 22 height 22
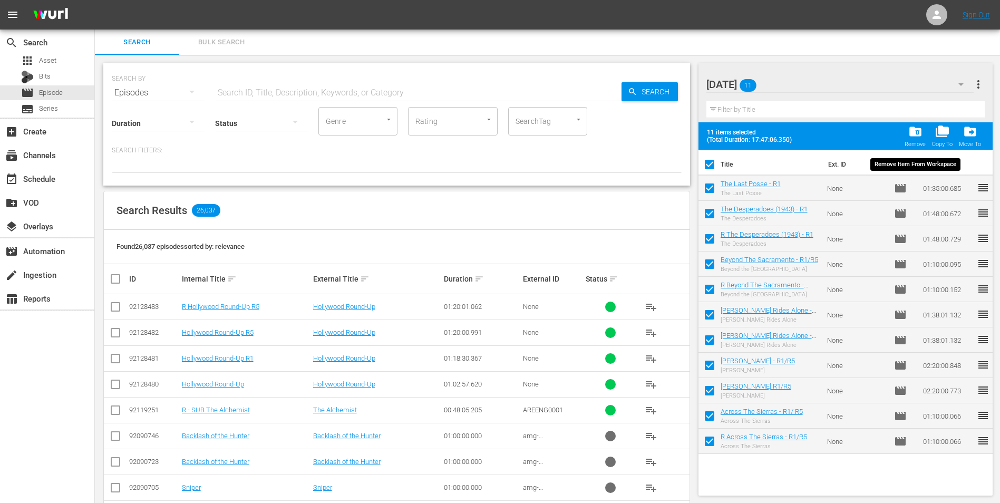
click at [912, 140] on div "folder_delete Remove" at bounding box center [915, 135] width 21 height 23
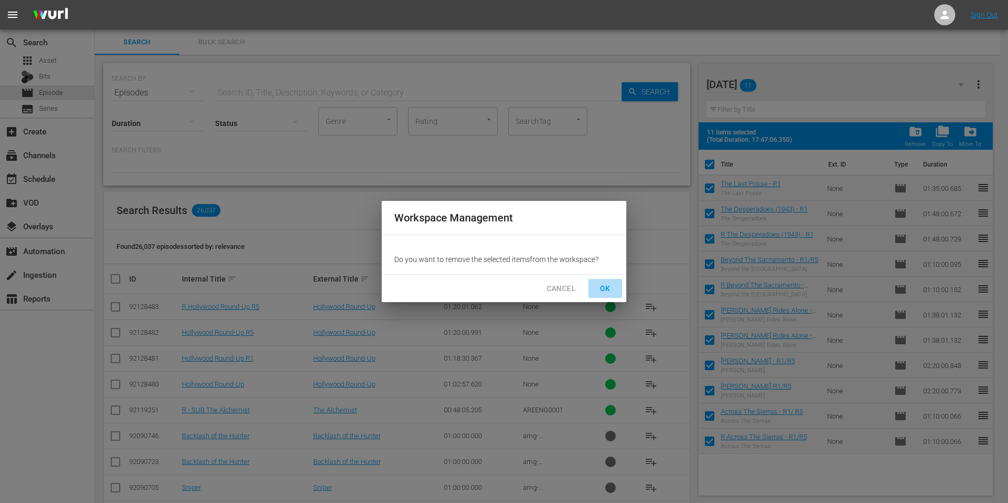
click at [594, 291] on button "OK" at bounding box center [605, 289] width 34 height 20
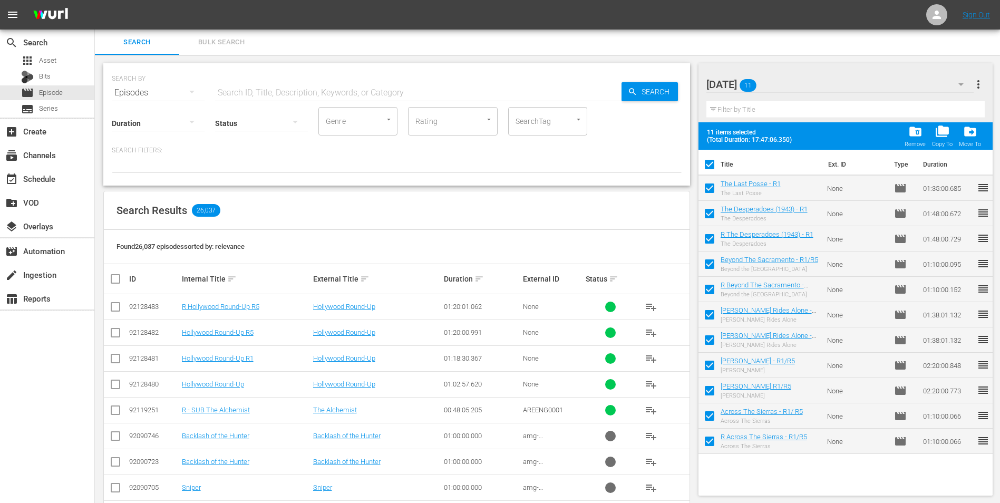
checkbox input "false"
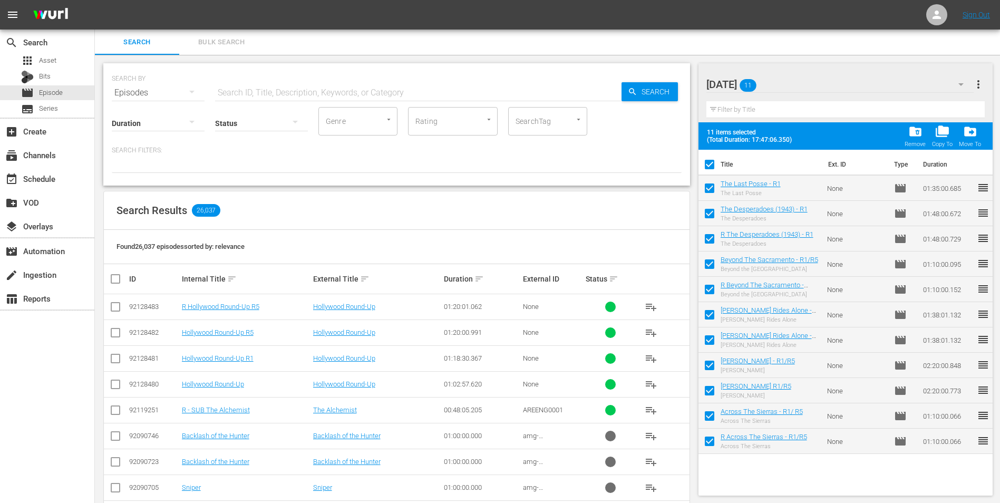
checkbox input "false"
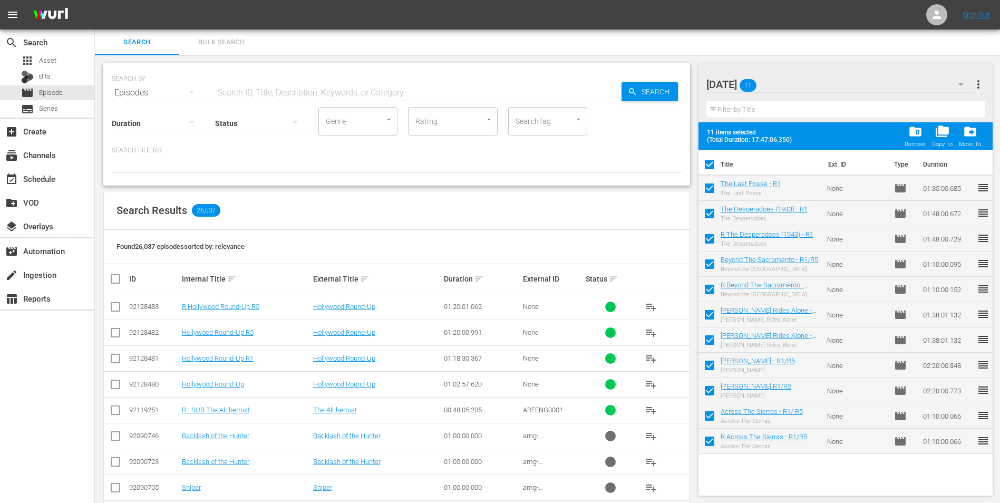
checkbox input "false"
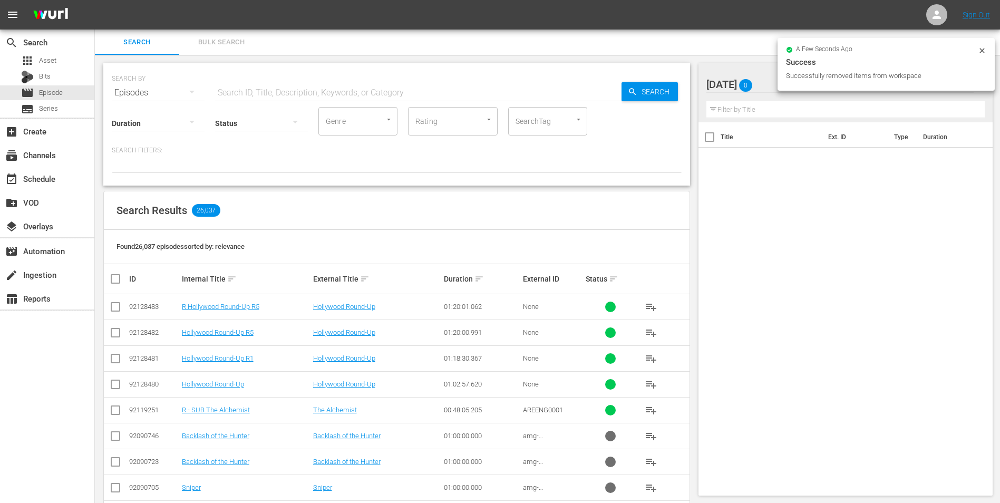
click at [759, 84] on div at bounding box center [745, 85] width 79 height 26
click at [759, 84] on input "monday" at bounding box center [840, 84] width 269 height 25
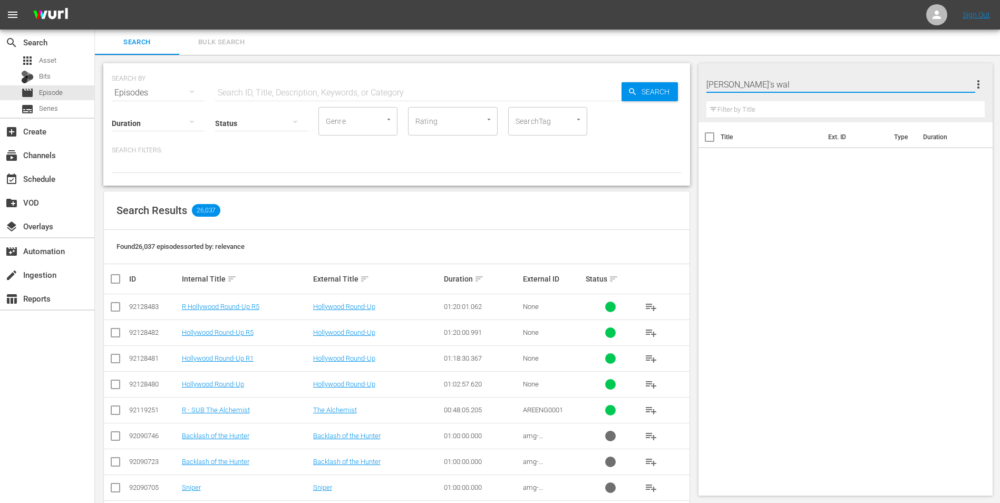
type input "gunman's walk"
click at [774, 85] on input "gunman's walk" at bounding box center [840, 84] width 269 height 25
type input "sun"
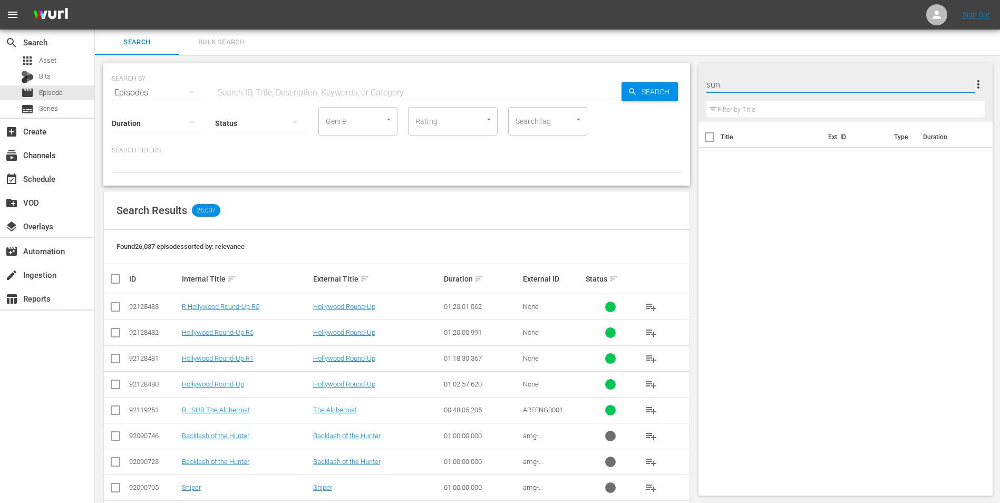
click at [481, 94] on input "text" at bounding box center [418, 92] width 406 height 25
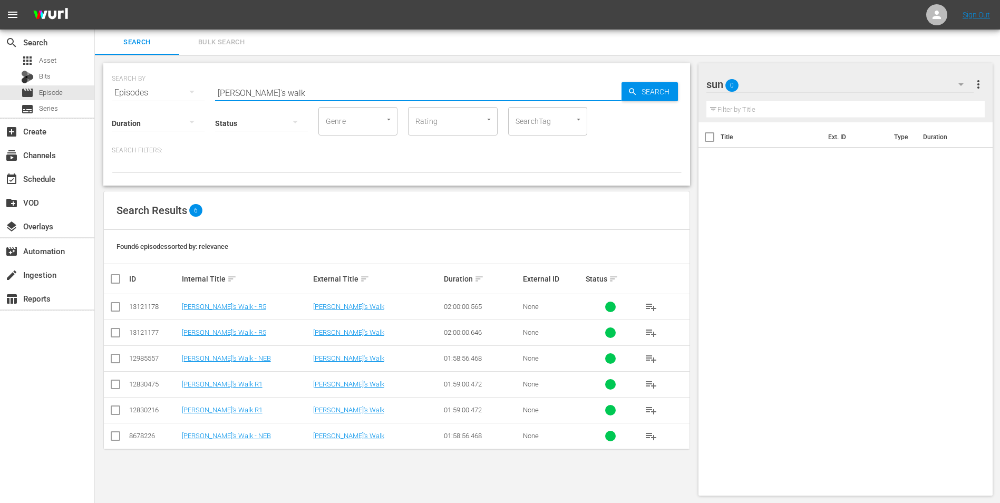
type input "gunman's walk"
click at [116, 380] on input "checkbox" at bounding box center [115, 386] width 13 height 13
checkbox input "true"
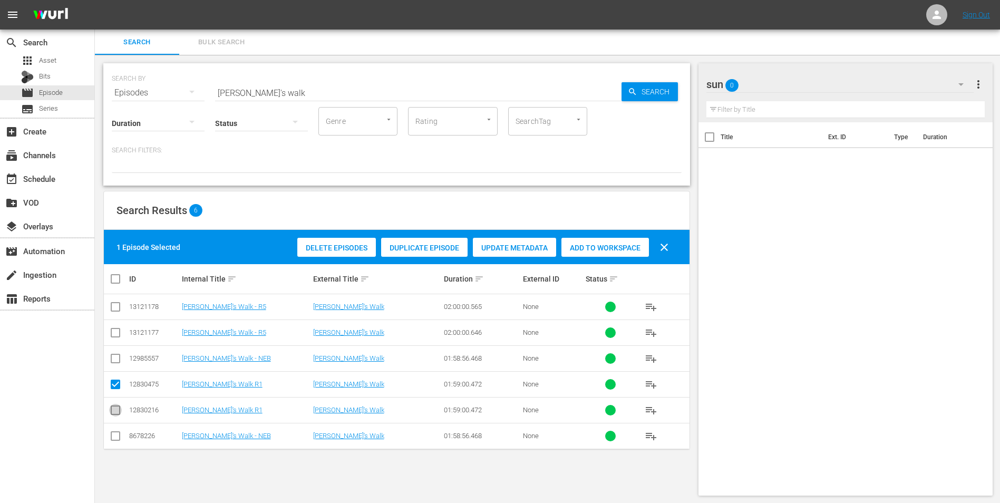
click at [115, 414] on input "checkbox" at bounding box center [115, 412] width 13 height 13
checkbox input "true"
click at [624, 249] on span "Add to Workspace" at bounding box center [605, 248] width 88 height 8
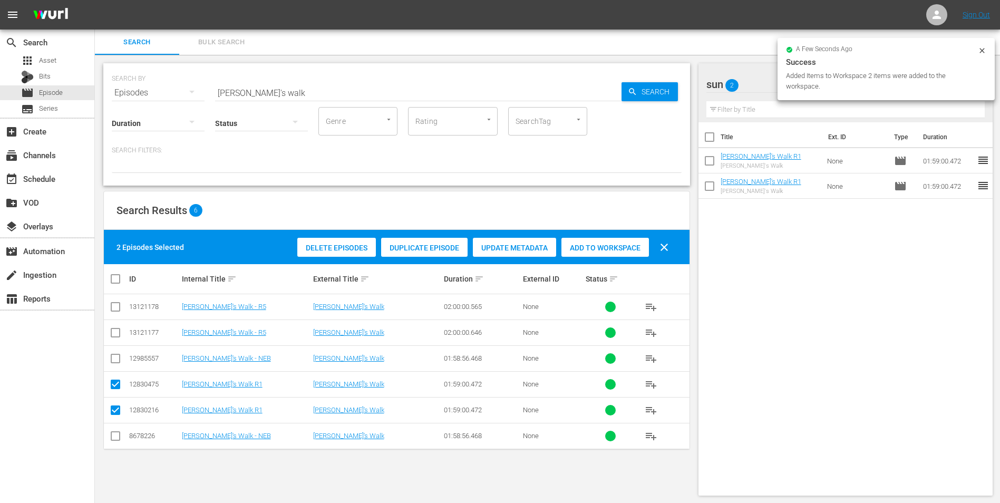
click at [378, 85] on input "gunman's walk" at bounding box center [418, 92] width 406 height 25
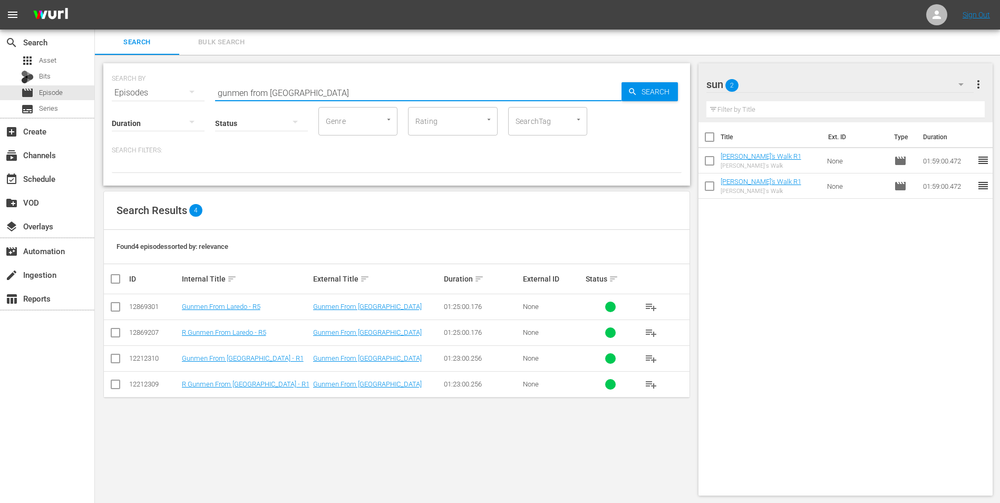
type input "gunmen from laredo"
click at [484, 79] on div "SEARCH BY Search By Episodes Search ID, Title, Description, Keywords, or Catego…" at bounding box center [397, 86] width 570 height 38
click at [306, 173] on div "SEARCH BY Search By Episodes Search ID, Title, Description, Keywords, or Catego…" at bounding box center [396, 124] width 587 height 122
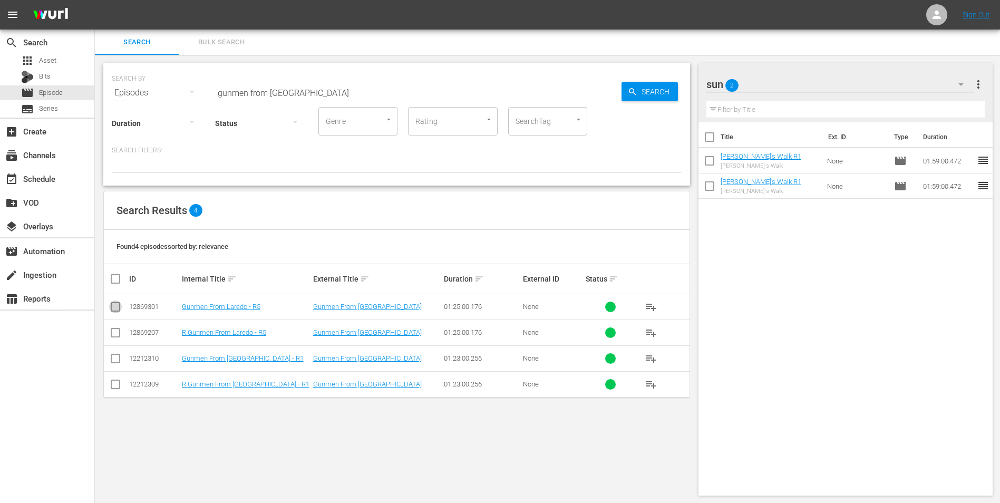
click at [116, 312] on input "checkbox" at bounding box center [115, 309] width 13 height 13
checkbox input "true"
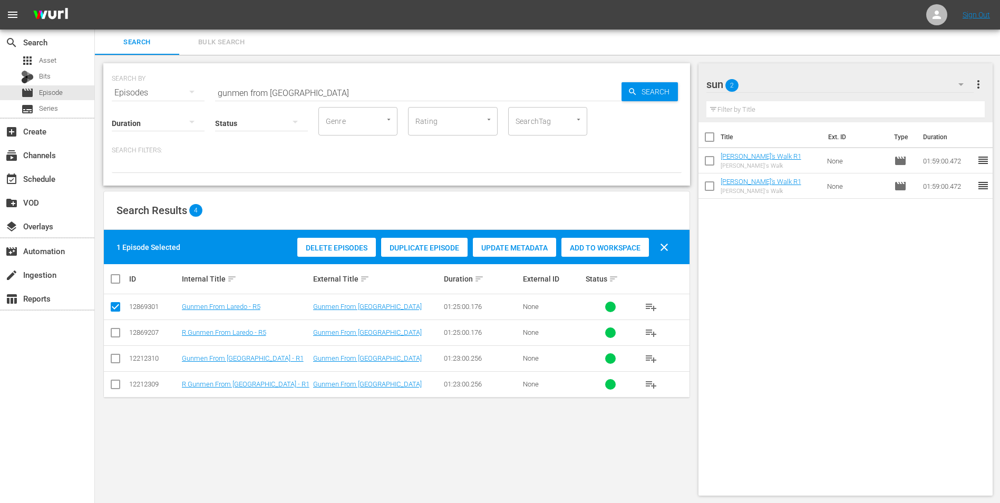
click at [116, 336] on input "checkbox" at bounding box center [115, 334] width 13 height 13
checkbox input "true"
click at [620, 250] on span "Add to Workspace" at bounding box center [605, 248] width 88 height 8
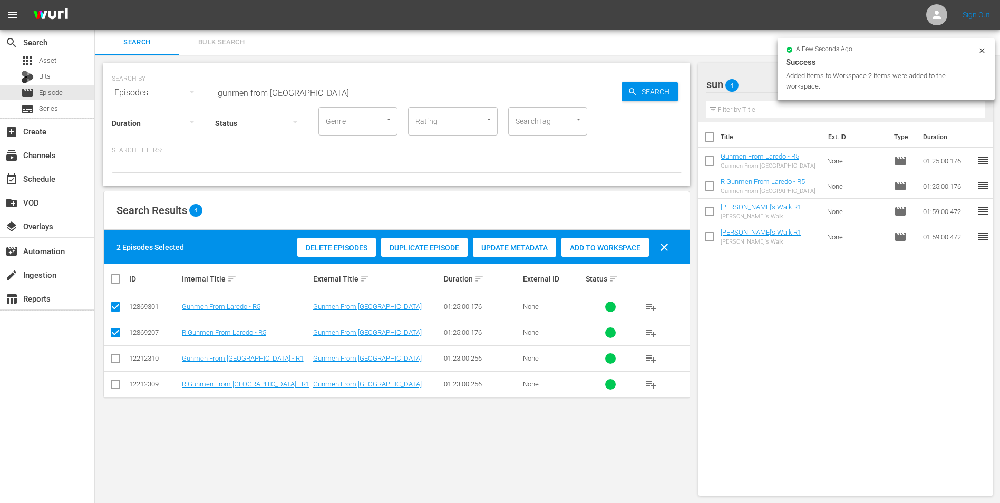
click at [453, 80] on input "gunmen from laredo" at bounding box center [418, 92] width 406 height 25
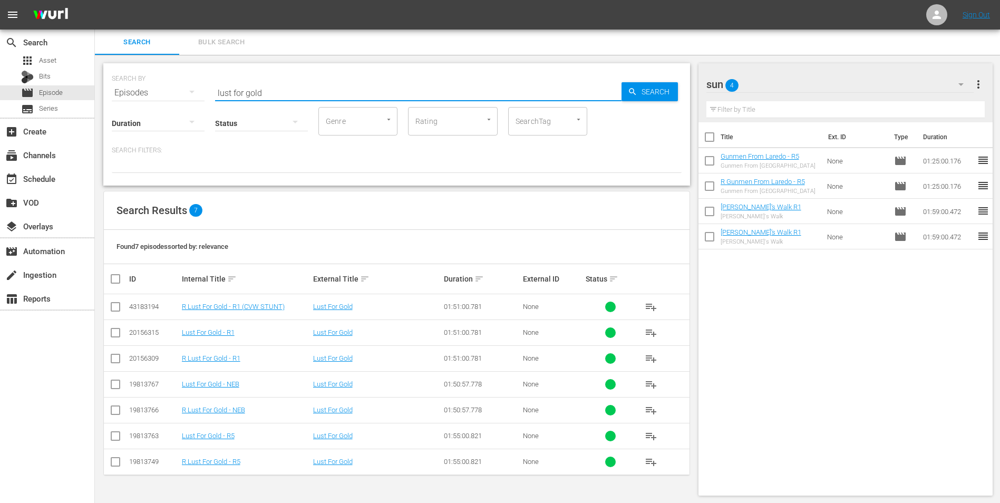
type input "lust for gold"
click at [120, 327] on icon at bounding box center [115, 332] width 13 height 13
click at [113, 336] on input "checkbox" at bounding box center [115, 334] width 13 height 13
checkbox input "true"
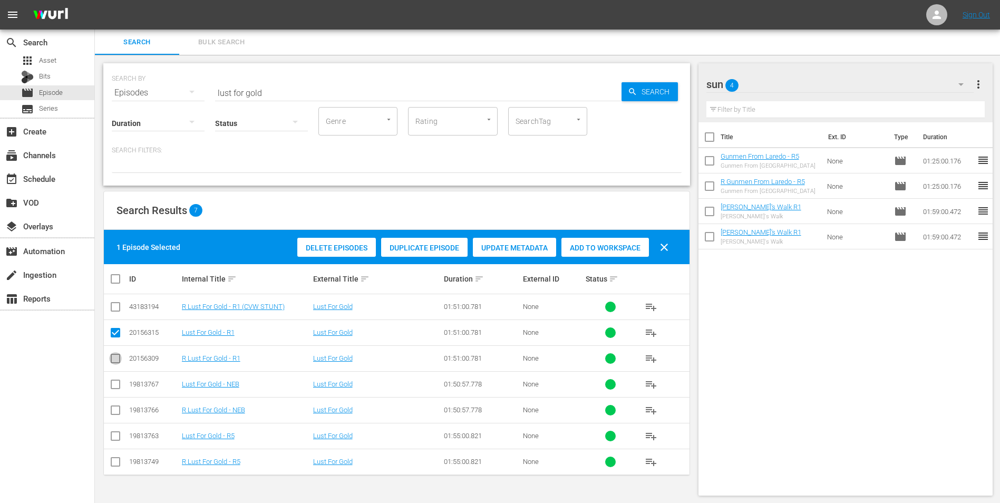
click at [119, 356] on input "checkbox" at bounding box center [115, 360] width 13 height 13
checkbox input "true"
click at [578, 250] on span "Add to Workspace" at bounding box center [605, 248] width 88 height 8
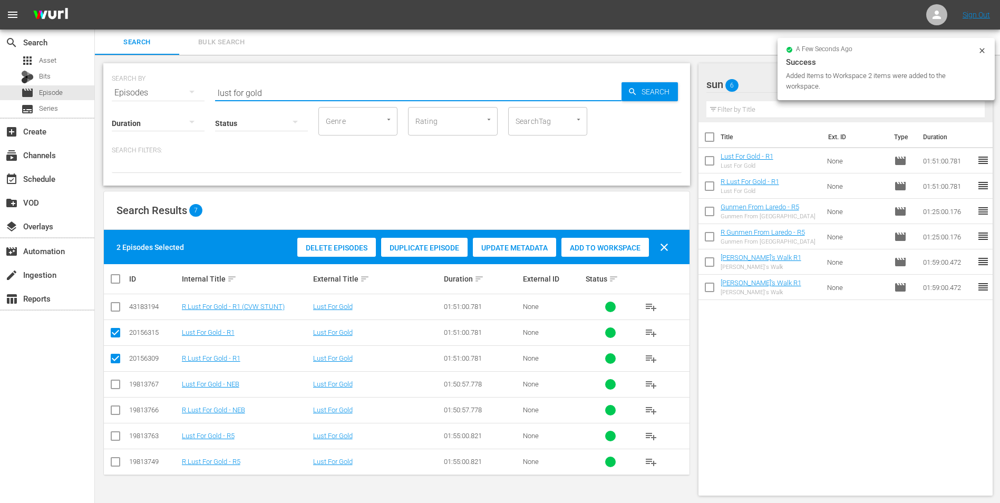
click at [517, 92] on input "lust for gold" at bounding box center [418, 92] width 406 height 25
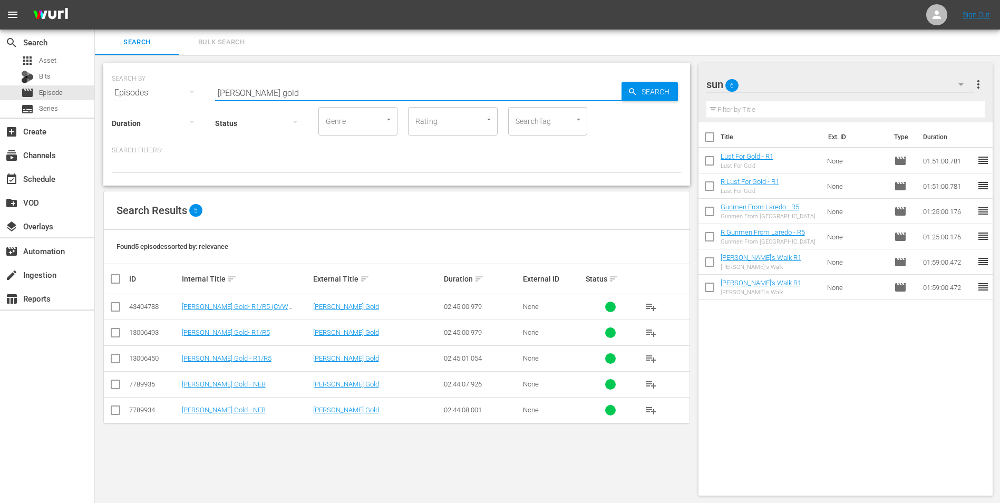
type input "mackenna's gold"
click at [111, 333] on input "checkbox" at bounding box center [115, 334] width 13 height 13
checkbox input "true"
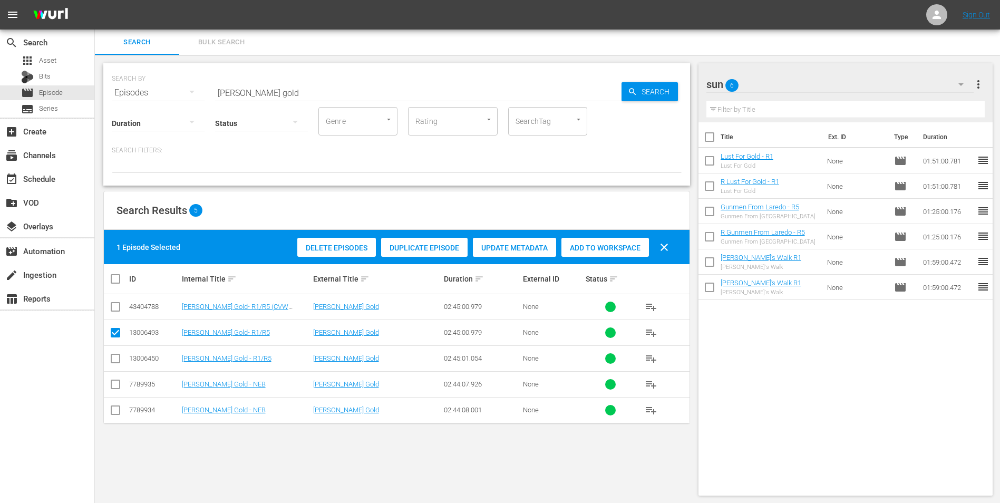
click at [115, 357] on input "checkbox" at bounding box center [115, 360] width 13 height 13
checkbox input "true"
click at [586, 241] on div "Add to Workspace" at bounding box center [605, 248] width 88 height 20
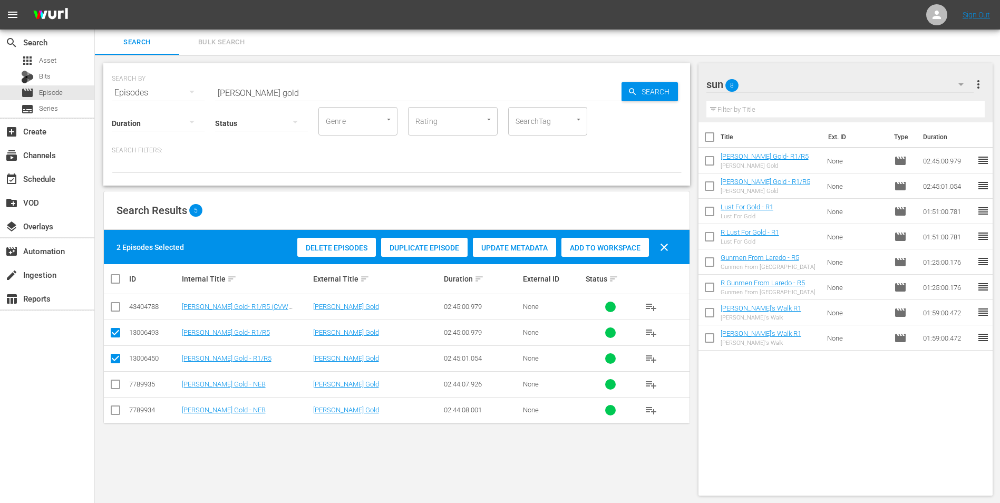
click at [414, 101] on hr at bounding box center [418, 101] width 406 height 1
click at [430, 92] on input "mackenna's gold" at bounding box center [418, 92] width 406 height 25
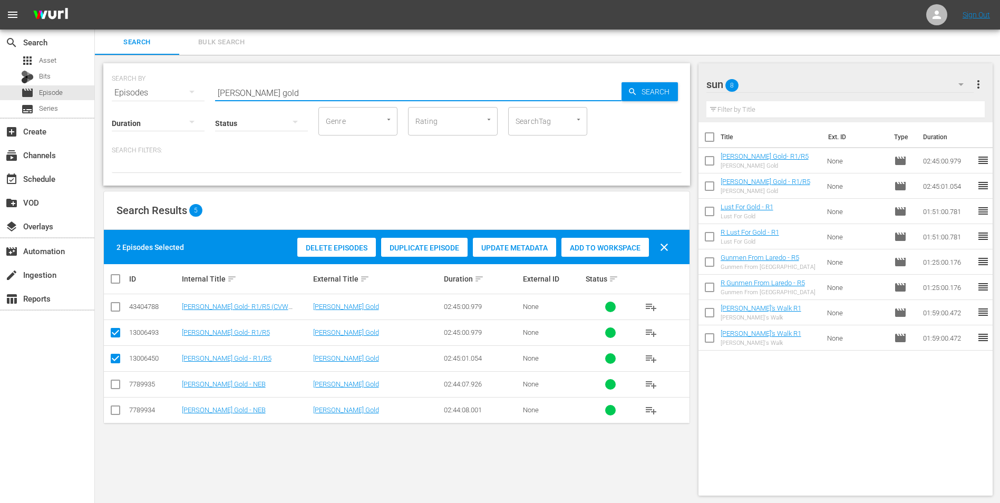
click at [430, 92] on input "mackenna's gold" at bounding box center [418, 92] width 406 height 25
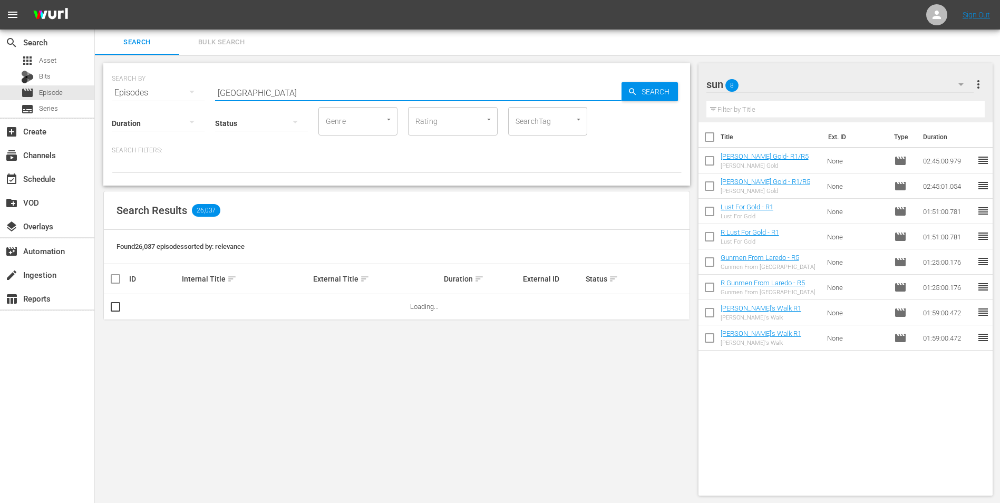
type input "hollywood round up"
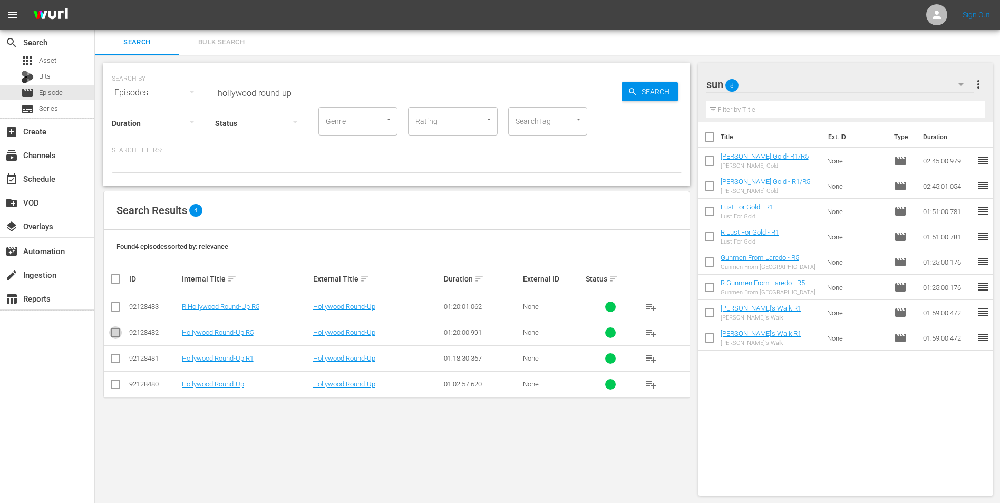
click at [113, 335] on input "checkbox" at bounding box center [115, 334] width 13 height 13
checkbox input "true"
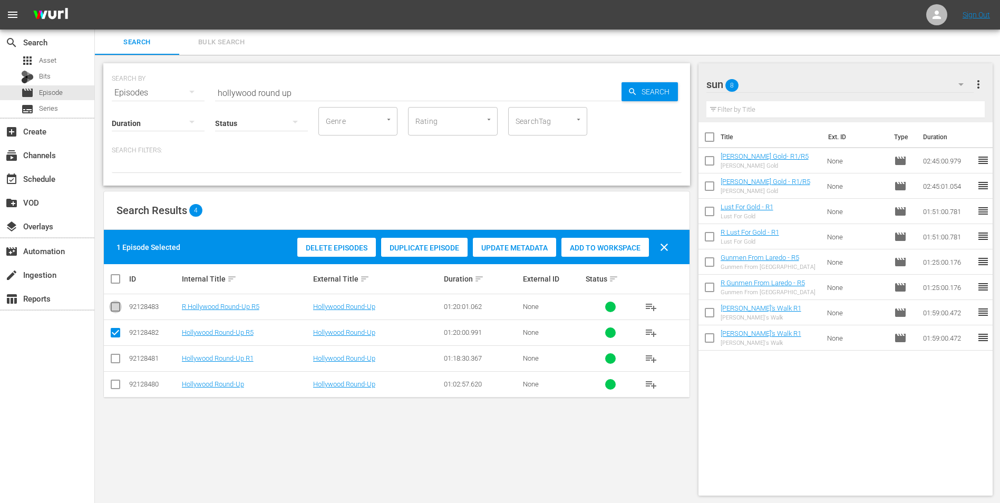
click at [114, 309] on input "checkbox" at bounding box center [115, 309] width 13 height 13
checkbox input "true"
click at [601, 244] on span "Add to Workspace" at bounding box center [605, 248] width 88 height 8
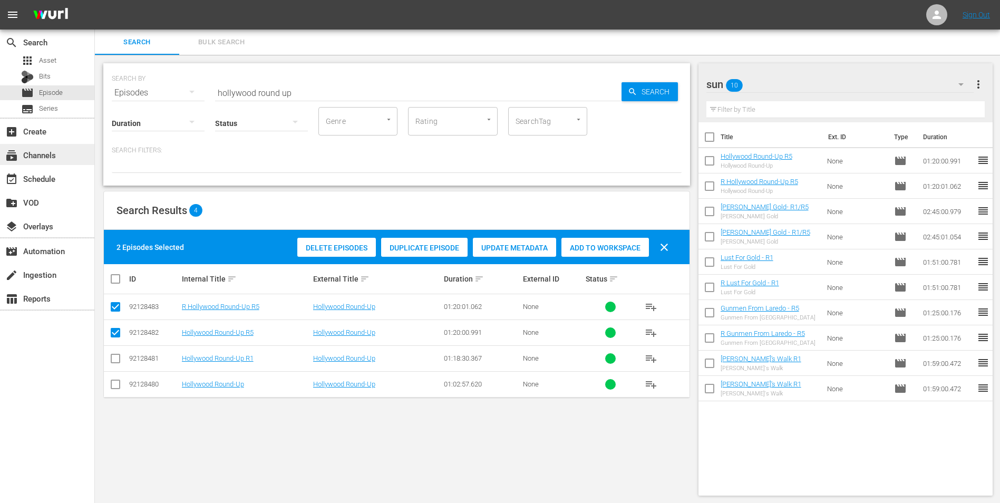
click at [26, 156] on div "subscriptions Channels" at bounding box center [29, 153] width 59 height 9
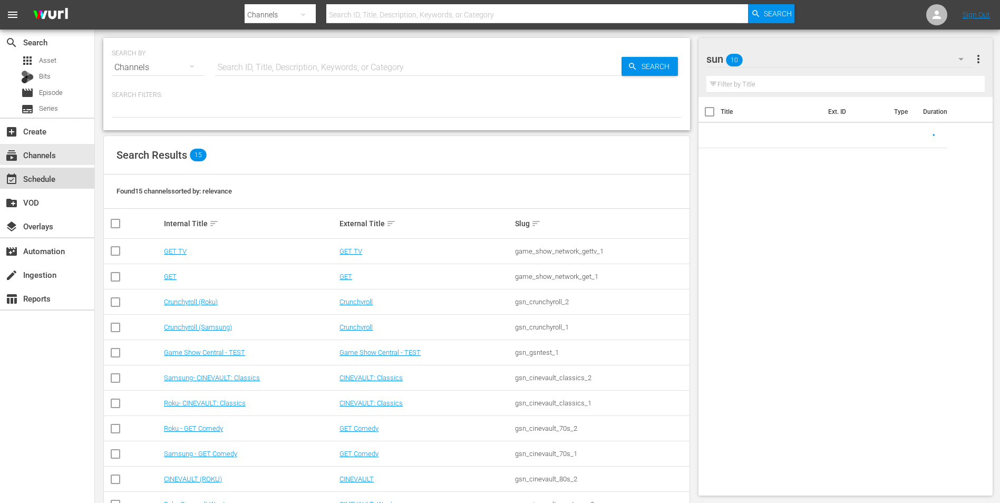
click at [48, 177] on div "event_available Schedule" at bounding box center [29, 176] width 59 height 9
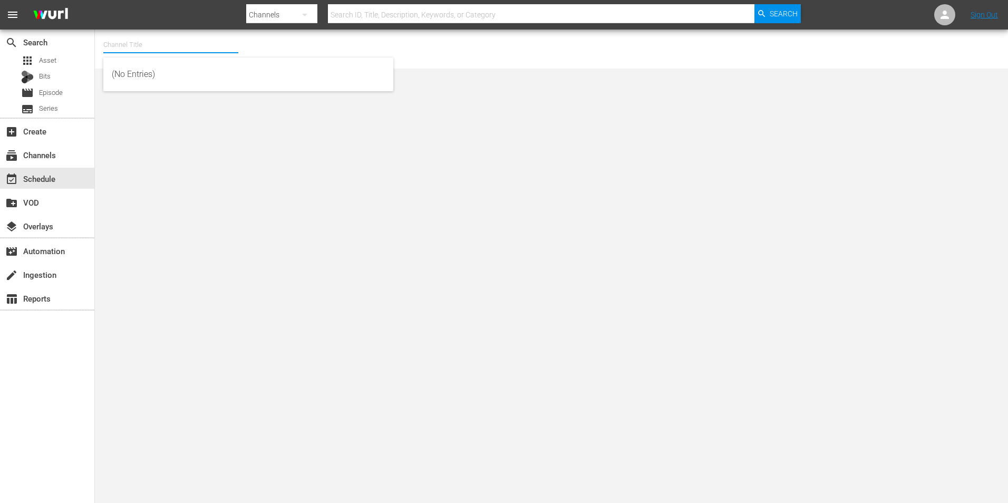
click at [156, 45] on input "text" at bounding box center [170, 44] width 135 height 25
click at [160, 94] on div "Roku Cinevault Westerns (697 - gsn_cinevault_westerns_2)" at bounding box center [248, 99] width 273 height 25
type input "Roku Cinevault Westerns (697 - gsn_cinevault_westerns_2)"
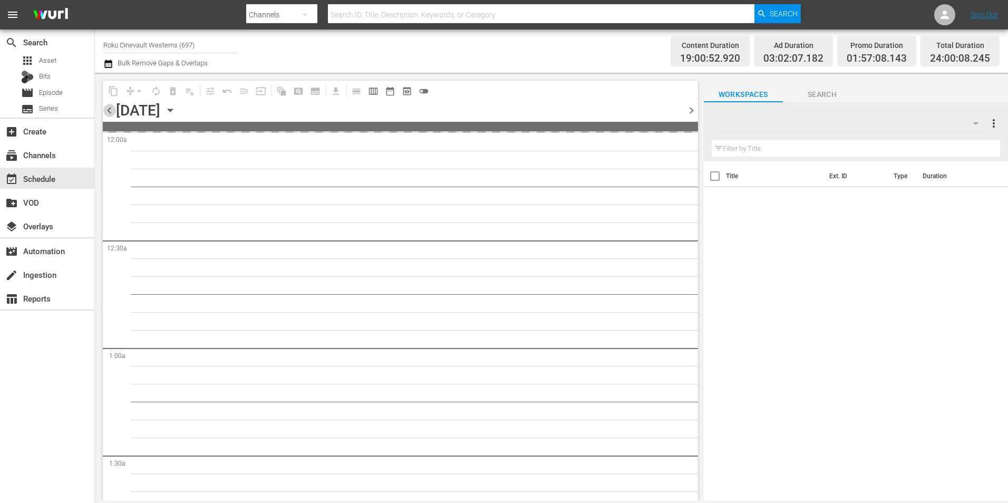
click at [107, 116] on span "chevron_left" at bounding box center [109, 110] width 13 height 13
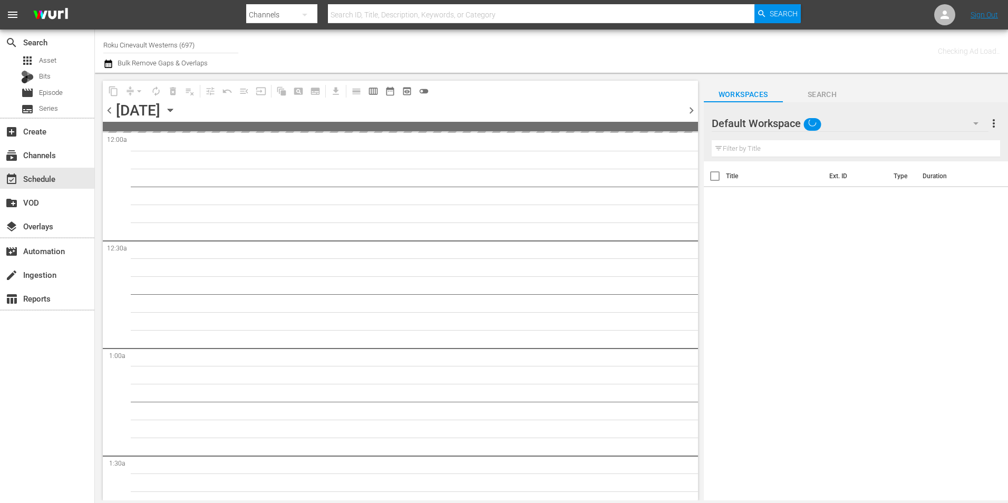
click at [107, 116] on span "chevron_left" at bounding box center [109, 110] width 13 height 13
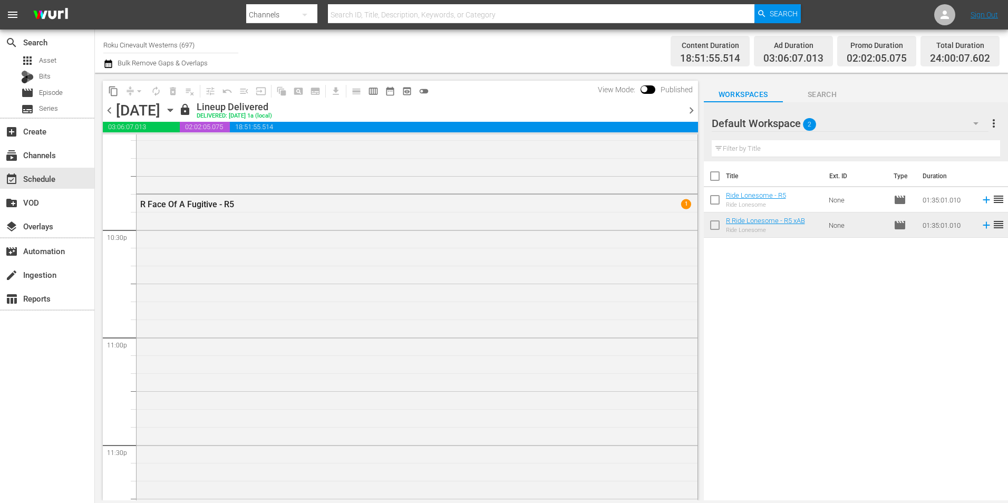
scroll to position [4744, 0]
click at [695, 106] on span "chevron_right" at bounding box center [691, 110] width 13 height 13
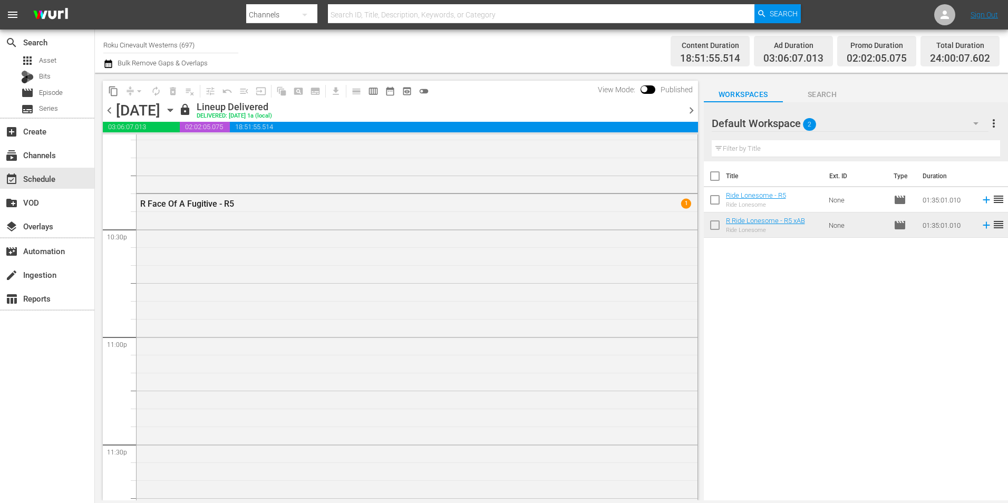
click at [695, 106] on span "chevron_right" at bounding box center [691, 110] width 13 height 13
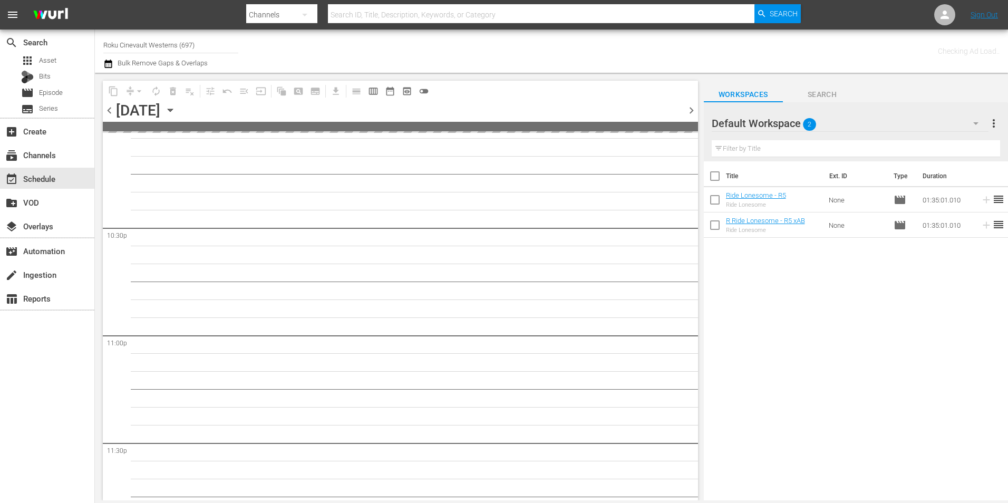
scroll to position [4762, 0]
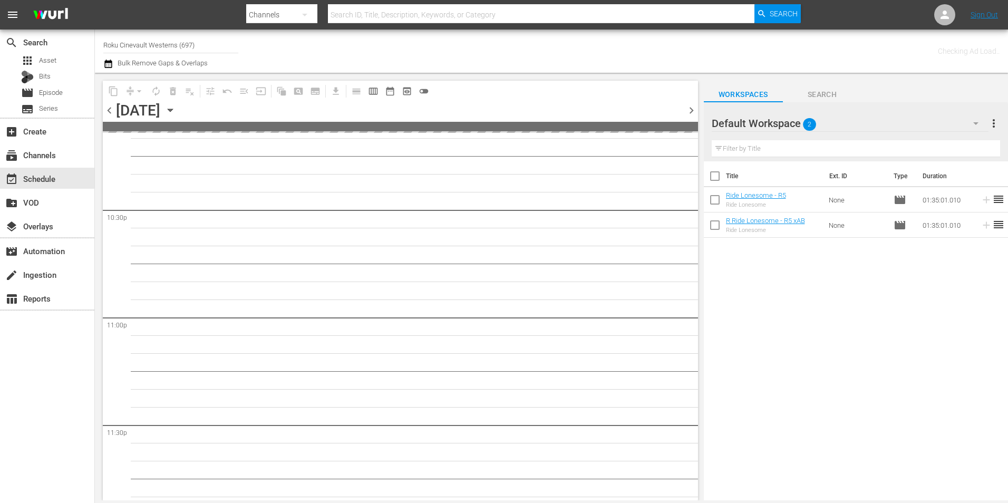
click at [695, 106] on span "chevron_right" at bounding box center [691, 110] width 13 height 13
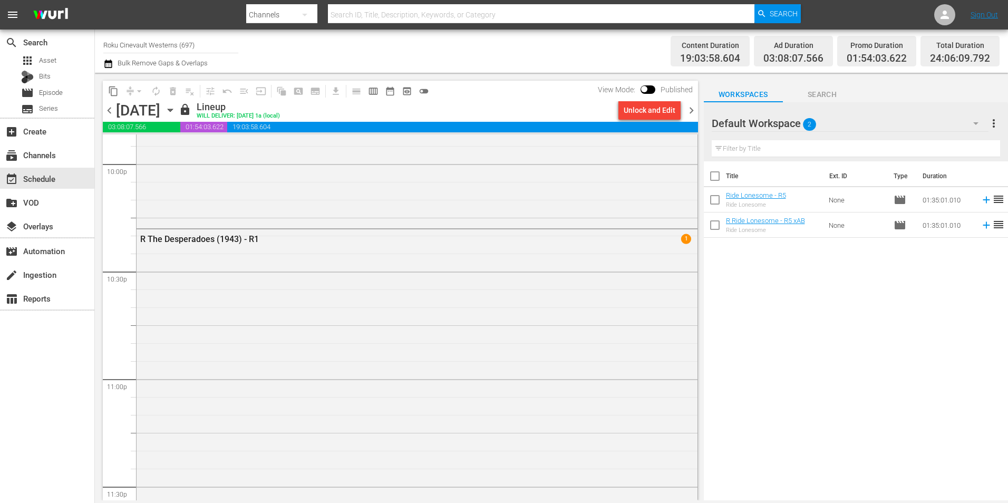
scroll to position [4702, 0]
click at [687, 114] on span "chevron_right" at bounding box center [691, 110] width 13 height 13
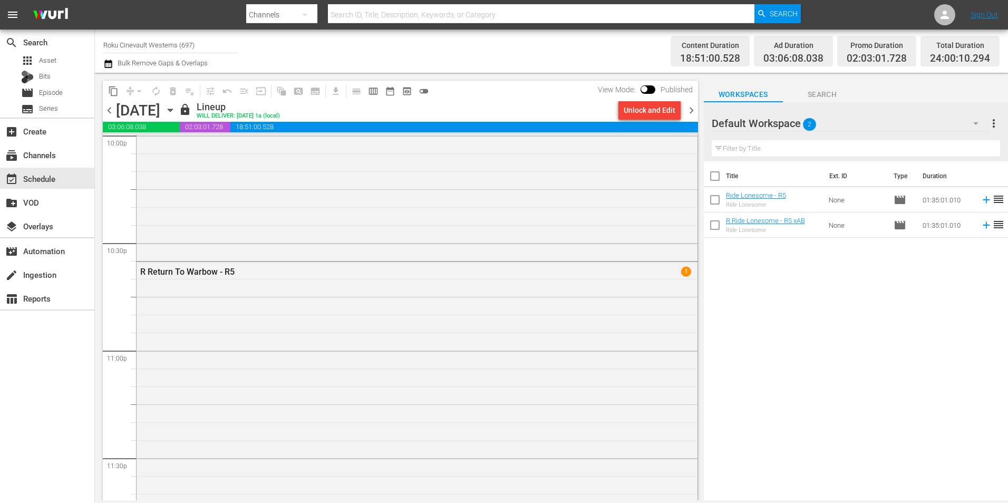
scroll to position [4796, 0]
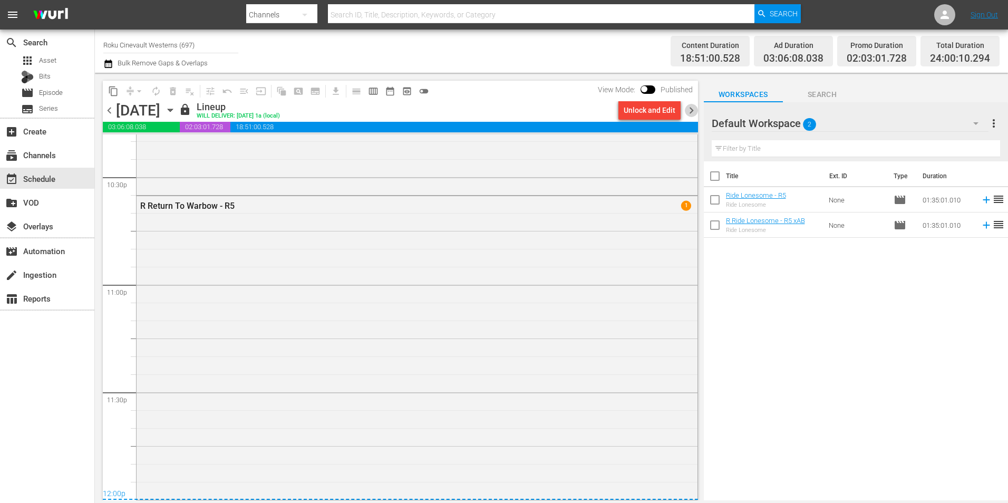
click at [688, 111] on span "chevron_right" at bounding box center [691, 110] width 13 height 13
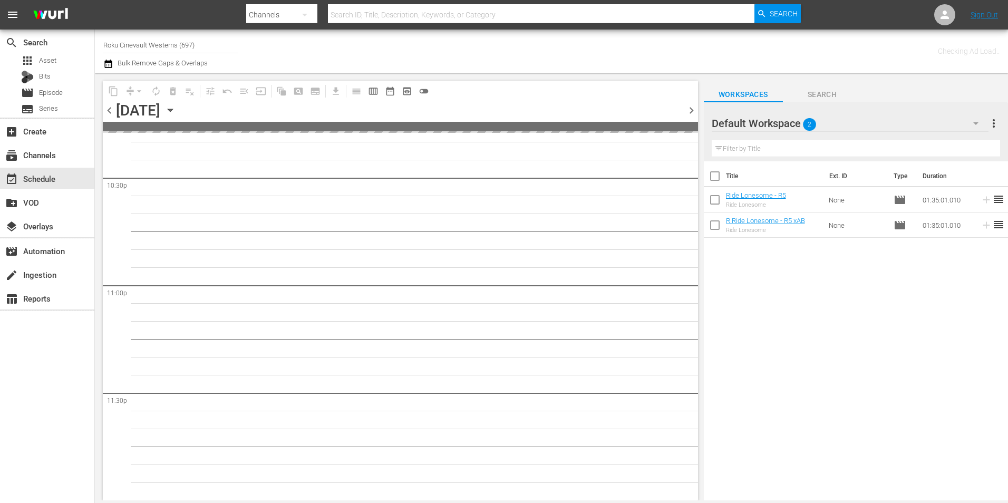
scroll to position [4794, 0]
click at [688, 111] on span "chevron_right" at bounding box center [691, 110] width 13 height 13
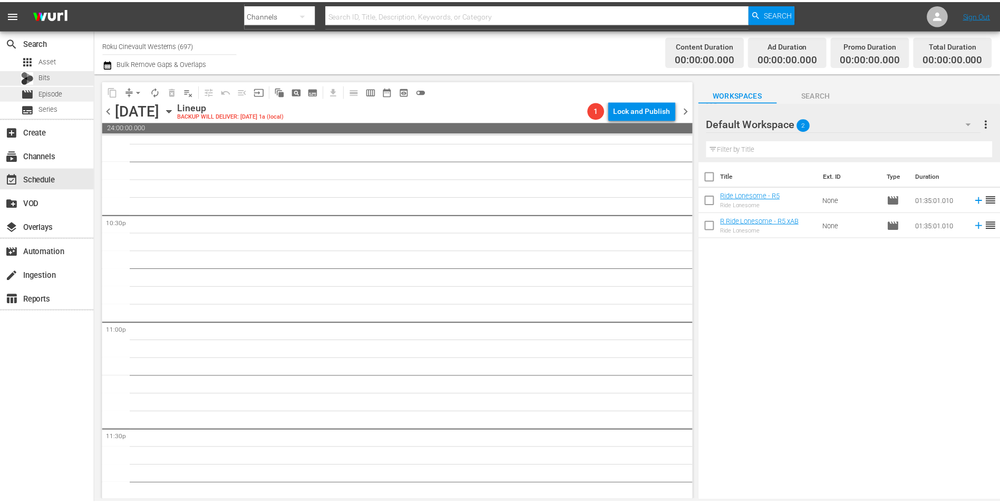
scroll to position [4741, 0]
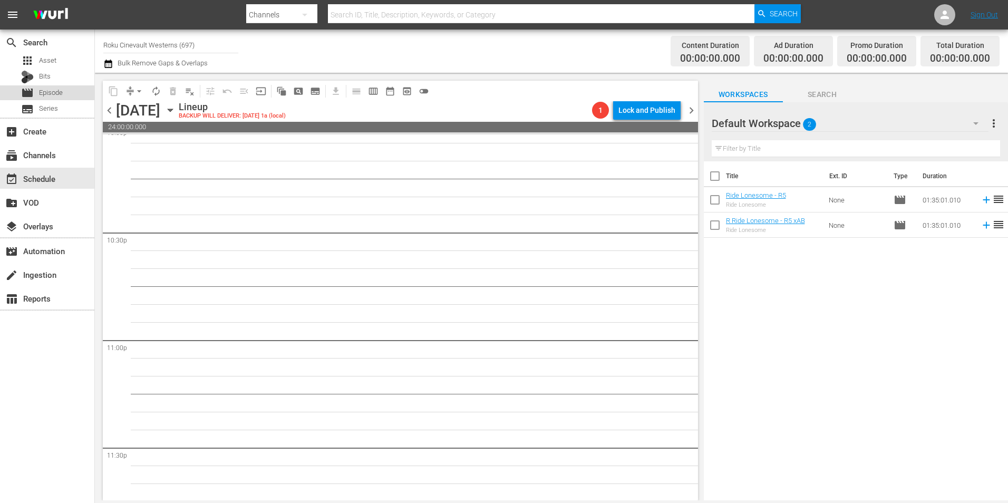
click at [64, 93] on div "movie Episode" at bounding box center [47, 92] width 94 height 15
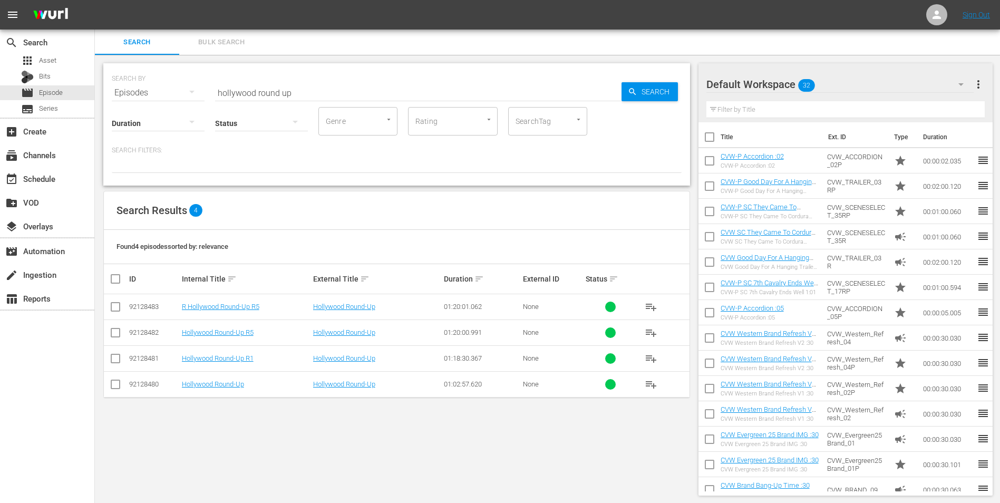
click at [357, 84] on input "hollywood round up" at bounding box center [418, 92] width 406 height 25
click at [900, 80] on div "Default Workspace 32" at bounding box center [840, 85] width 268 height 30
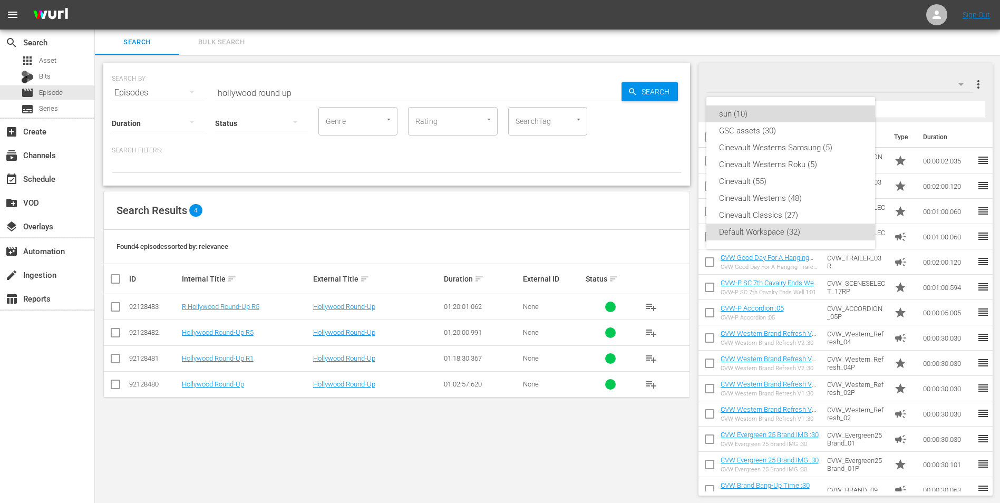
click at [774, 118] on div "sun (10)" at bounding box center [790, 113] width 143 height 17
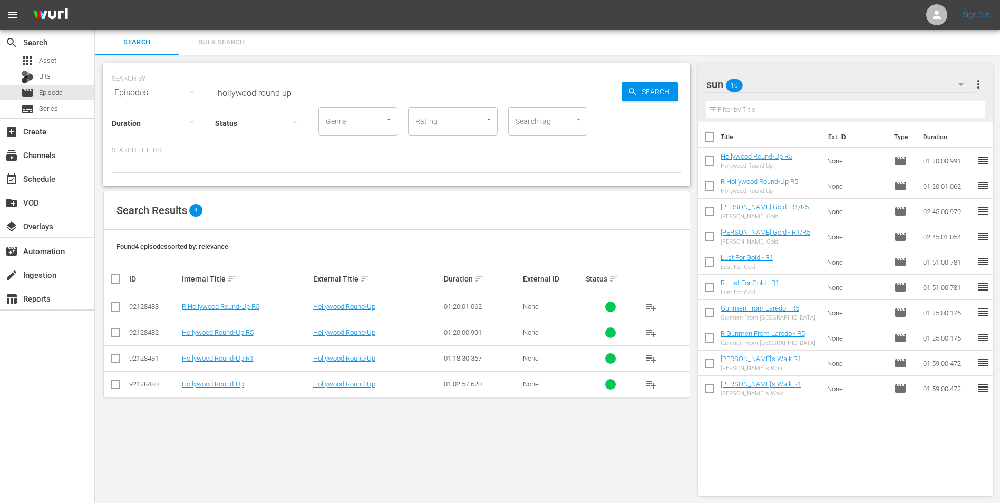
click at [560, 94] on input "hollywood round up" at bounding box center [418, 92] width 406 height 25
type input "h"
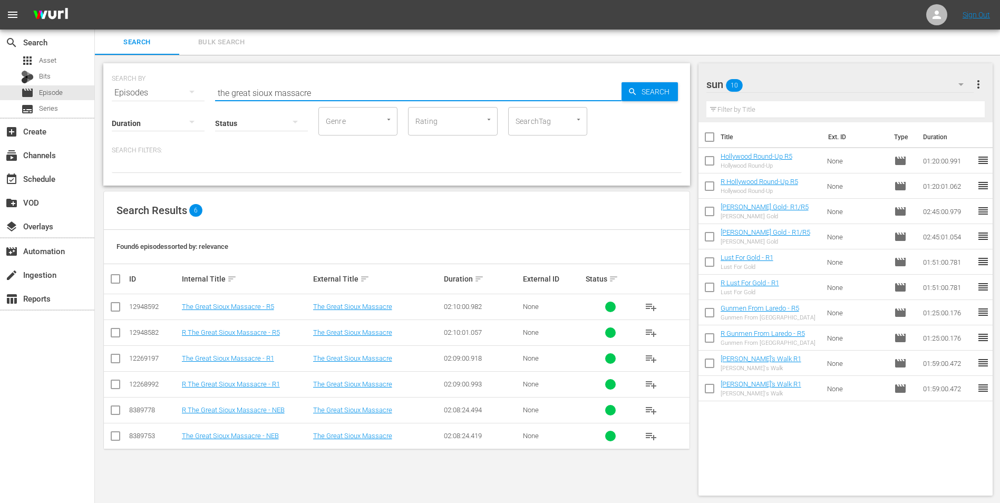
type input "the great sioux massacre"
click at [118, 358] on input "checkbox" at bounding box center [115, 360] width 13 height 13
checkbox input "true"
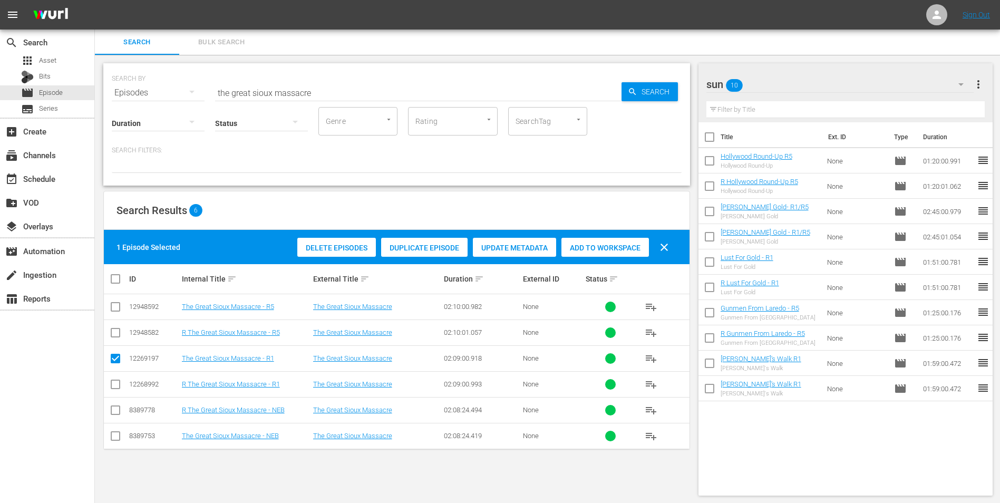
click at [114, 381] on input "checkbox" at bounding box center [115, 386] width 13 height 13
checkbox input "true"
click at [614, 240] on div "Add to Workspace" at bounding box center [605, 248] width 88 height 20
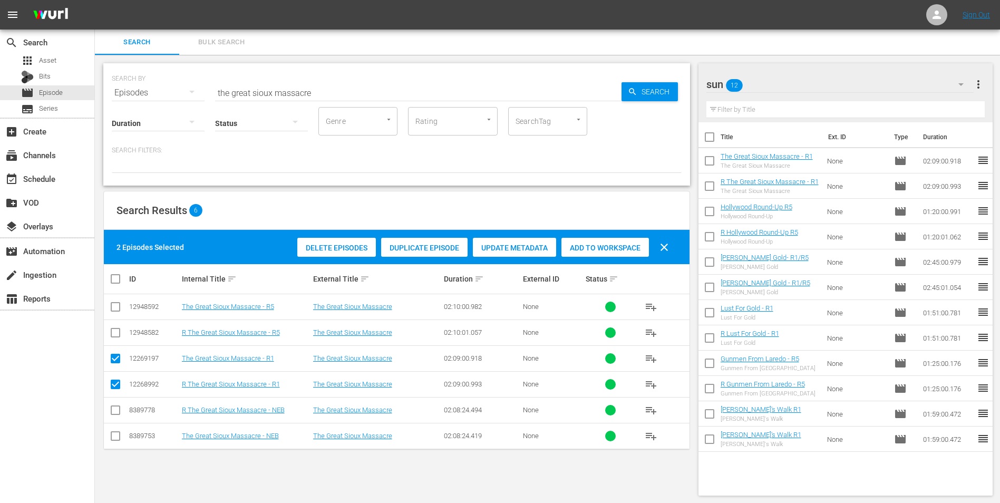
click at [497, 94] on input "the great sioux massacre" at bounding box center [418, 92] width 406 height 25
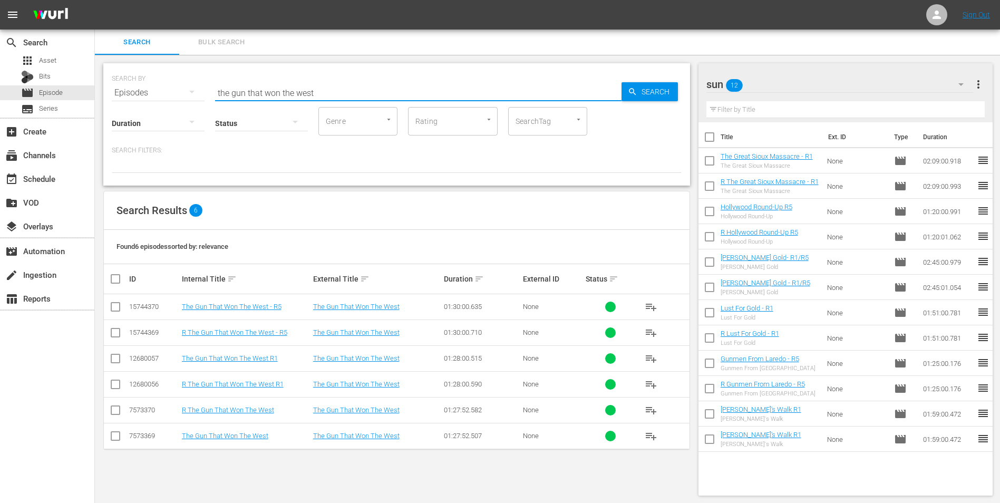
type input "the gun that won the west"
click at [718, 156] on input "checkbox" at bounding box center [709, 163] width 22 height 22
checkbox input "true"
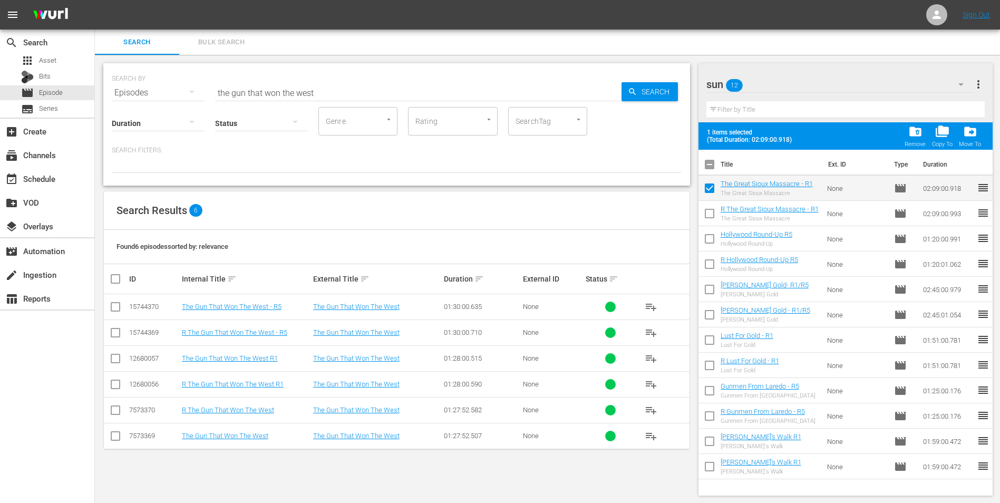
click at [713, 209] on input "checkbox" at bounding box center [709, 216] width 22 height 22
checkbox input "true"
click at [911, 132] on span "folder_delete" at bounding box center [915, 131] width 14 height 14
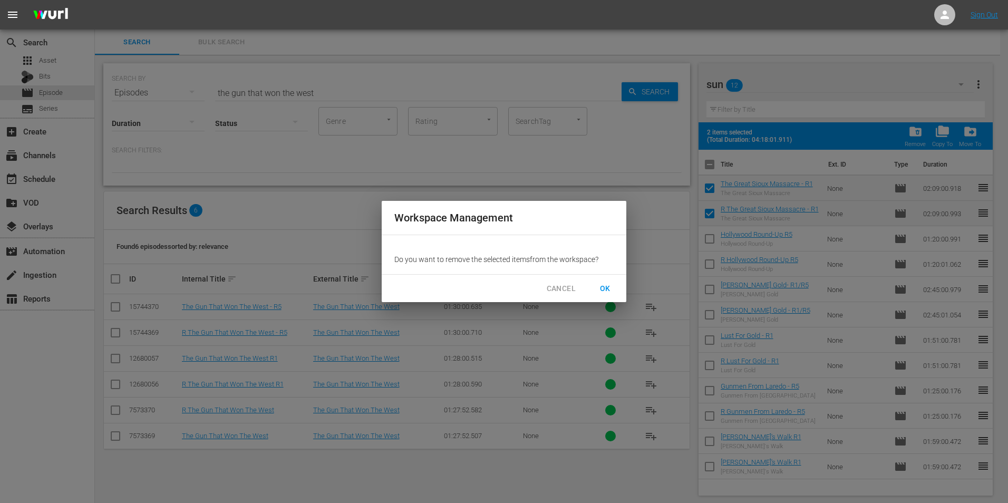
click at [605, 291] on span "OK" at bounding box center [605, 288] width 17 height 13
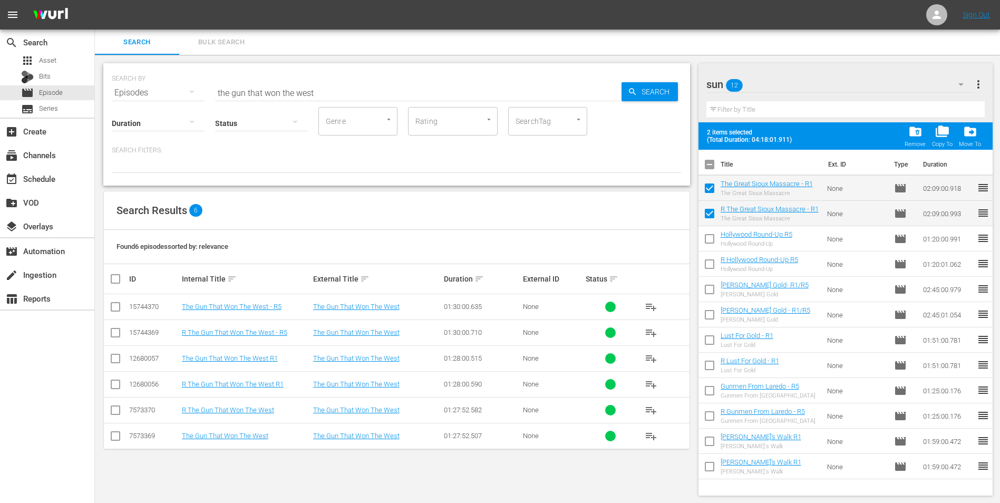
checkbox input "false"
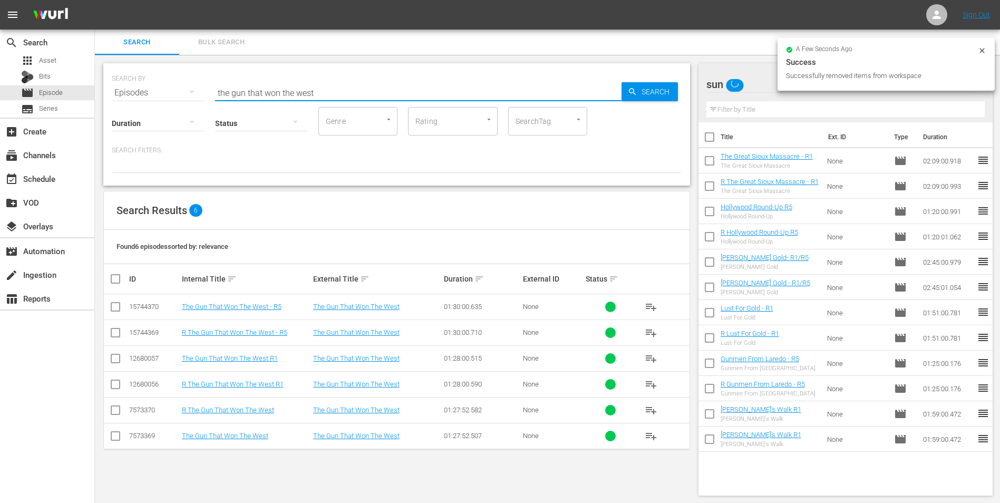
click at [448, 86] on input "the gun that won the west" at bounding box center [418, 92] width 406 height 25
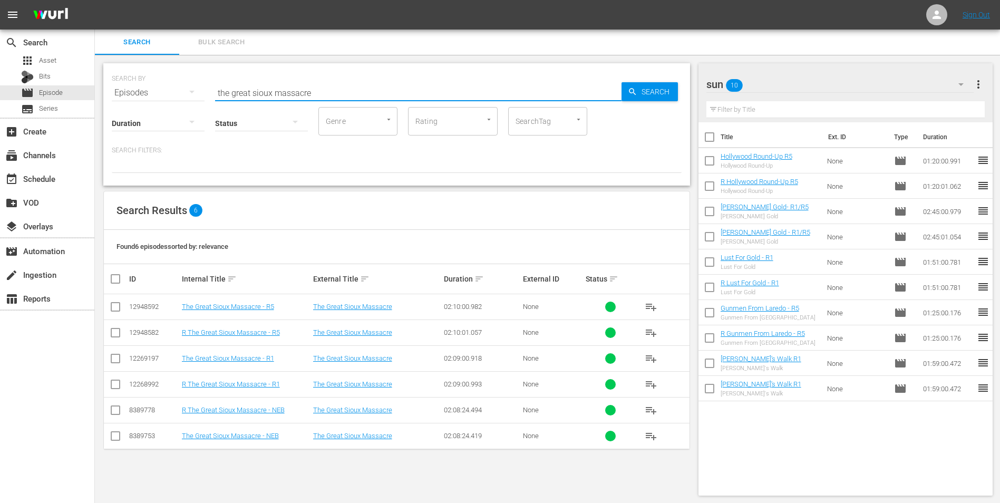
type input "the great sioux massacre"
click at [119, 302] on icon at bounding box center [115, 306] width 13 height 13
click at [116, 305] on input "checkbox" at bounding box center [115, 309] width 13 height 13
checkbox input "true"
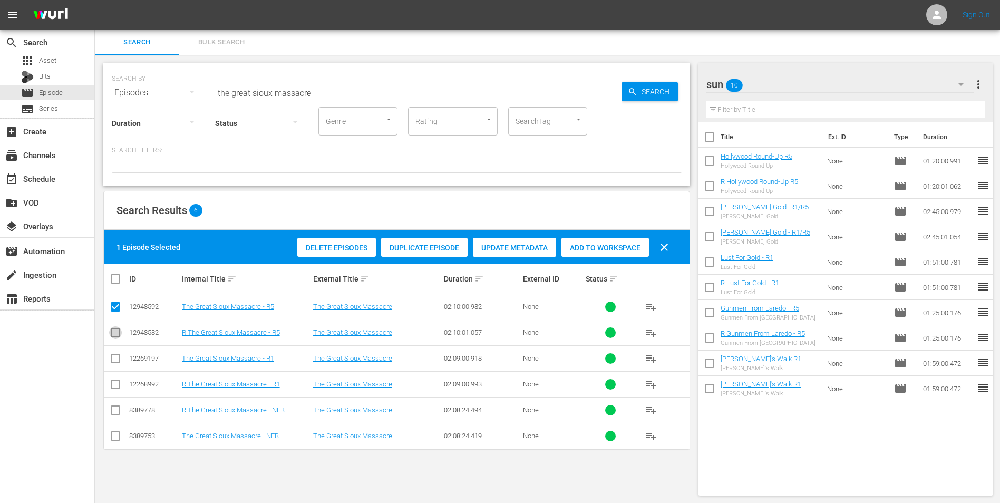
click at [118, 332] on input "checkbox" at bounding box center [115, 334] width 13 height 13
checkbox input "true"
click at [628, 251] on span "Add to Workspace" at bounding box center [605, 248] width 88 height 8
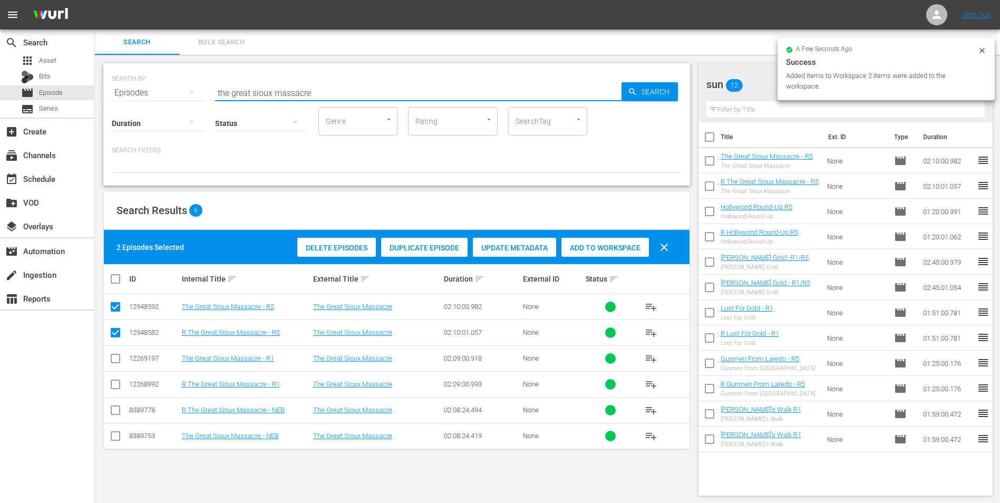
click at [532, 88] on input "the great sioux massacre" at bounding box center [418, 92] width 406 height 25
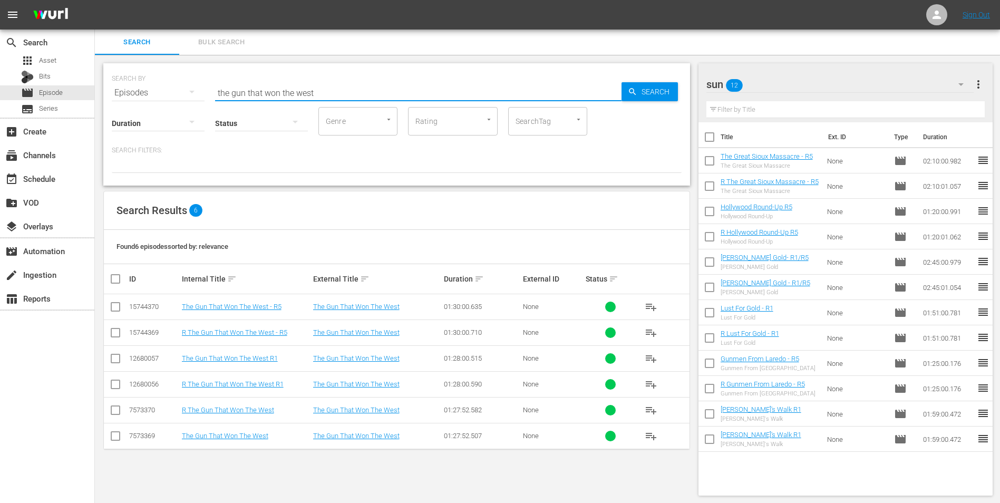
type input "the gun that won the west"
click at [119, 362] on input "checkbox" at bounding box center [115, 360] width 13 height 13
checkbox input "true"
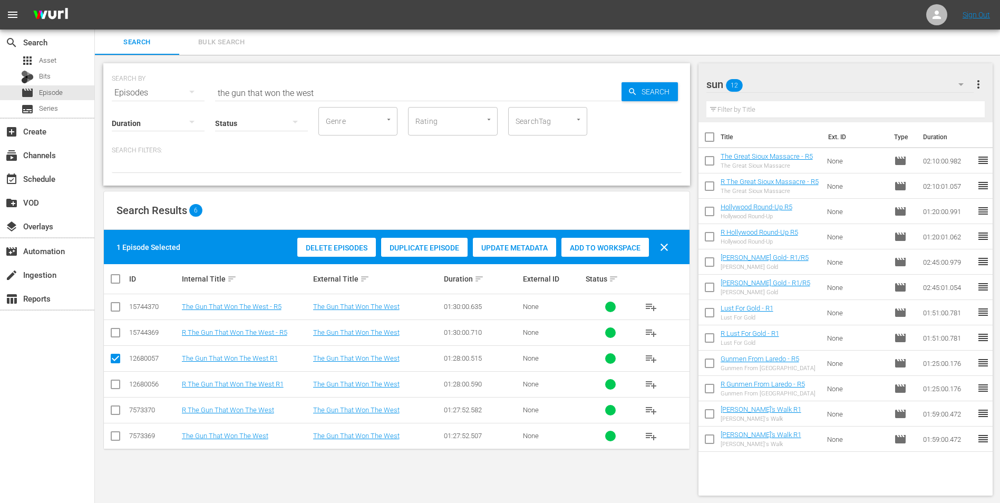
click at [114, 386] on input "checkbox" at bounding box center [115, 386] width 13 height 13
checkbox input "true"
click at [598, 259] on div "Delete Episodes Duplicate Episode Update Metadata Add to Workspace clear" at bounding box center [486, 247] width 382 height 25
click at [613, 249] on span "Add to Workspace" at bounding box center [605, 248] width 88 height 8
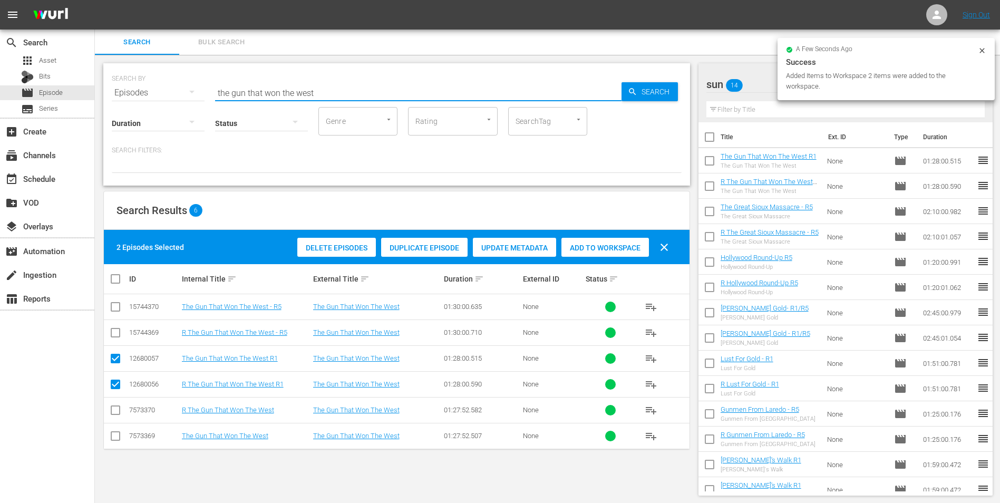
click at [377, 84] on input "the gun that won the west" at bounding box center [418, 92] width 406 height 25
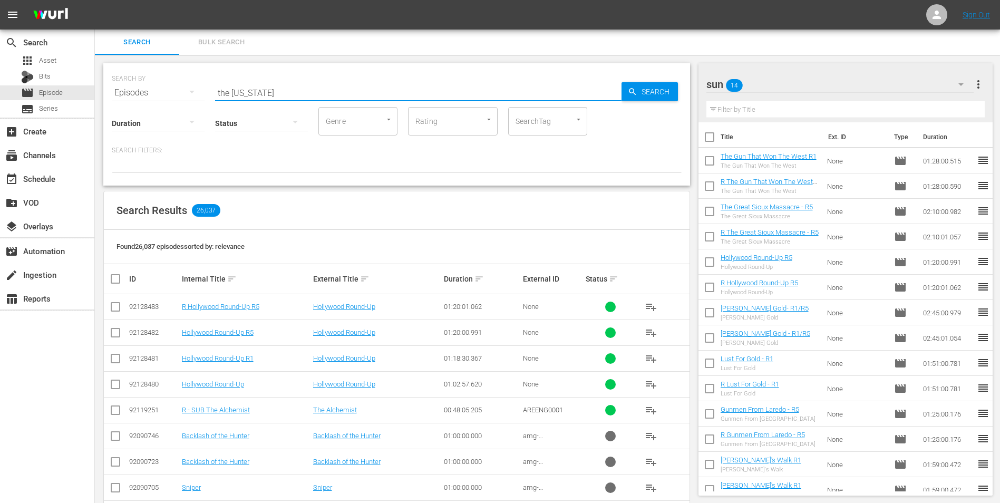
type input "the nebraskan"
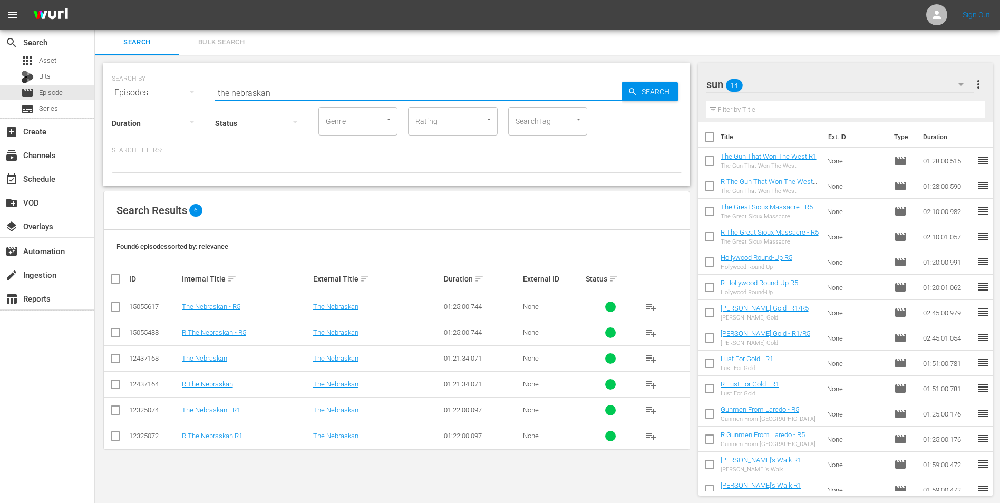
click at [400, 81] on input "the nebraskan" at bounding box center [418, 92] width 406 height 25
type input "ten wanted men"
click at [116, 306] on input "checkbox" at bounding box center [115, 309] width 13 height 13
checkbox input "true"
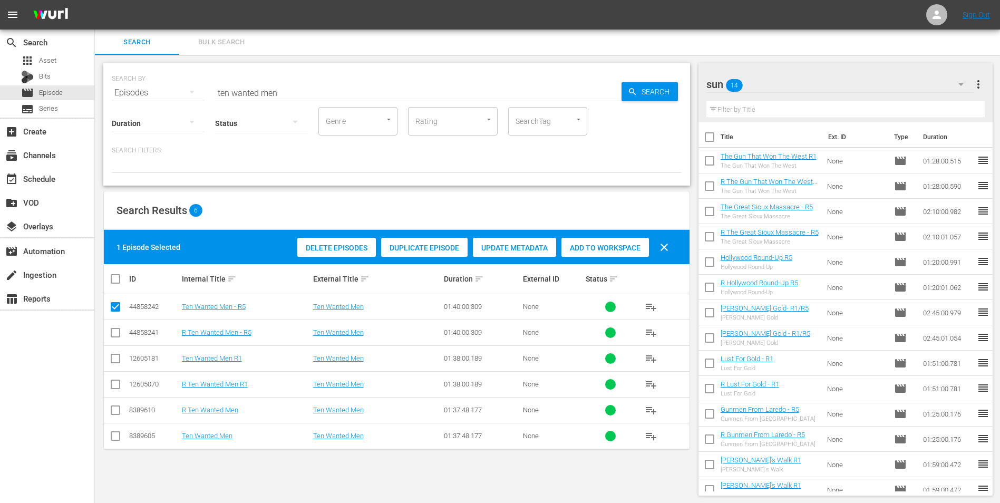
click at [116, 330] on input "checkbox" at bounding box center [115, 334] width 13 height 13
checkbox input "true"
click at [594, 247] on span "Add to Workspace" at bounding box center [605, 248] width 88 height 8
click at [395, 98] on input "ten wanted men" at bounding box center [418, 92] width 406 height 25
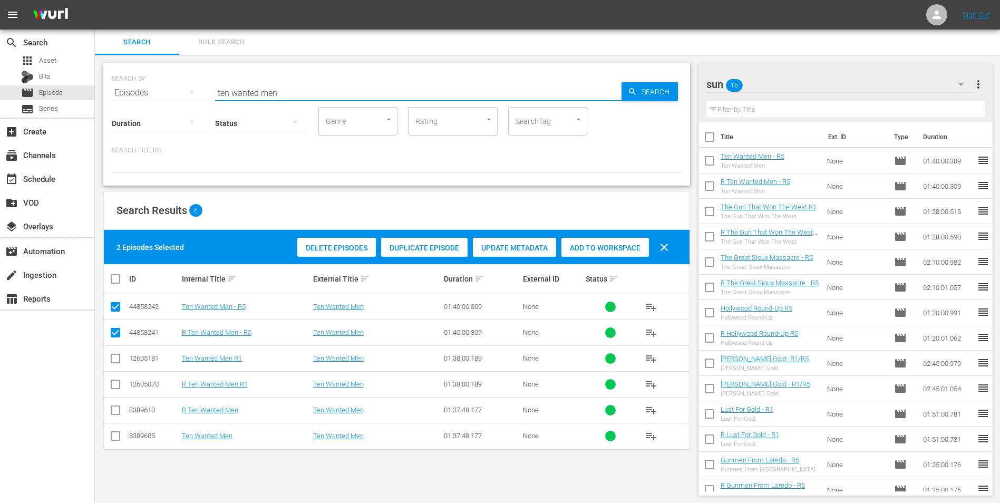
click at [395, 98] on input "ten wanted men" at bounding box center [418, 92] width 406 height 25
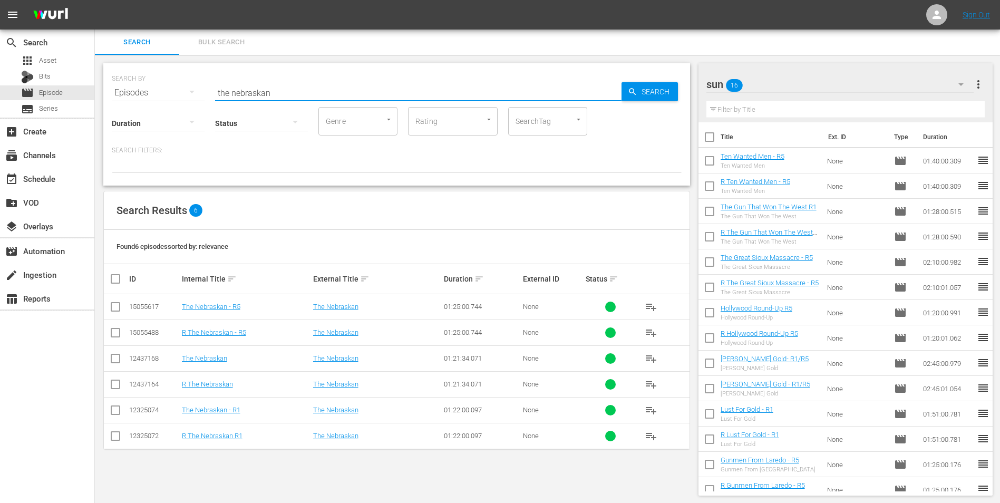
type input "the nebraskan"
click at [112, 415] on input "checkbox" at bounding box center [115, 412] width 13 height 13
checkbox input "true"
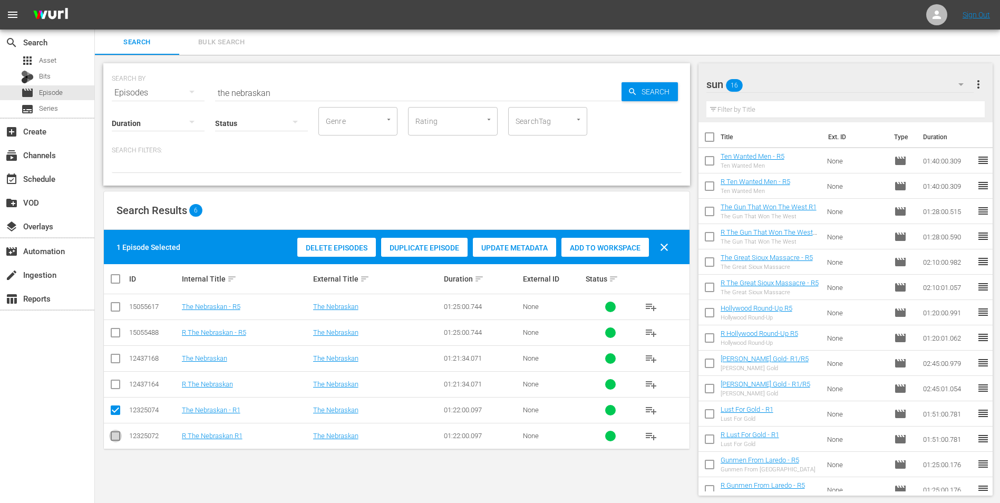
click at [115, 438] on input "checkbox" at bounding box center [115, 438] width 13 height 13
checkbox input "true"
click at [576, 258] on div "Delete Episodes Duplicate Episode Update Metadata Add to Workspace clear" at bounding box center [486, 247] width 382 height 25
click at [579, 255] on div "Add to Workspace" at bounding box center [605, 248] width 88 height 20
click at [540, 83] on input "the nebraskan" at bounding box center [418, 92] width 406 height 25
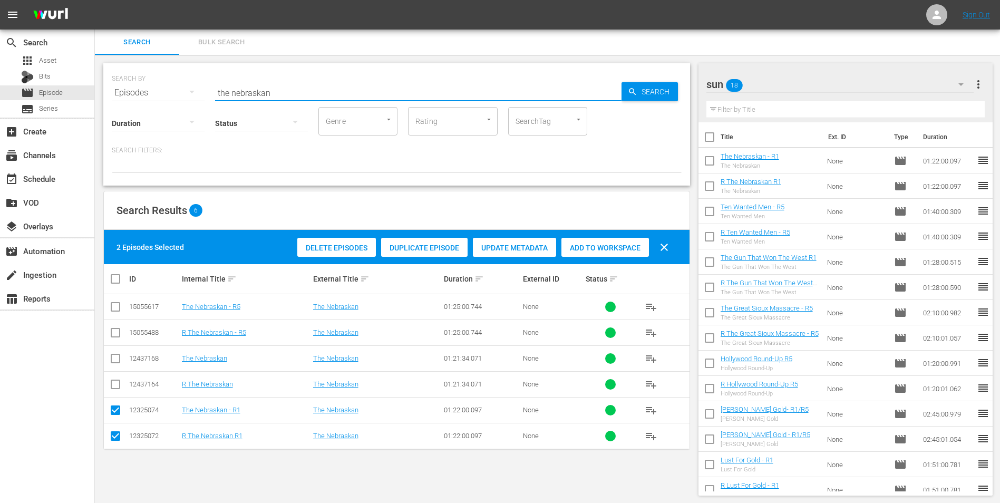
click at [540, 83] on input "the nebraskan" at bounding box center [418, 92] width 406 height 25
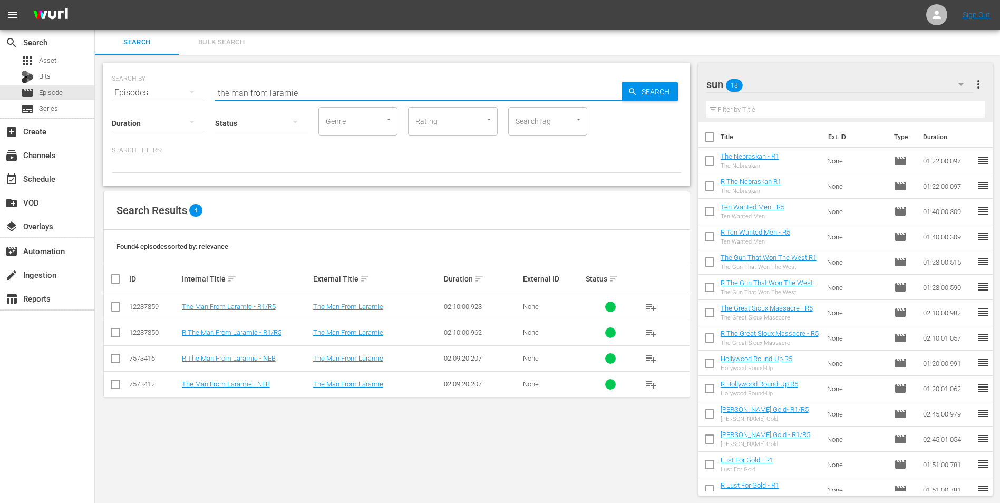
scroll to position [1, 0]
type input "the man from laramie"
click at [115, 306] on input "checkbox" at bounding box center [115, 308] width 13 height 13
checkbox input "true"
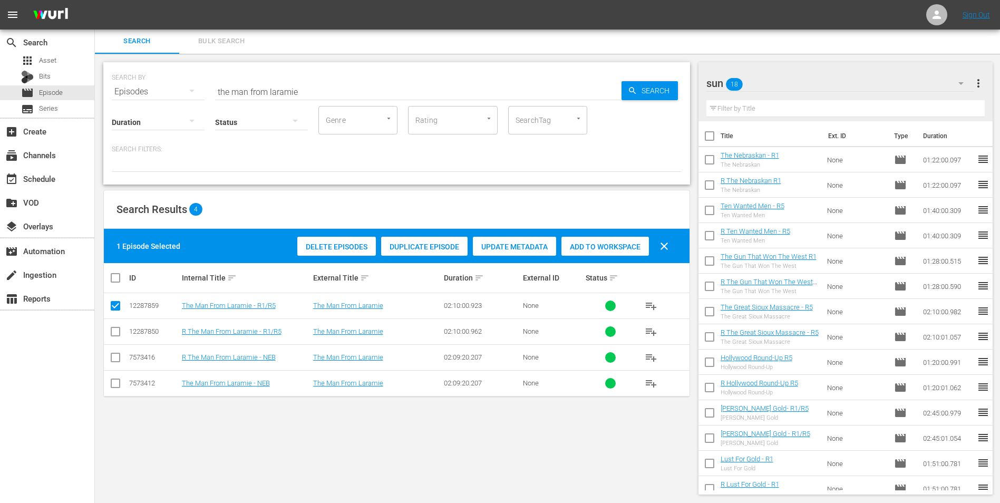
click at [114, 332] on input "checkbox" at bounding box center [115, 333] width 13 height 13
checkbox input "true"
click at [598, 246] on span "Add to Workspace" at bounding box center [605, 246] width 88 height 8
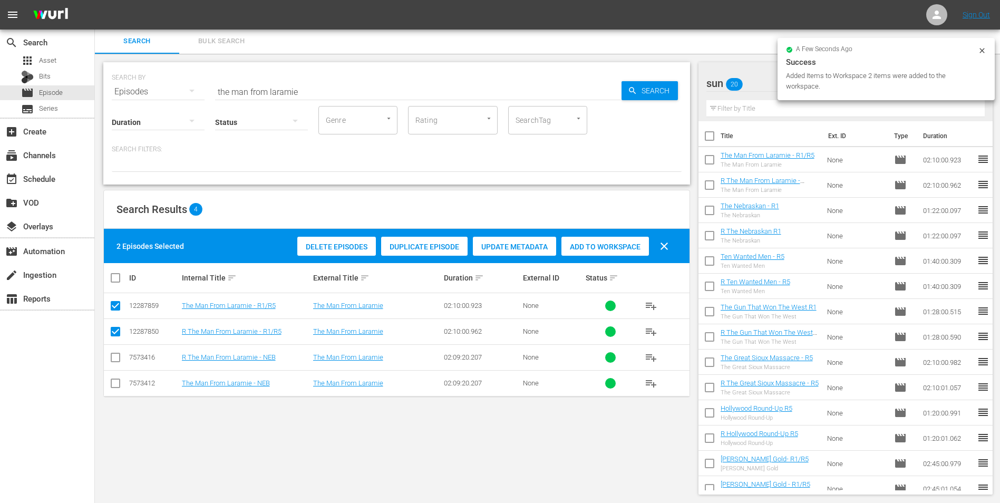
click at [405, 84] on input "the man from laramie" at bounding box center [418, 91] width 406 height 25
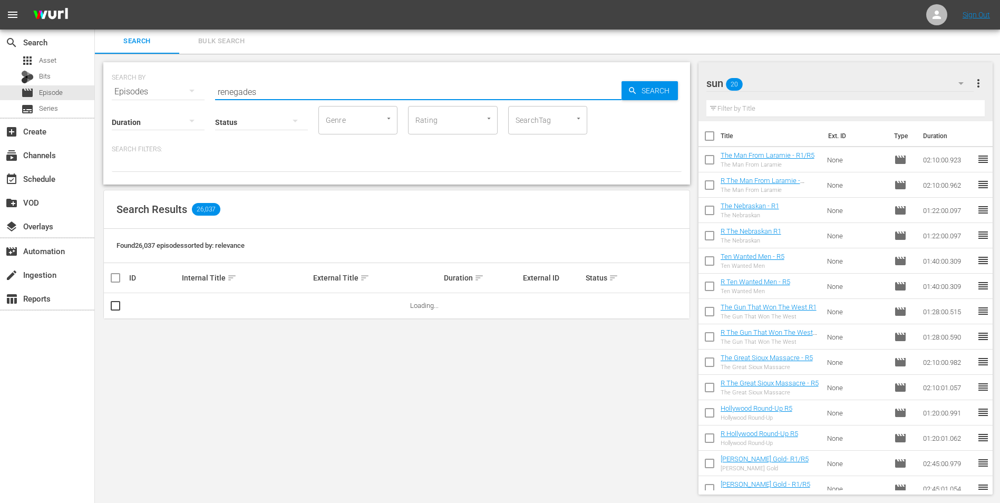
type input "renegades (1946)"
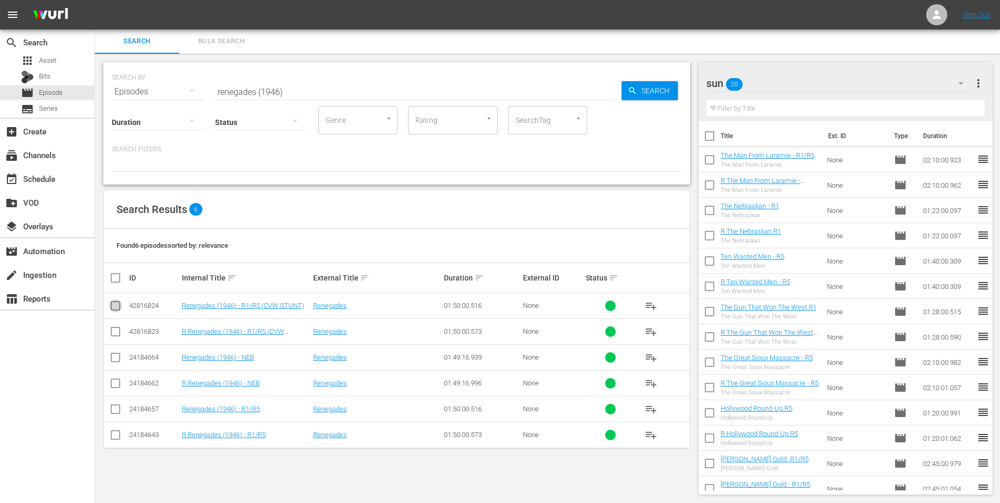
click at [118, 307] on input "checkbox" at bounding box center [115, 308] width 13 height 13
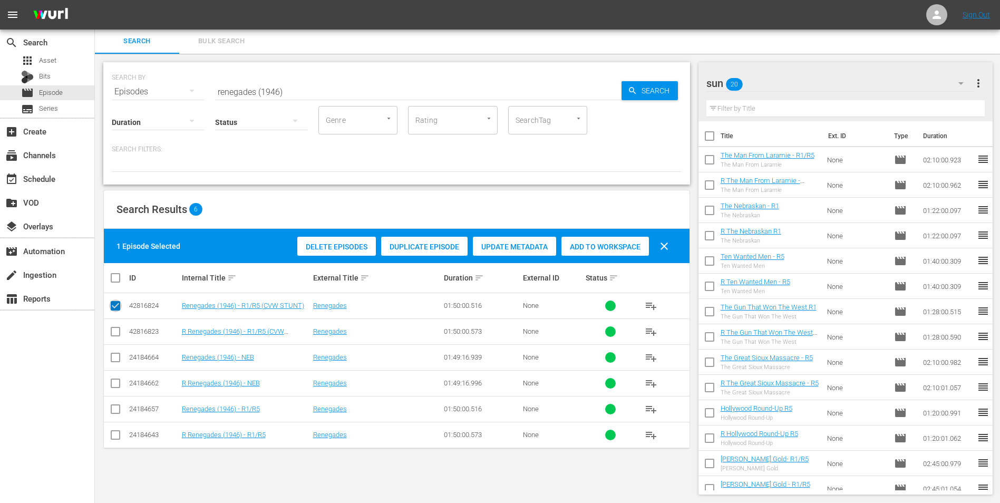
click at [120, 308] on input "checkbox" at bounding box center [115, 308] width 13 height 13
checkbox input "false"
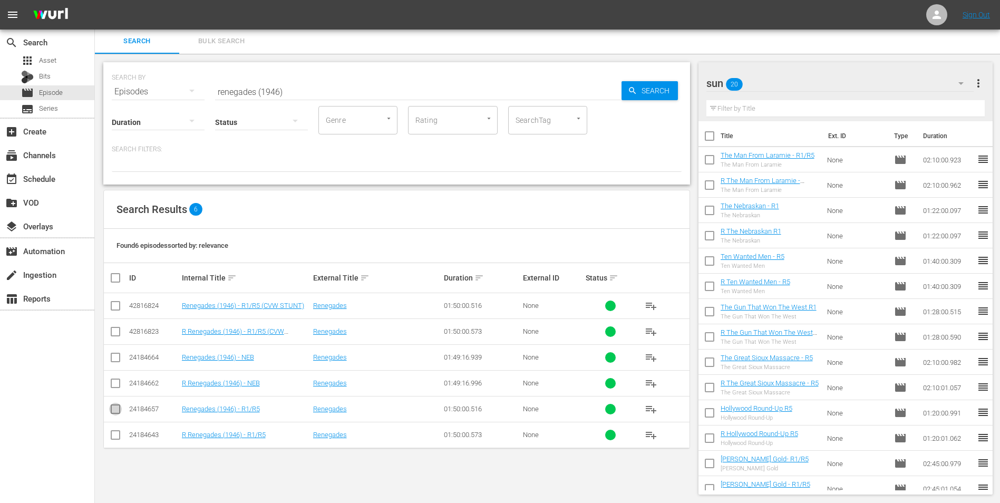
click at [119, 408] on input "checkbox" at bounding box center [115, 411] width 13 height 13
checkbox input "true"
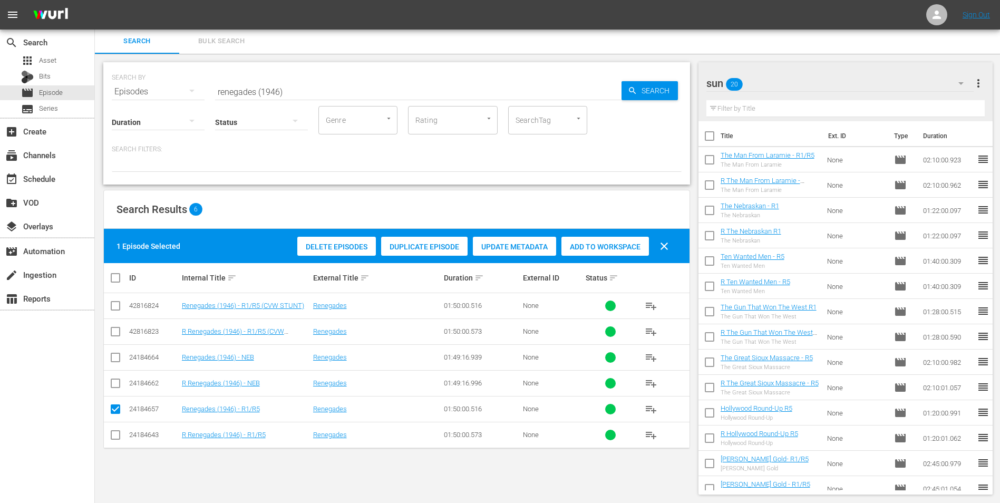
click at [118, 432] on input "checkbox" at bounding box center [115, 437] width 13 height 13
checkbox input "true"
click at [617, 250] on span "Add to Workspace" at bounding box center [605, 246] width 88 height 8
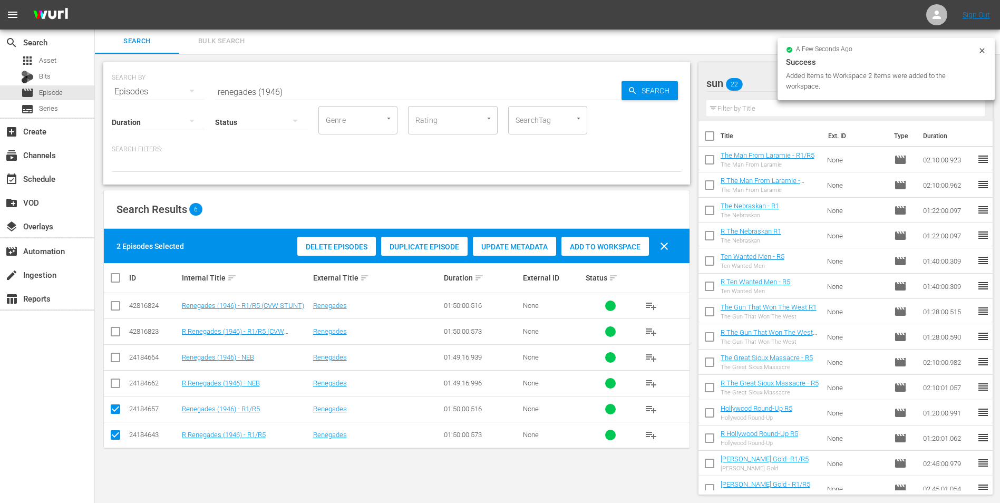
click at [374, 95] on input "renegades (1946)" at bounding box center [418, 91] width 406 height 25
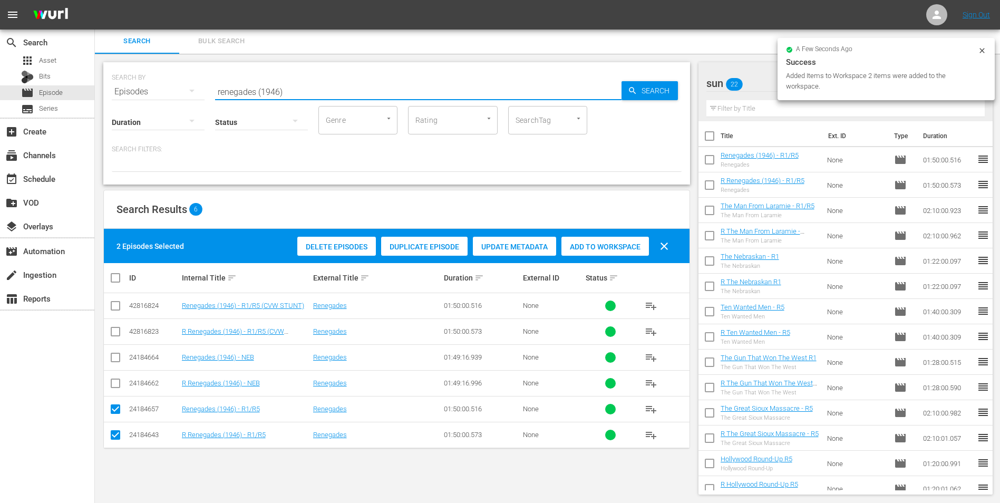
click at [374, 95] on input "renegades (1946)" at bounding box center [418, 91] width 406 height 25
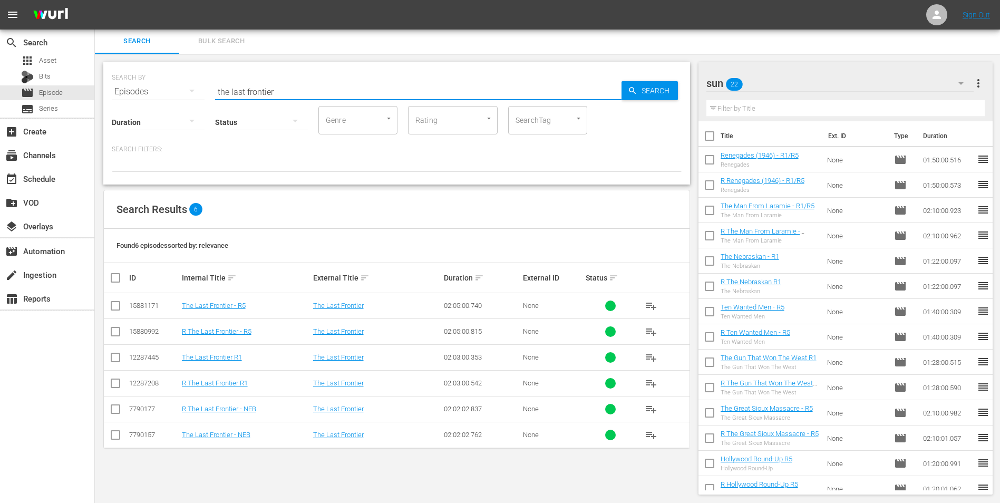
type input "the last frontier"
click at [113, 358] on input "checkbox" at bounding box center [115, 359] width 13 height 13
checkbox input "true"
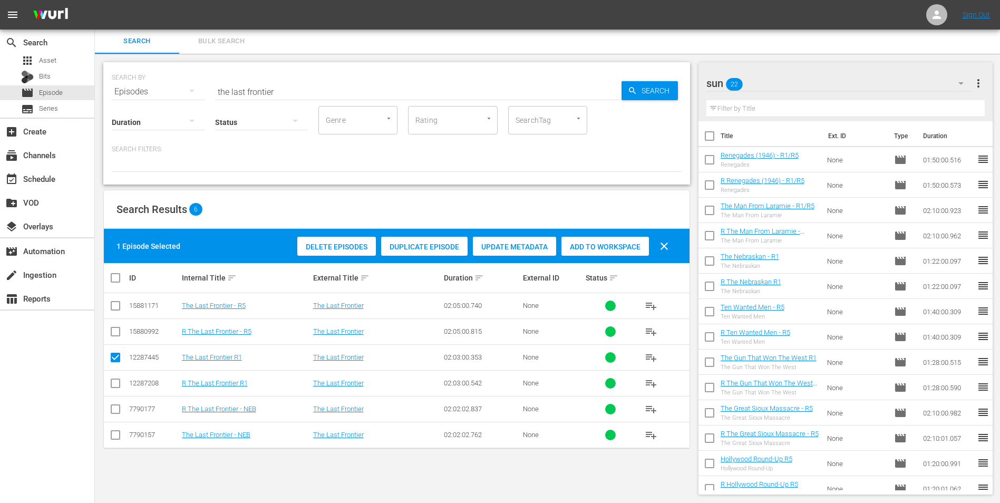
click at [115, 386] on input "checkbox" at bounding box center [115, 385] width 13 height 13
checkbox input "true"
click at [595, 242] on span "Add to Workspace" at bounding box center [605, 246] width 88 height 8
click at [297, 96] on input "the last frontier" at bounding box center [418, 91] width 406 height 25
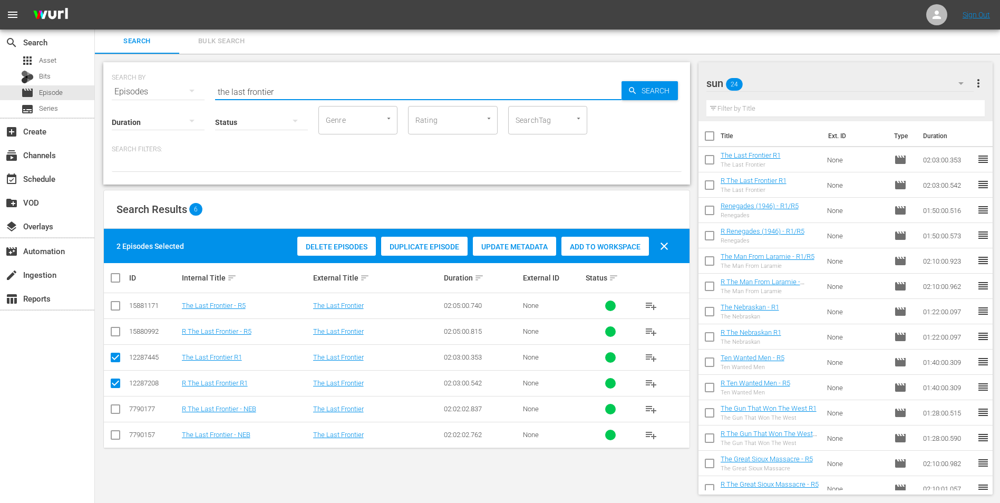
click at [297, 96] on input "the last frontier" at bounding box center [418, 91] width 406 height 25
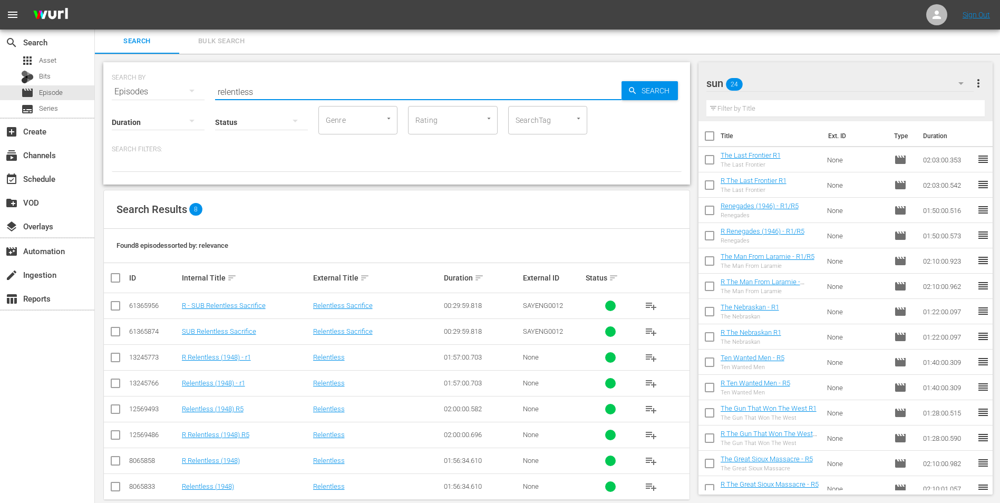
type input "relentless (1948)"
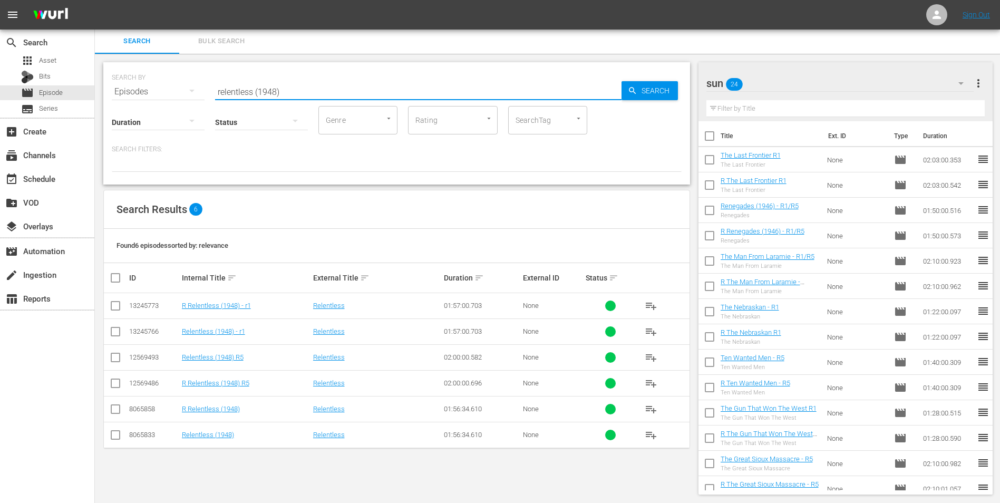
click at [116, 309] on input "checkbox" at bounding box center [115, 308] width 13 height 13
checkbox input "true"
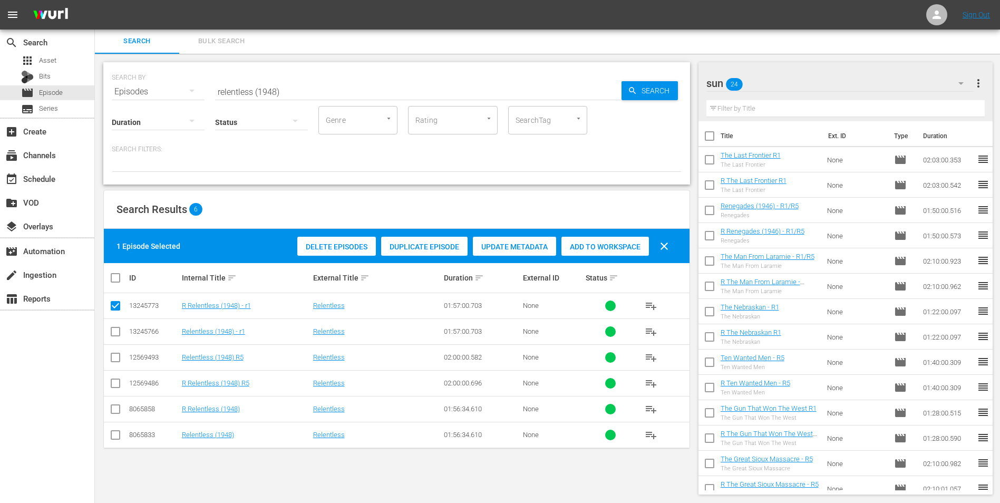
click at [117, 337] on input "checkbox" at bounding box center [115, 333] width 13 height 13
checkbox input "true"
click at [589, 241] on div "Add to Workspace" at bounding box center [605, 247] width 88 height 20
click at [47, 174] on div "event_available Schedule" at bounding box center [29, 176] width 59 height 9
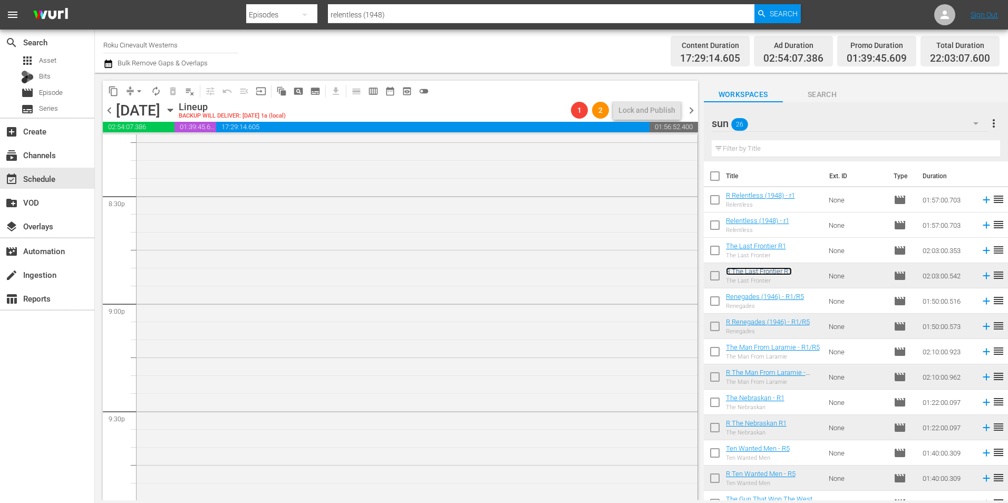
scroll to position [4622, 0]
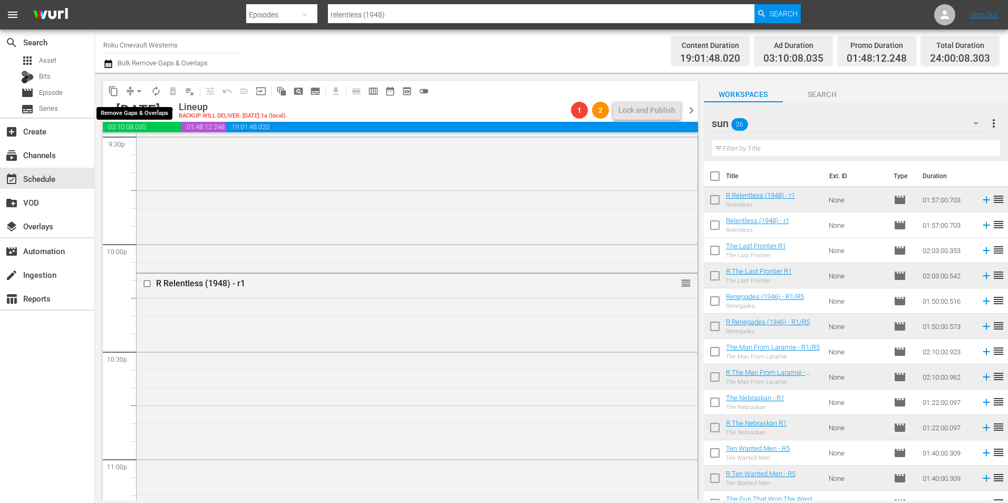
click at [139, 89] on span "arrow_drop_down" at bounding box center [139, 91] width 11 height 11
click at [152, 118] on li "Align to Midnight" at bounding box center [139, 112] width 111 height 17
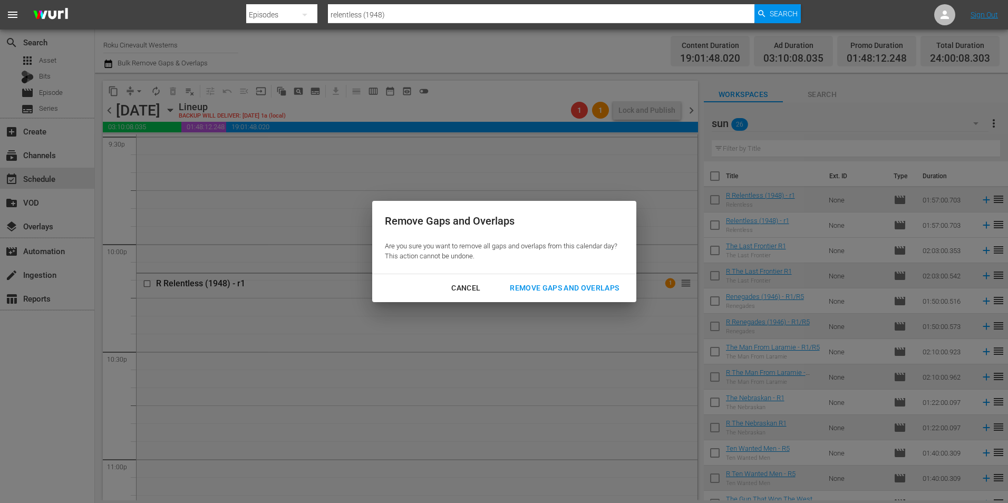
click at [546, 290] on div "Remove Gaps and Overlaps" at bounding box center [564, 287] width 126 height 13
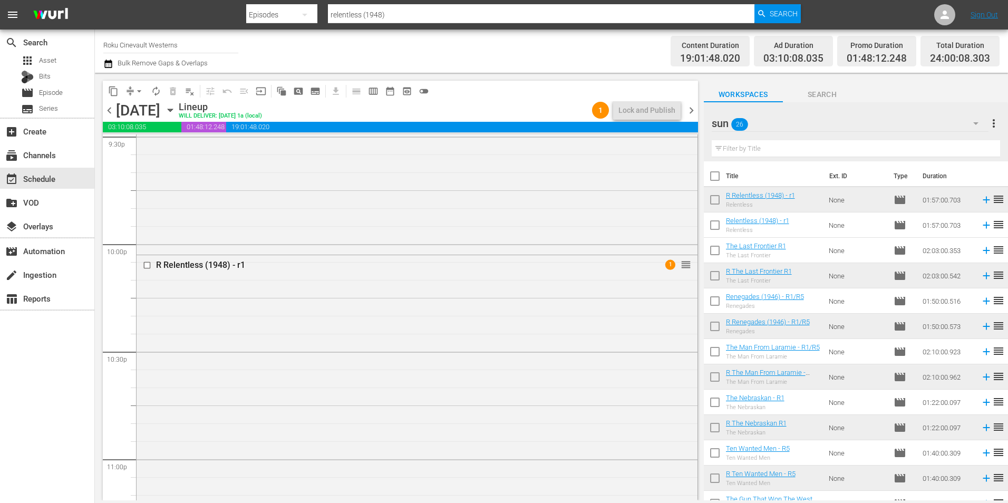
scroll to position [4796, 0]
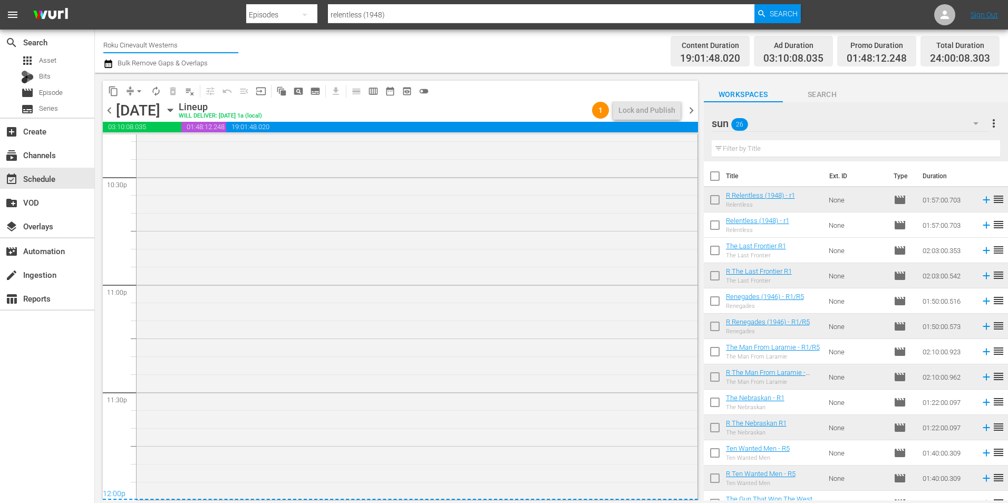
click at [155, 46] on input "Roku Cinevault Westerns" at bounding box center [170, 44] width 135 height 25
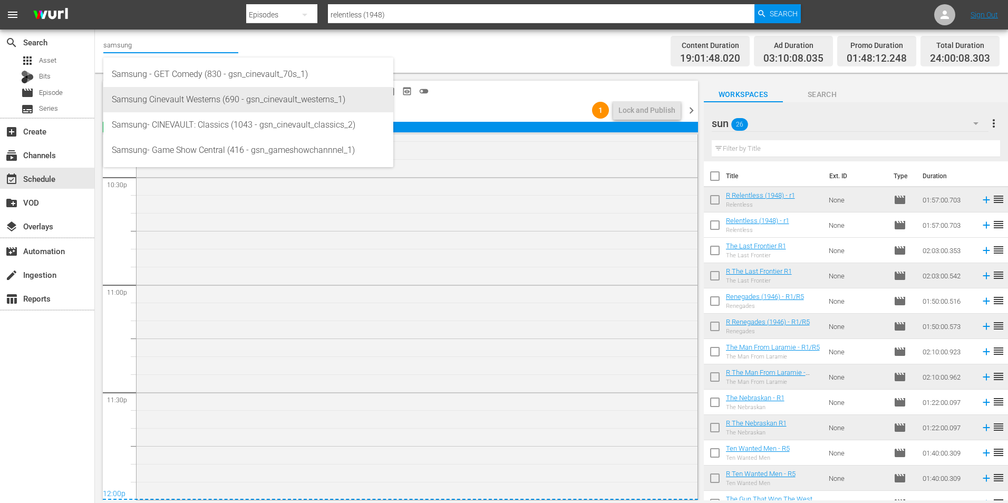
click at [154, 97] on div "Samsung Cinevault Westerns (690 - gsn_cinevault_westerns_1)" at bounding box center [248, 99] width 273 height 25
type input "Samsung Cinevault Westerns (690 - gsn_cinevault_westerns_1)"
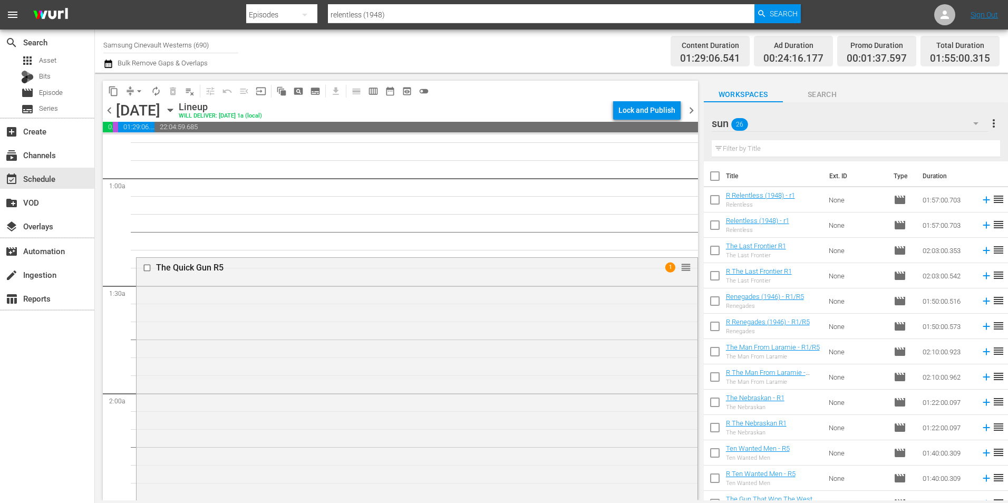
scroll to position [239, 0]
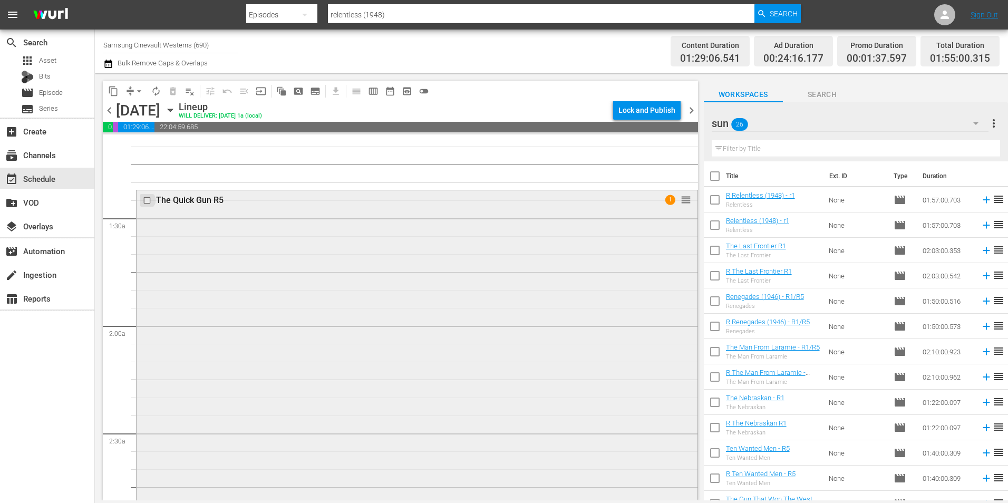
click at [148, 198] on input "checkbox" at bounding box center [148, 200] width 11 height 9
click at [172, 91] on span "delete_forever_outlined" at bounding box center [173, 91] width 11 height 11
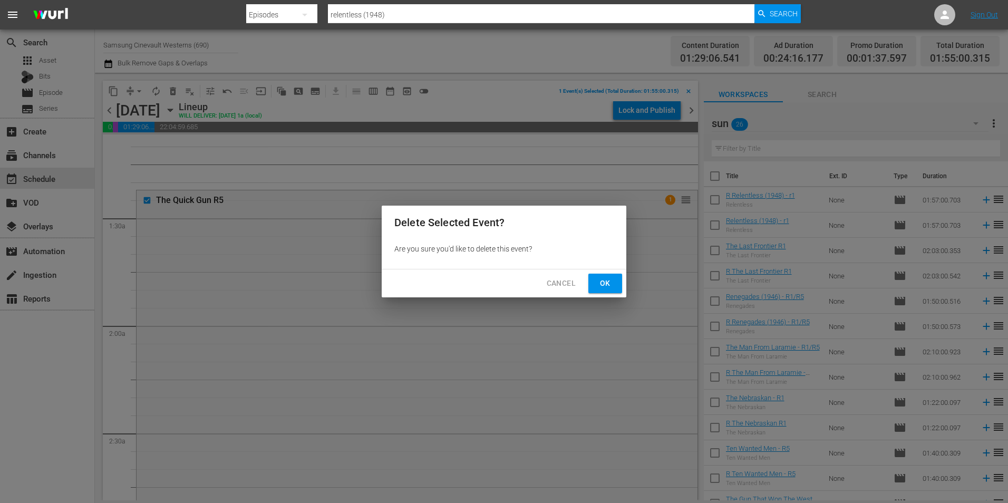
click at [608, 280] on span "Ok" at bounding box center [605, 283] width 17 height 13
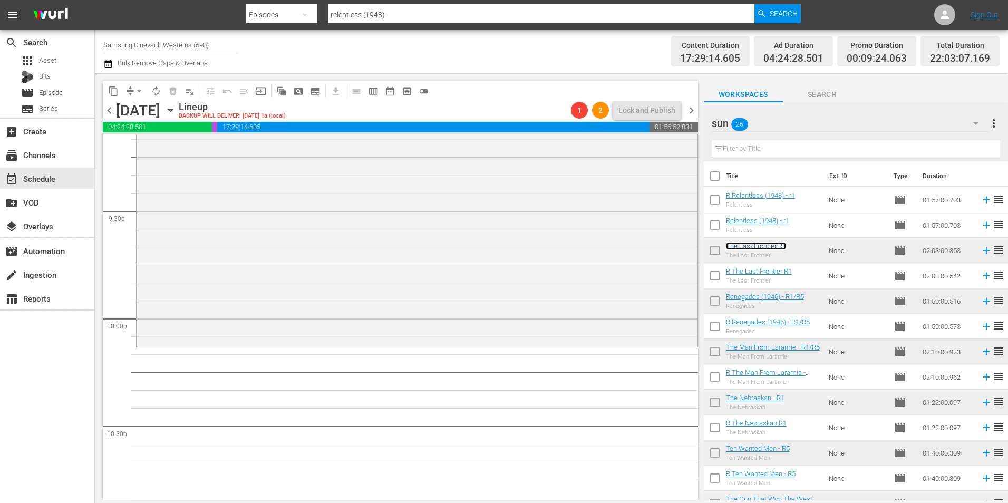
scroll to position [4548, 0]
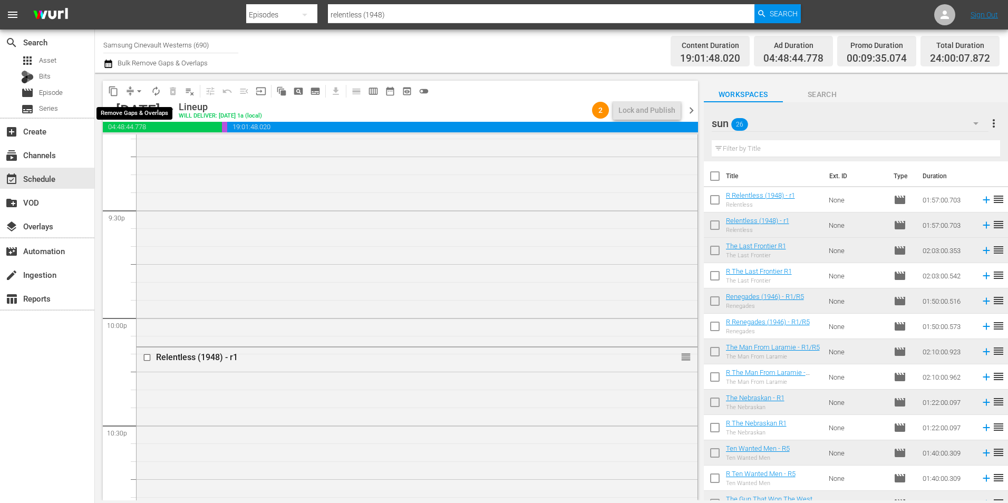
click at [137, 90] on span "arrow_drop_down" at bounding box center [139, 91] width 11 height 11
click at [132, 114] on li "Align to Midnight" at bounding box center [139, 112] width 111 height 17
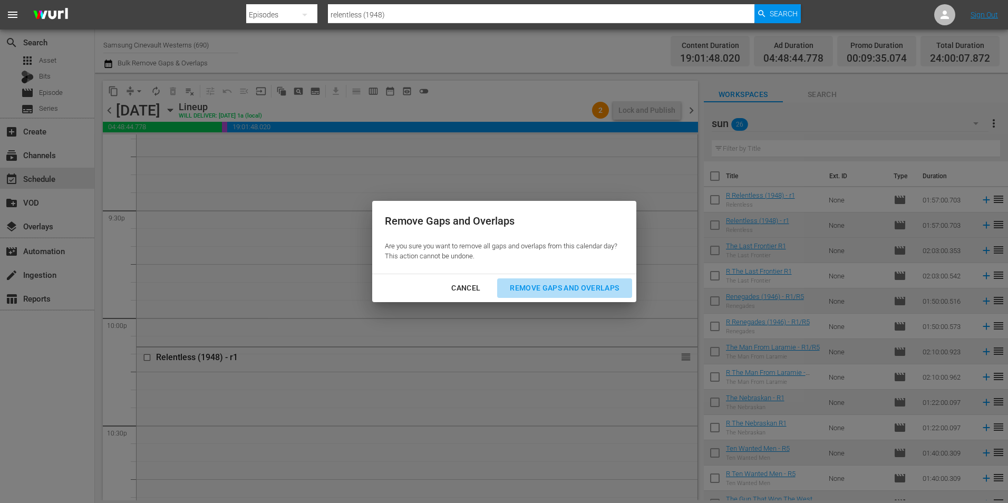
click at [521, 285] on div "Remove Gaps and Overlaps" at bounding box center [564, 287] width 126 height 13
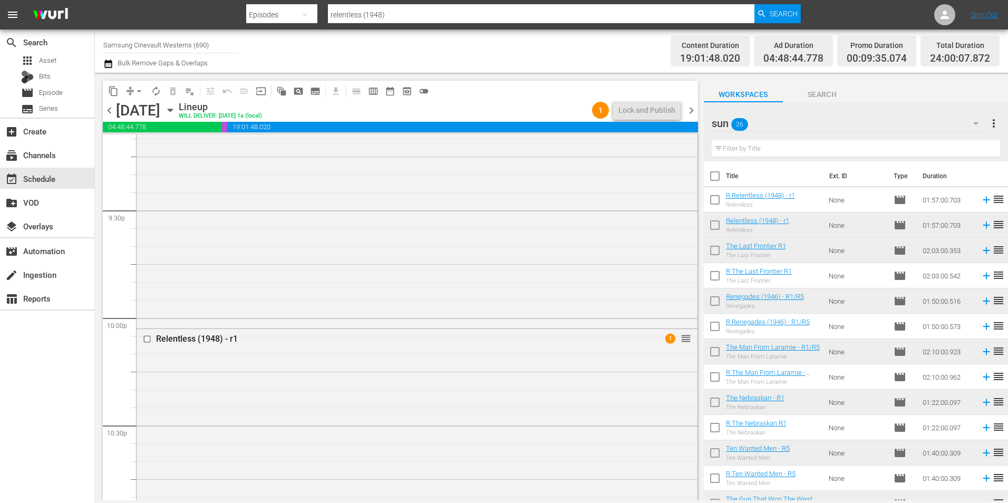
click at [177, 41] on input "Samsung Cinevault Westerns (690)" at bounding box center [170, 44] width 135 height 25
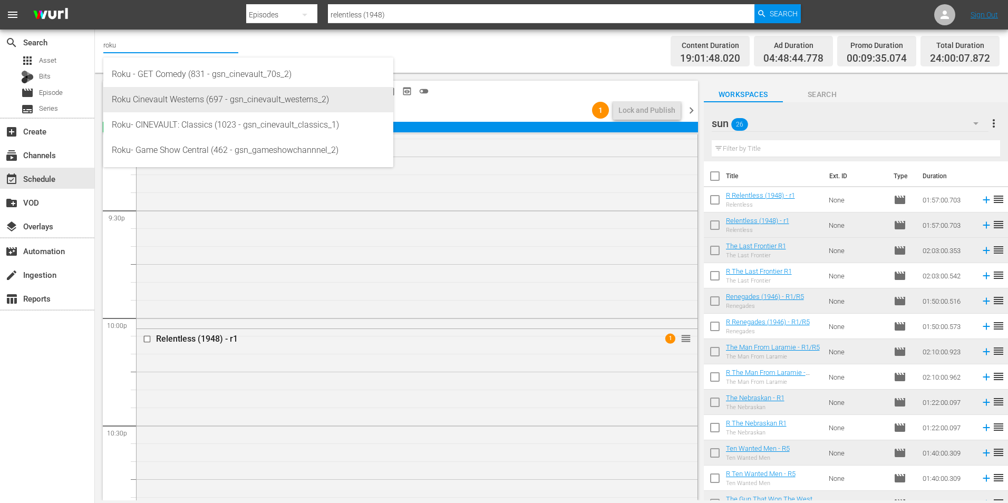
click at [175, 100] on div "Roku Cinevault Westerns (697 - gsn_cinevault_westerns_2)" at bounding box center [248, 99] width 273 height 25
type input "Roku Cinevault Westerns (697 - gsn_cinevault_westerns_2)"
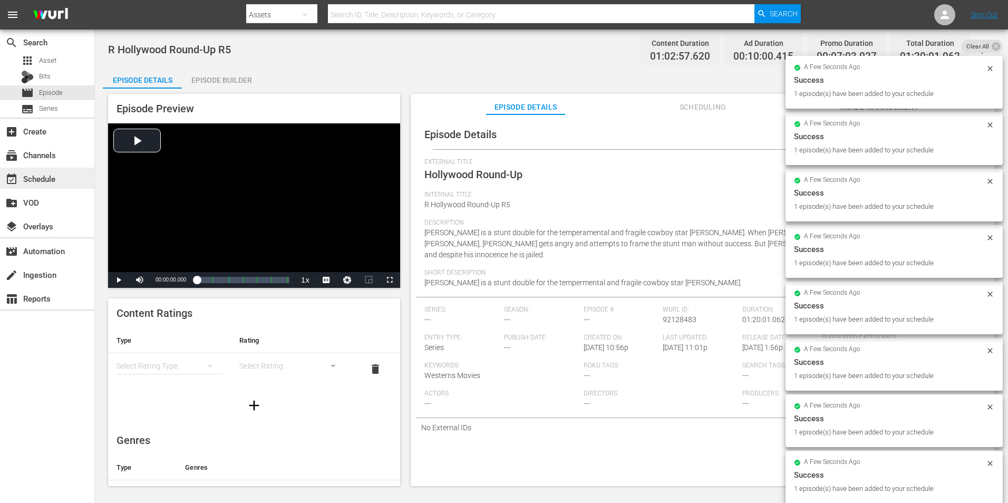
click at [33, 174] on div "event_available Schedule" at bounding box center [29, 176] width 59 height 9
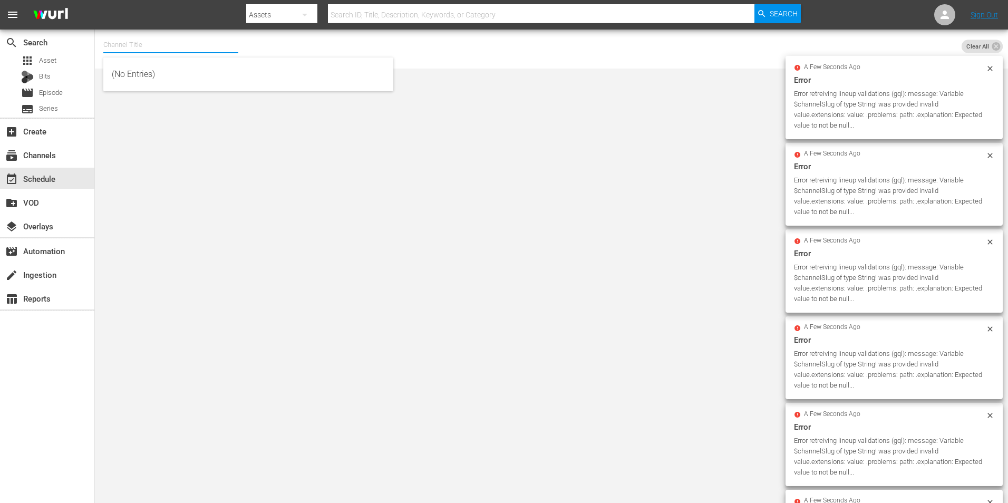
click at [150, 40] on input "text" at bounding box center [170, 44] width 135 height 25
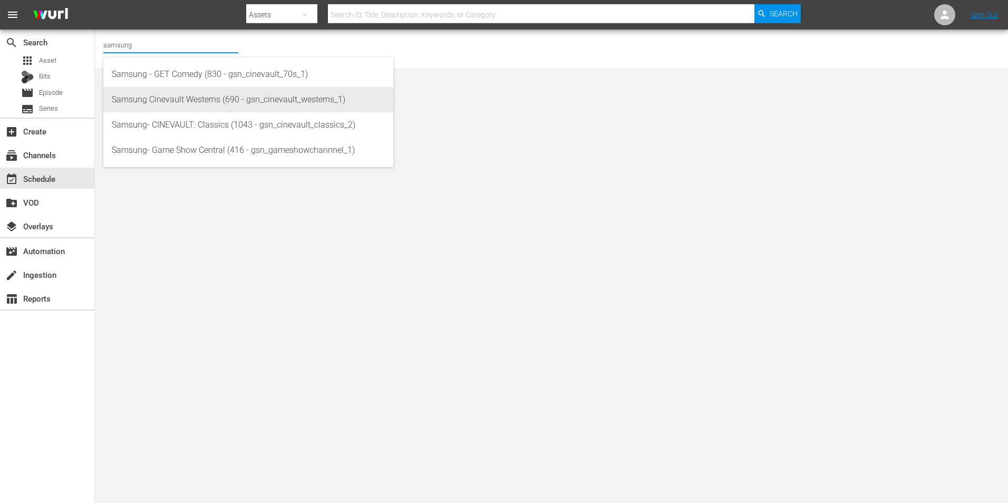
click at [139, 100] on div "Samsung Cinevault Westerns (690 - gsn_cinevault_westerns_1)" at bounding box center [248, 99] width 273 height 25
type input "Samsung Cinevault Westerns (690 - gsn_cinevault_westerns_1)"
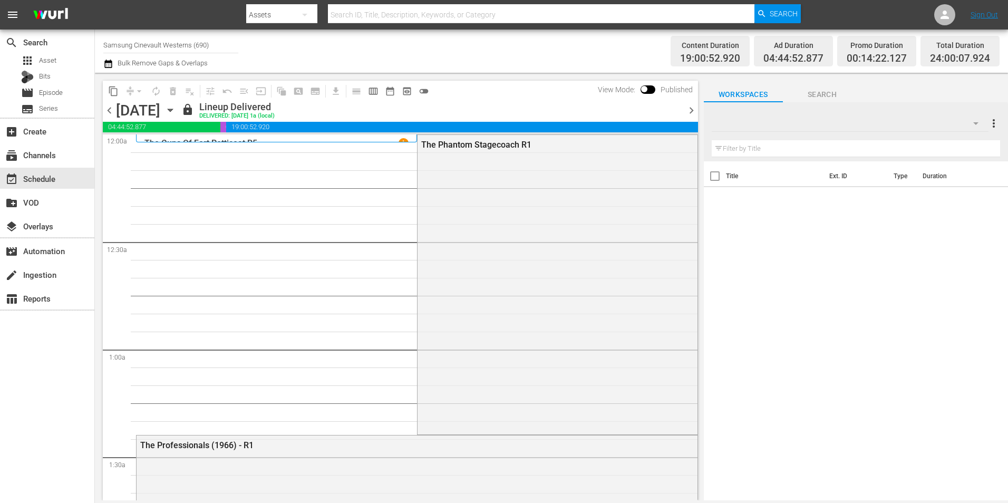
click at [691, 110] on span "chevron_right" at bounding box center [691, 110] width 13 height 13
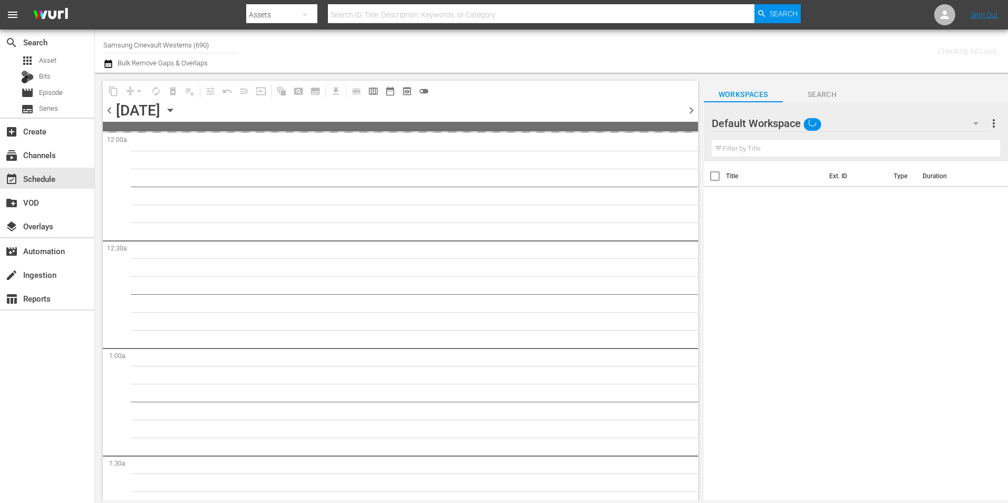
click at [691, 110] on span "chevron_right" at bounding box center [691, 110] width 13 height 13
click at [688, 110] on span "chevron_right" at bounding box center [691, 110] width 13 height 13
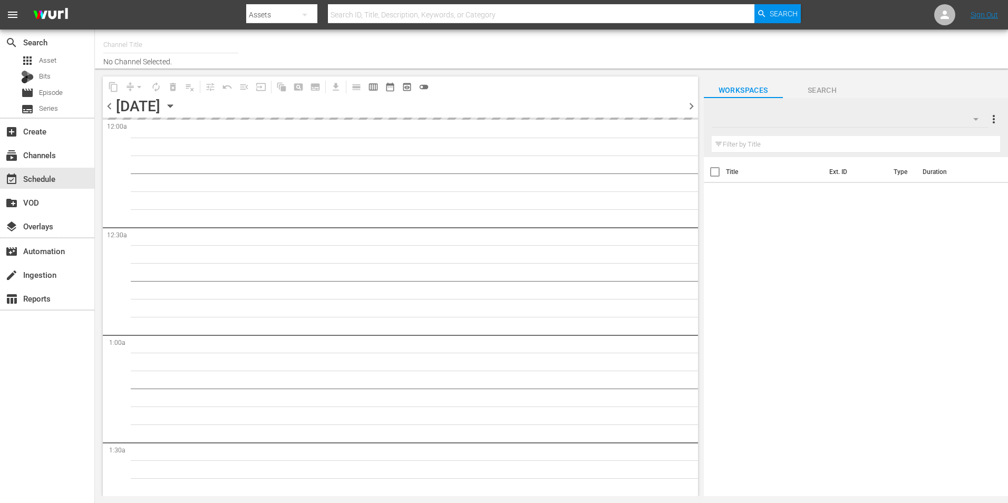
type input "Roku Cinevault Westerns (697)"
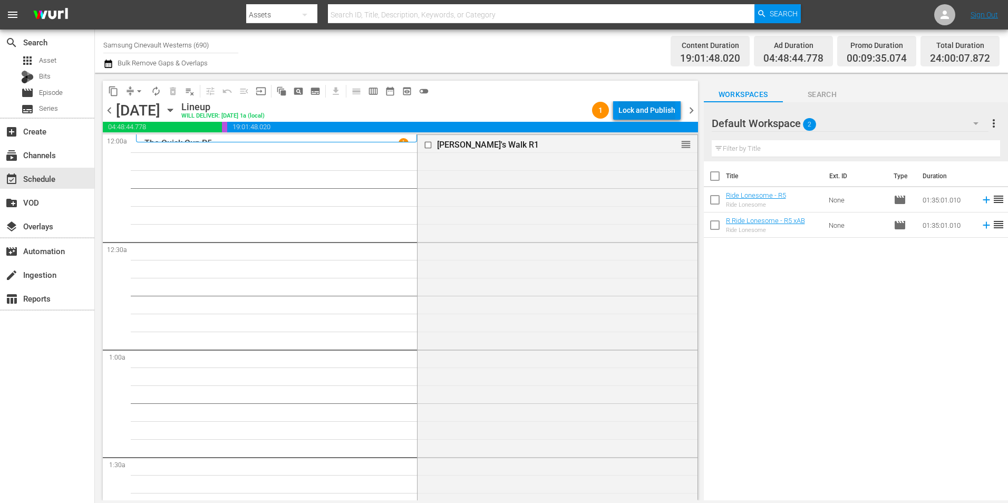
click at [640, 113] on div "Lock and Publish" at bounding box center [646, 110] width 57 height 19
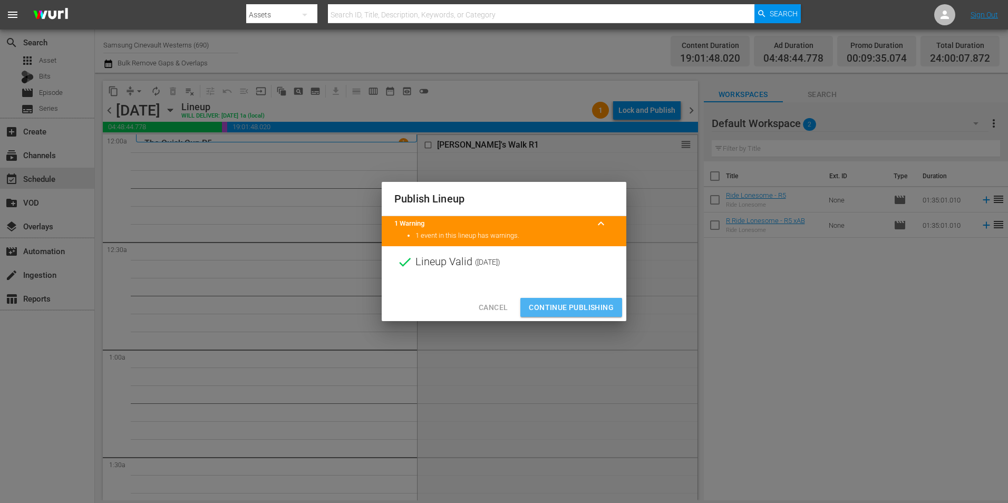
click at [570, 307] on span "Continue Publishing" at bounding box center [571, 307] width 85 height 13
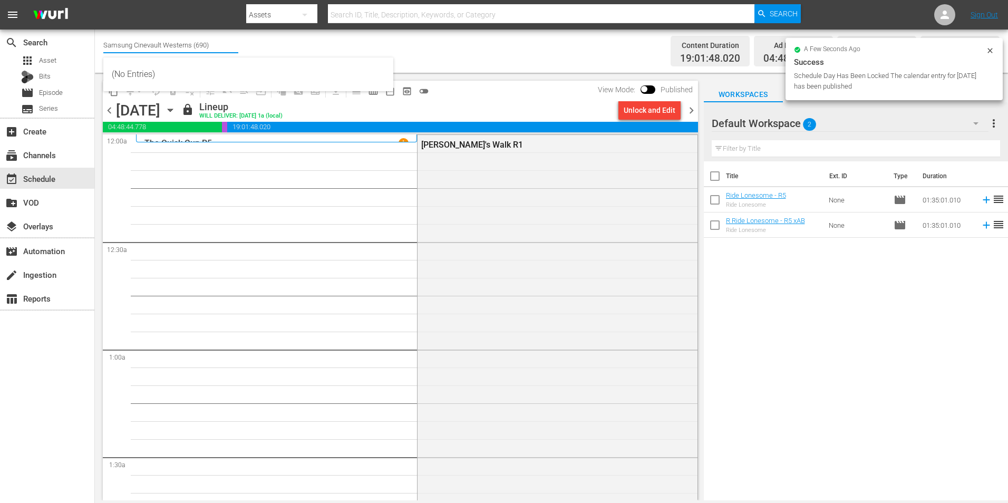
drag, startPoint x: 199, startPoint y: 48, endPoint x: 185, endPoint y: 25, distance: 27.7
click at [185, 25] on div "menu Search By Assets Search ID, Title, Description, Keywords, or Category Sear…" at bounding box center [504, 250] width 1008 height 500
click at [167, 43] on input "Samsung Cinevault Westerns (690)" at bounding box center [170, 44] width 135 height 25
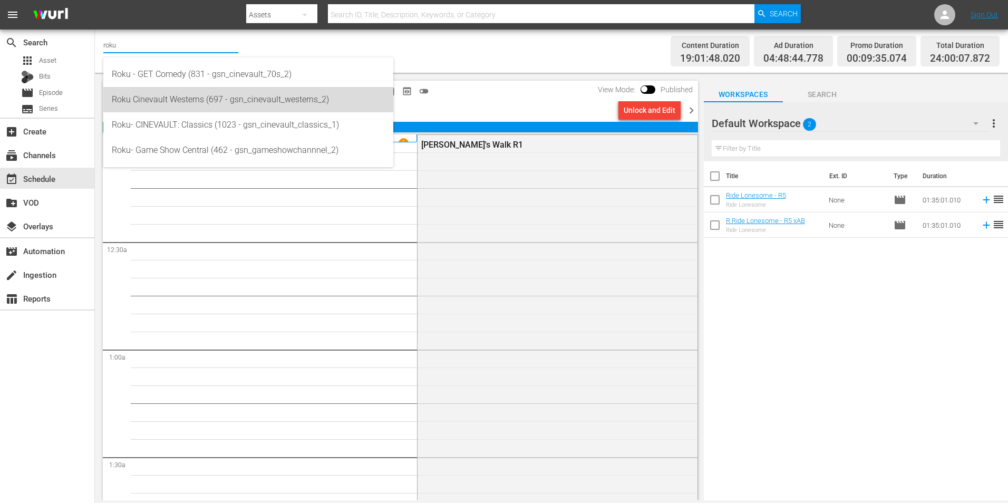
click at [154, 95] on div "Roku Cinevault Westerns (697 - gsn_cinevault_westerns_2)" at bounding box center [248, 99] width 273 height 25
type input "Roku Cinevault Westerns (697 - gsn_cinevault_westerns_2)"
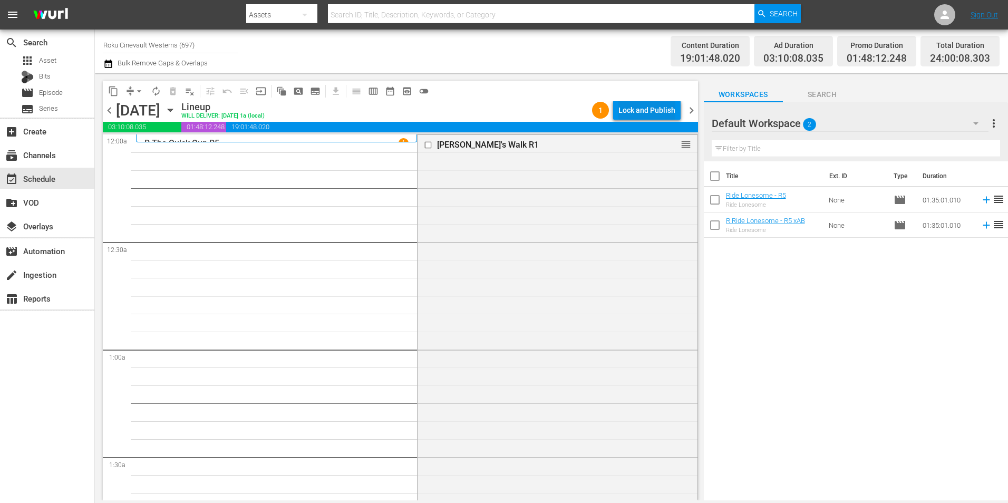
click at [652, 103] on div "Lock and Publish" at bounding box center [646, 110] width 57 height 19
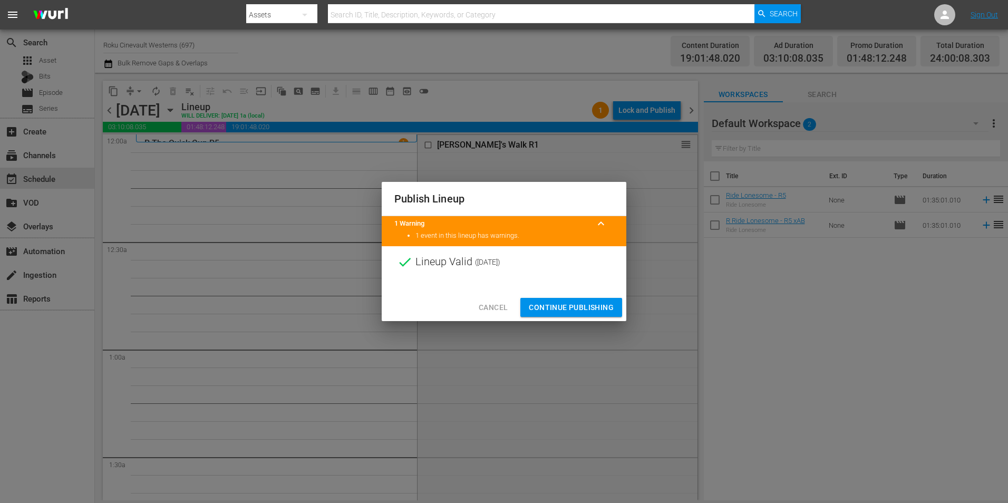
click at [545, 306] on span "Continue Publishing" at bounding box center [571, 307] width 85 height 13
